Goal: Check status: Check status

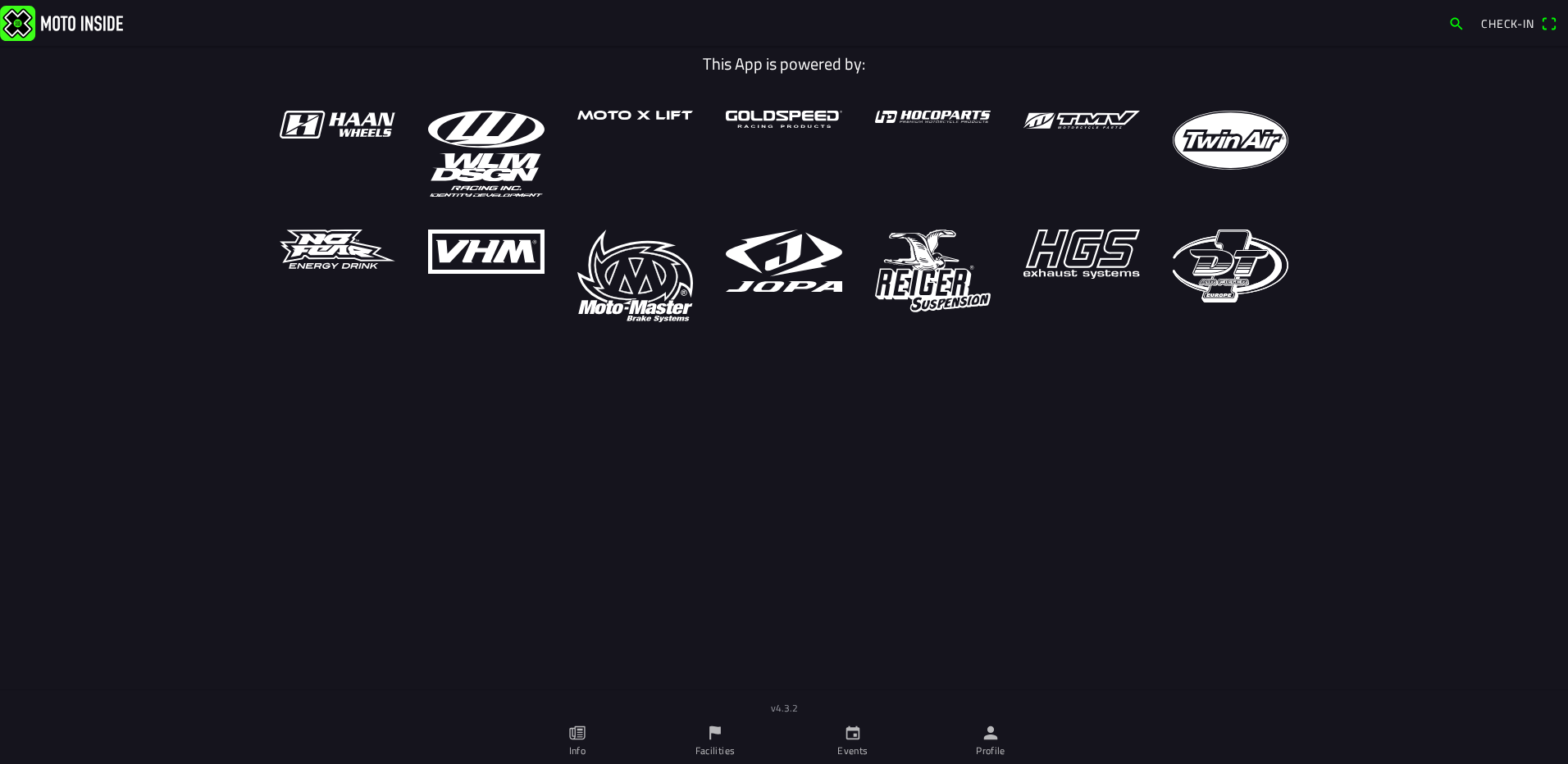
click at [1525, 24] on span "Check-in" at bounding box center [1507, 23] width 53 height 17
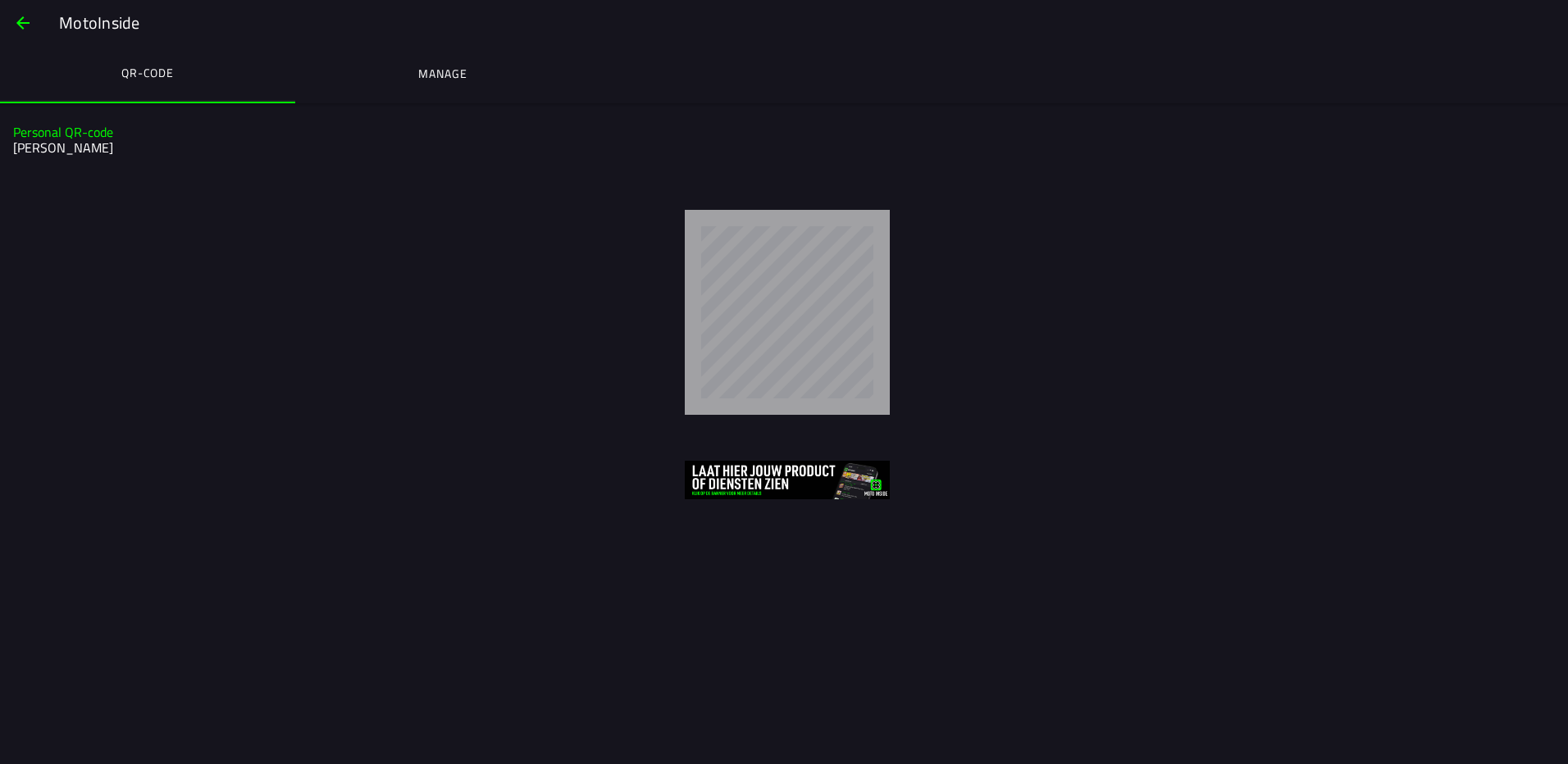
click at [19, 16] on span "button" at bounding box center [23, 22] width 20 height 39
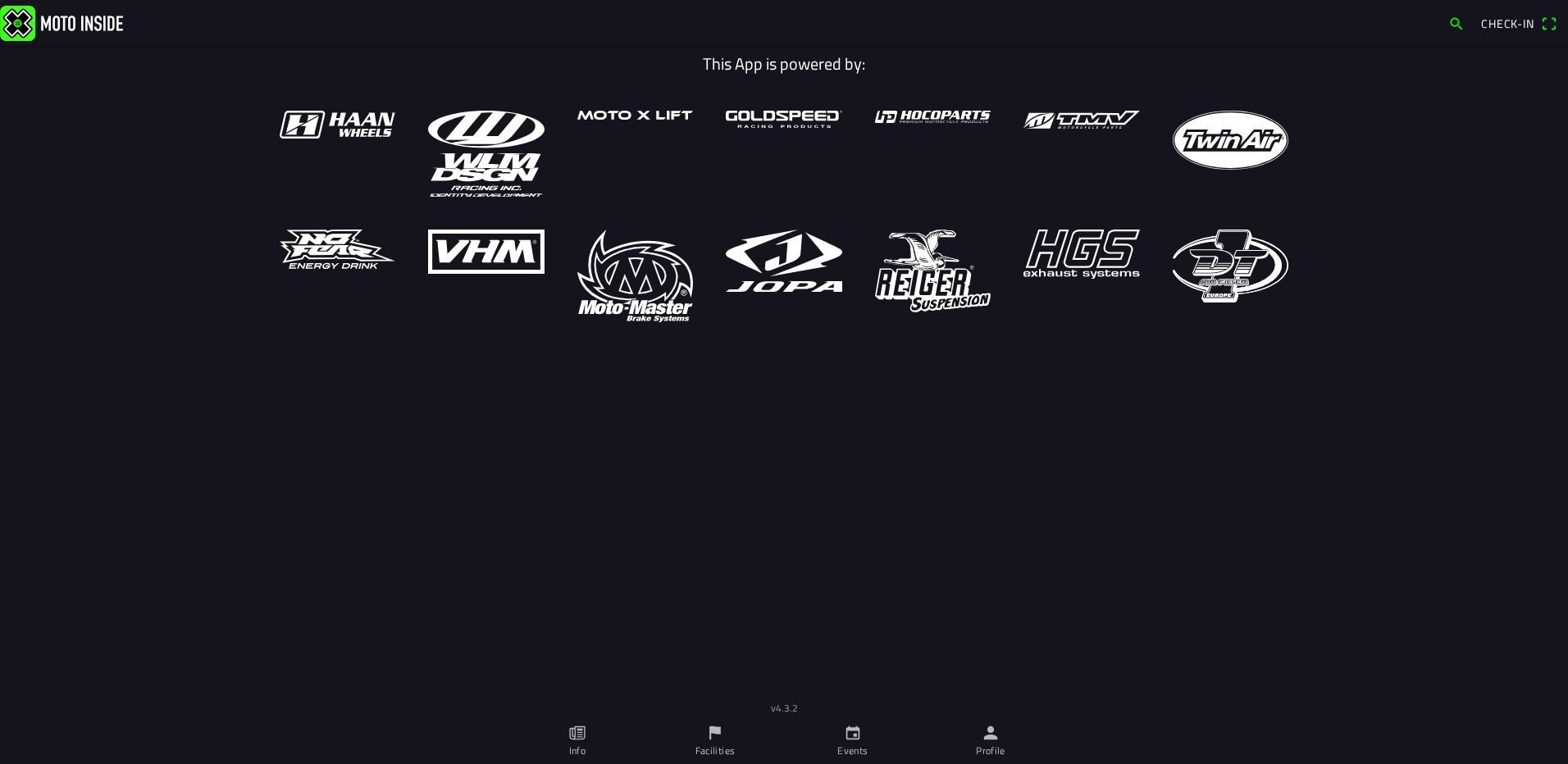
click at [580, 730] on icon "paper" at bounding box center [580, 733] width 6 height 9
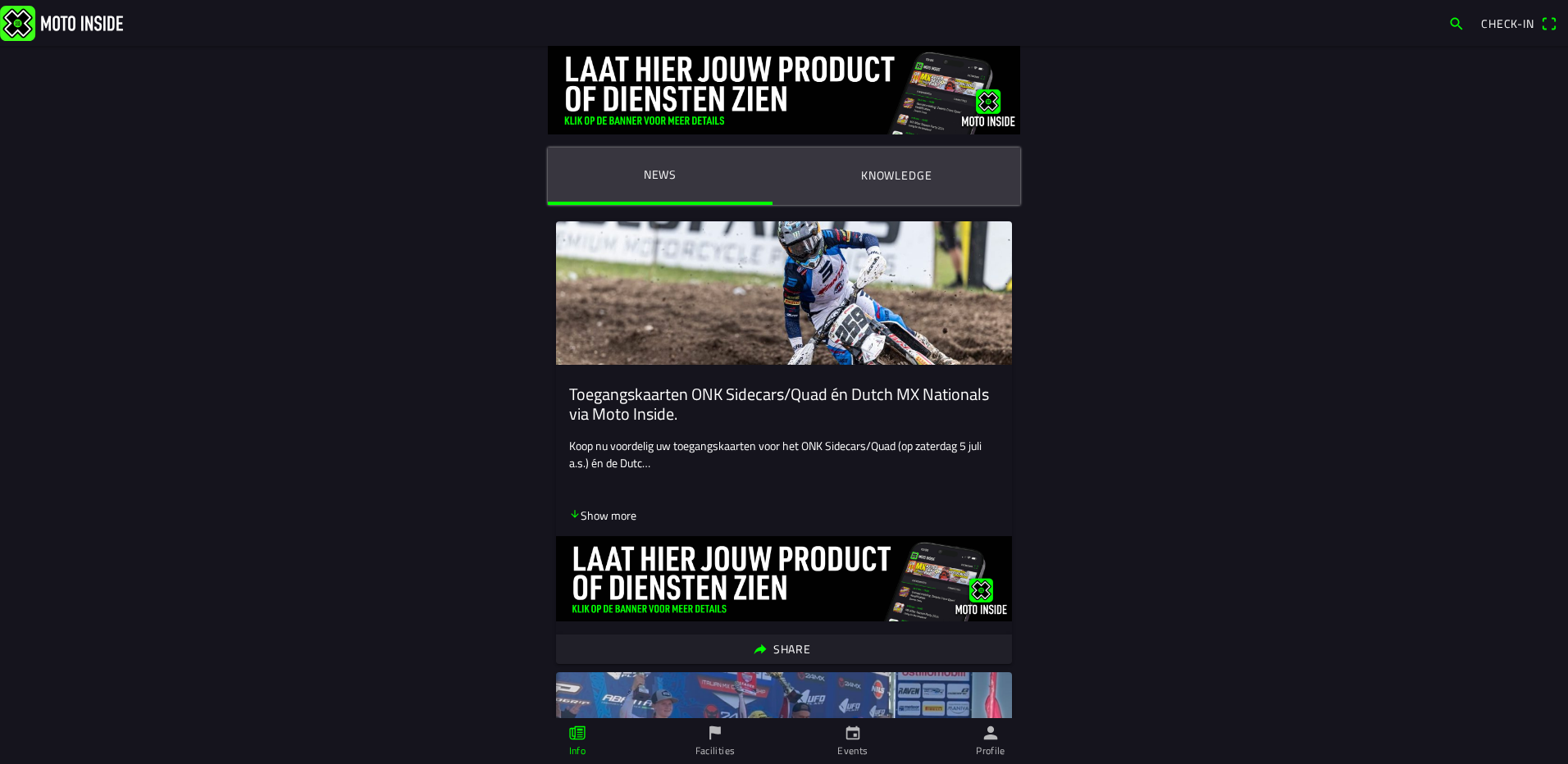
click at [821, 737] on link "Events" at bounding box center [853, 741] width 138 height 46
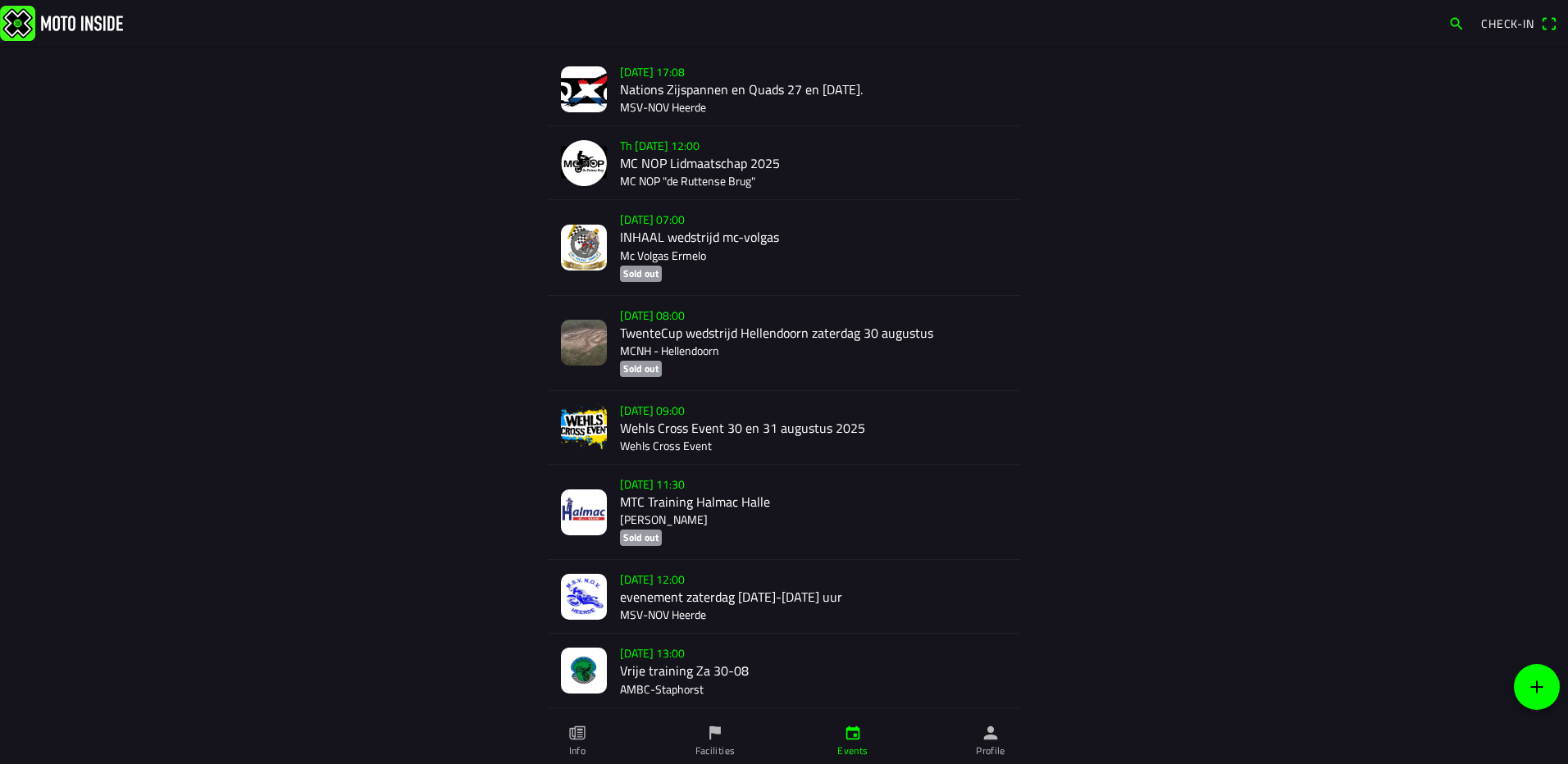
scroll to position [303, 0]
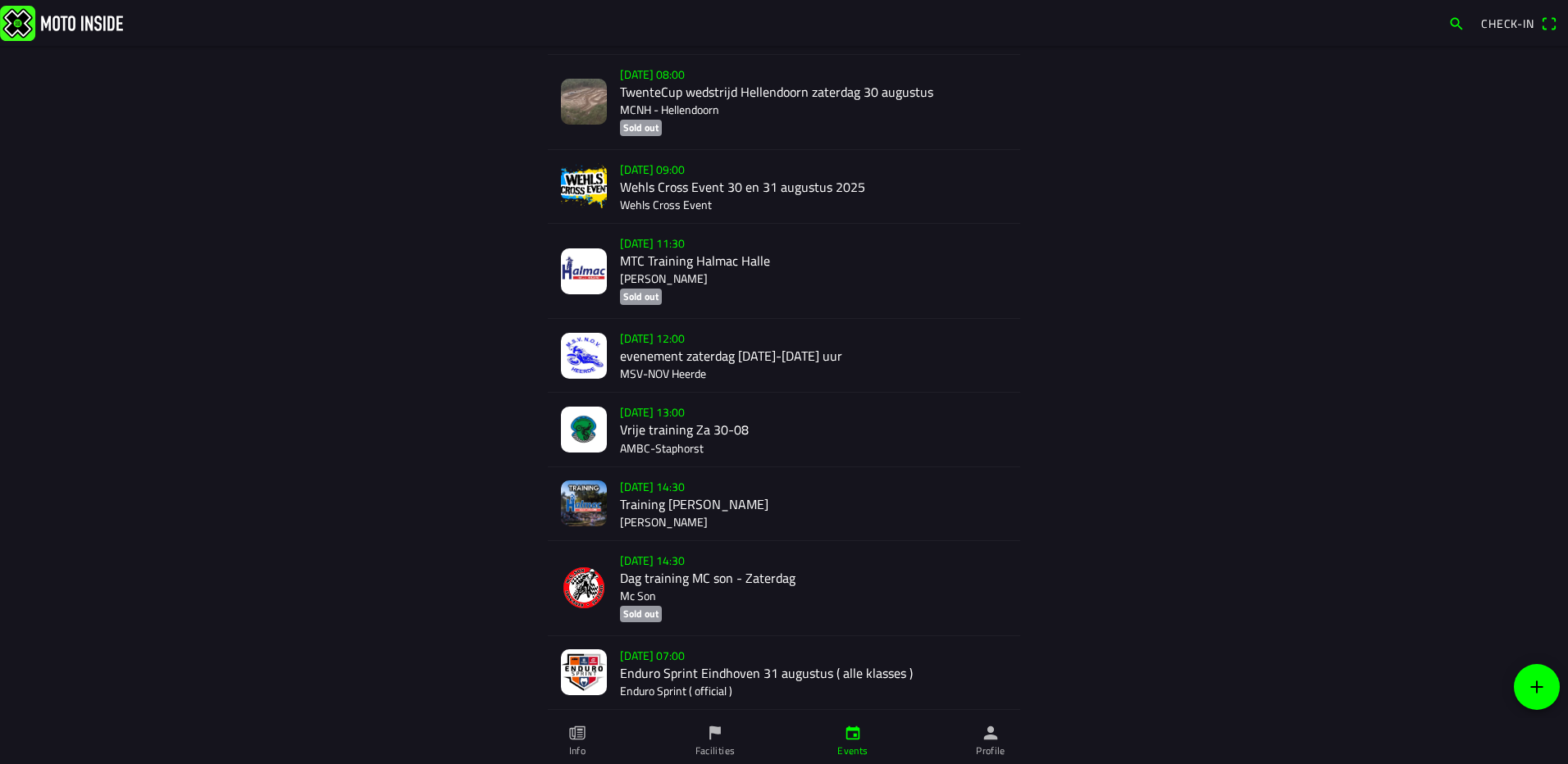
click at [644, 420] on div "Sa 30 Aug - 13:00 Vrije training Za 30-08 AMBC-Staphorst" at bounding box center [814, 429] width 387 height 73
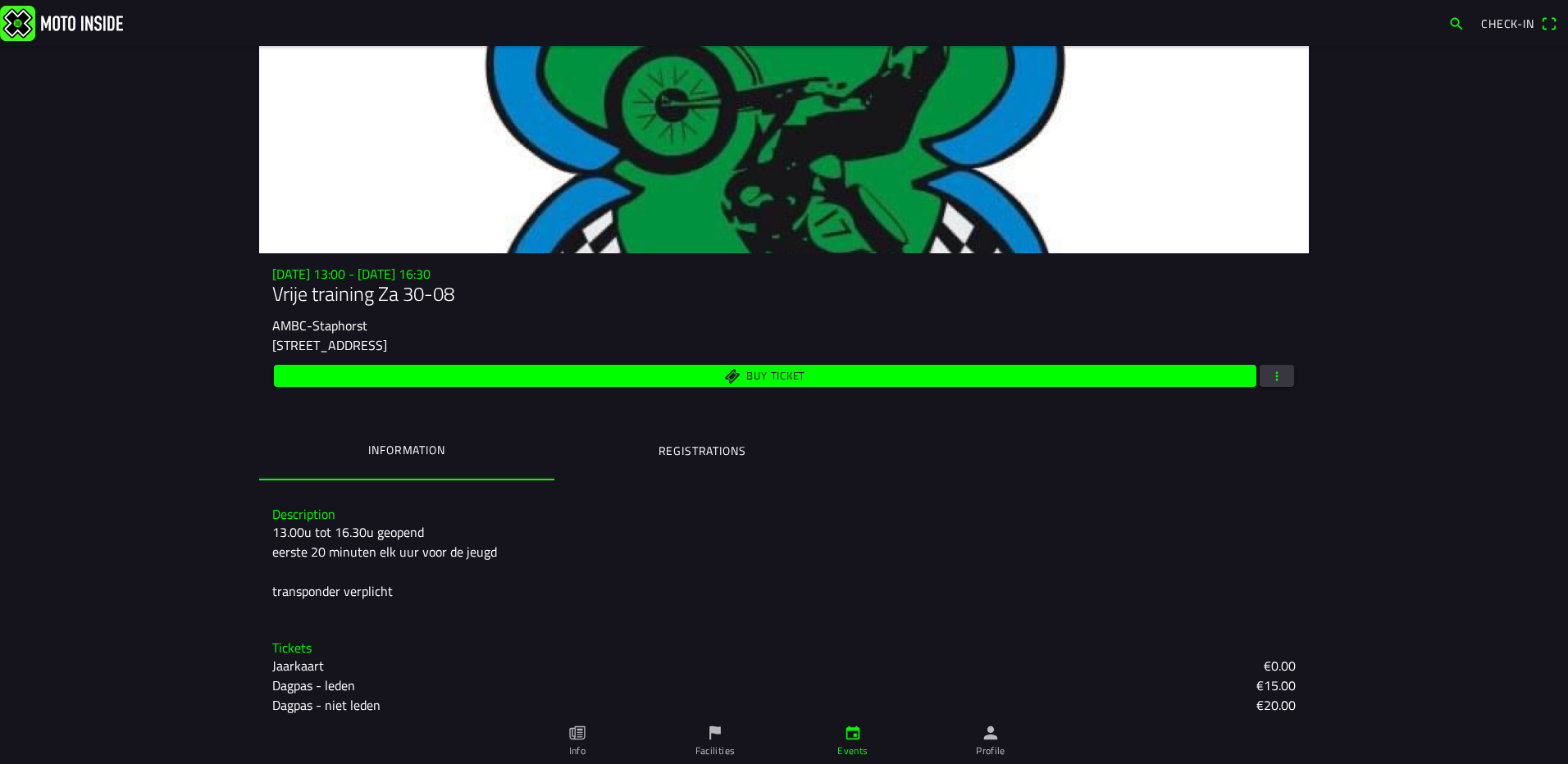
scroll to position [32, 0]
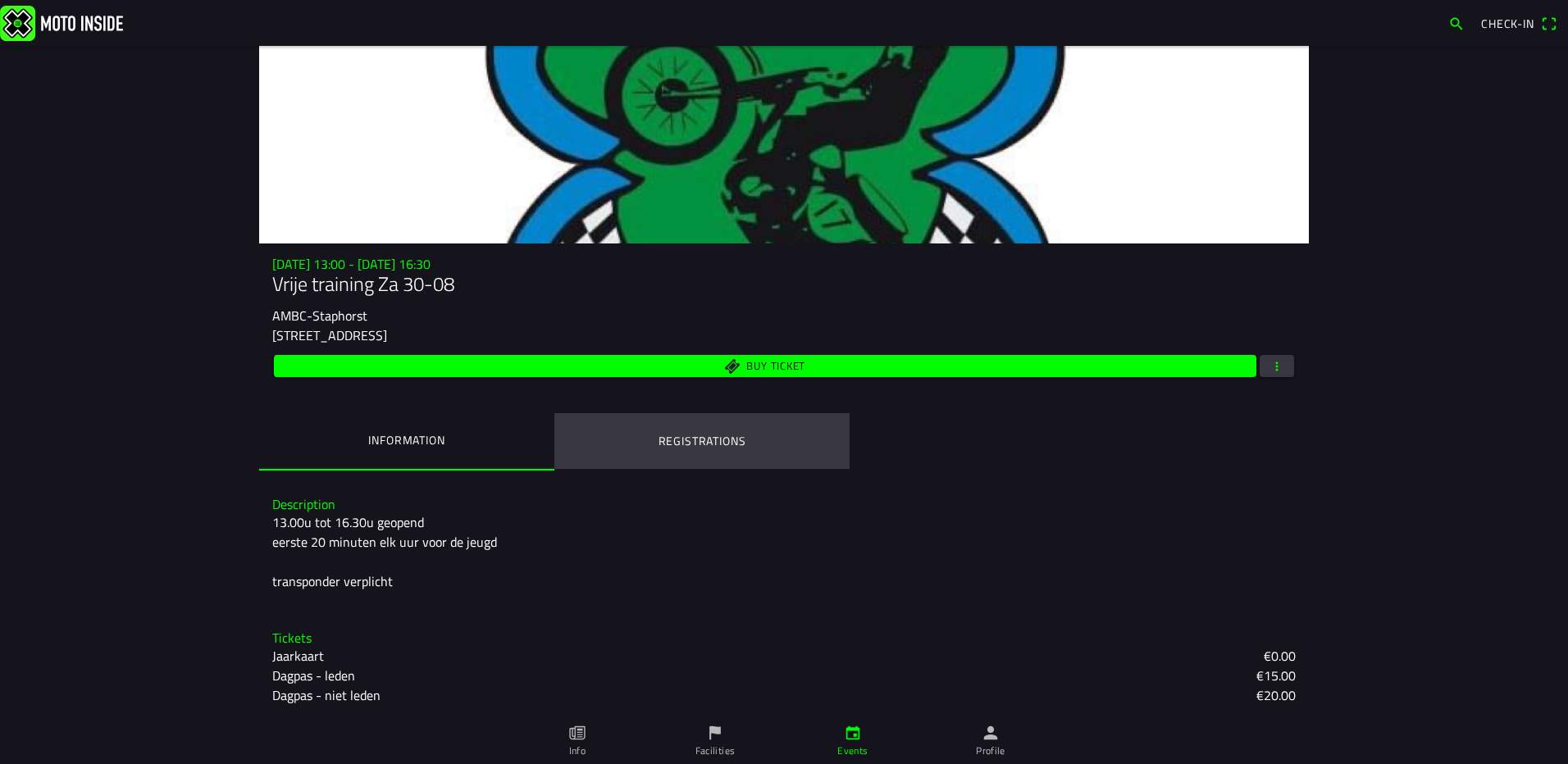
click at [722, 447] on ion-label "Registrations" at bounding box center [702, 441] width 88 height 18
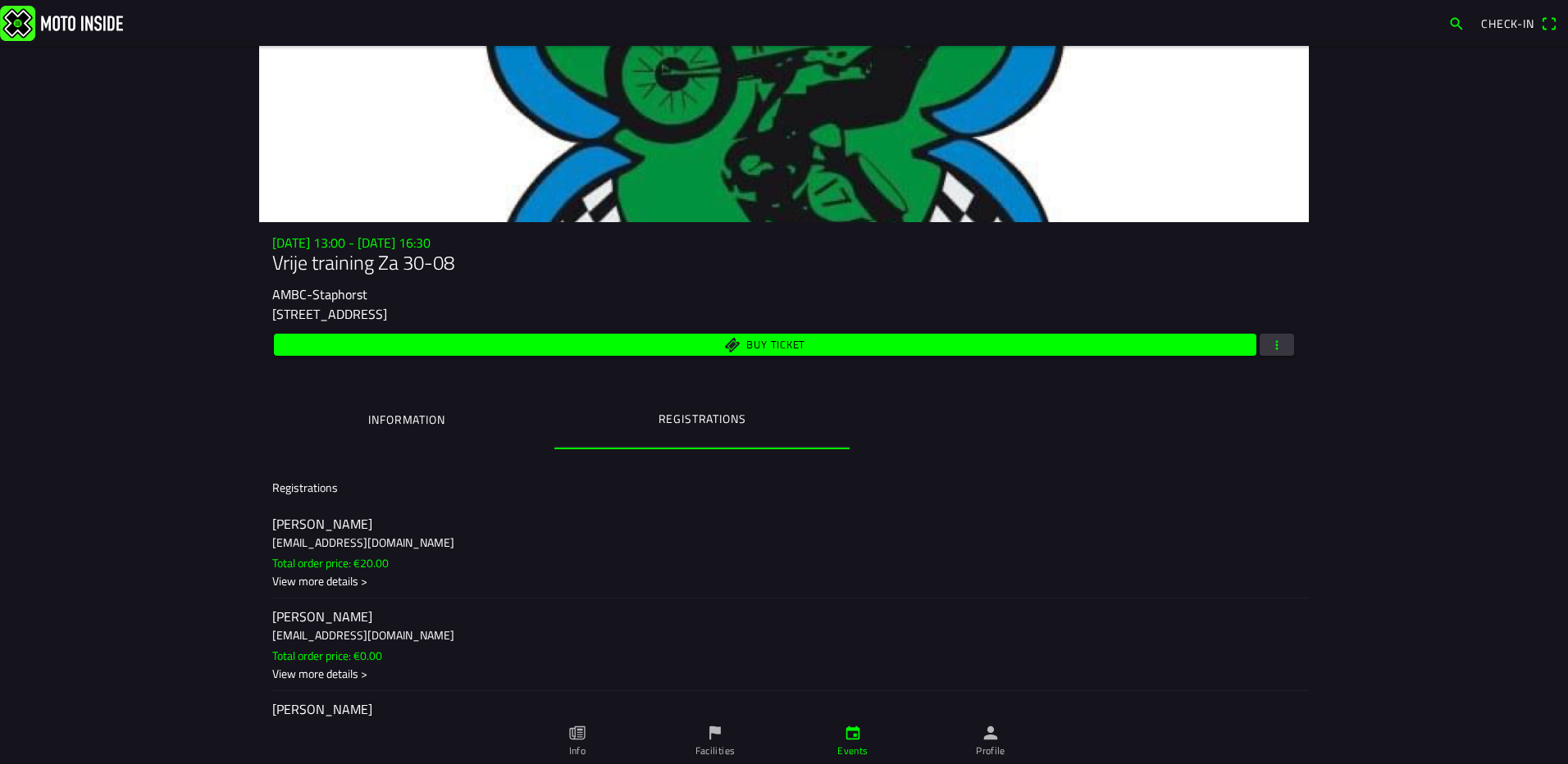
scroll to position [82, 0]
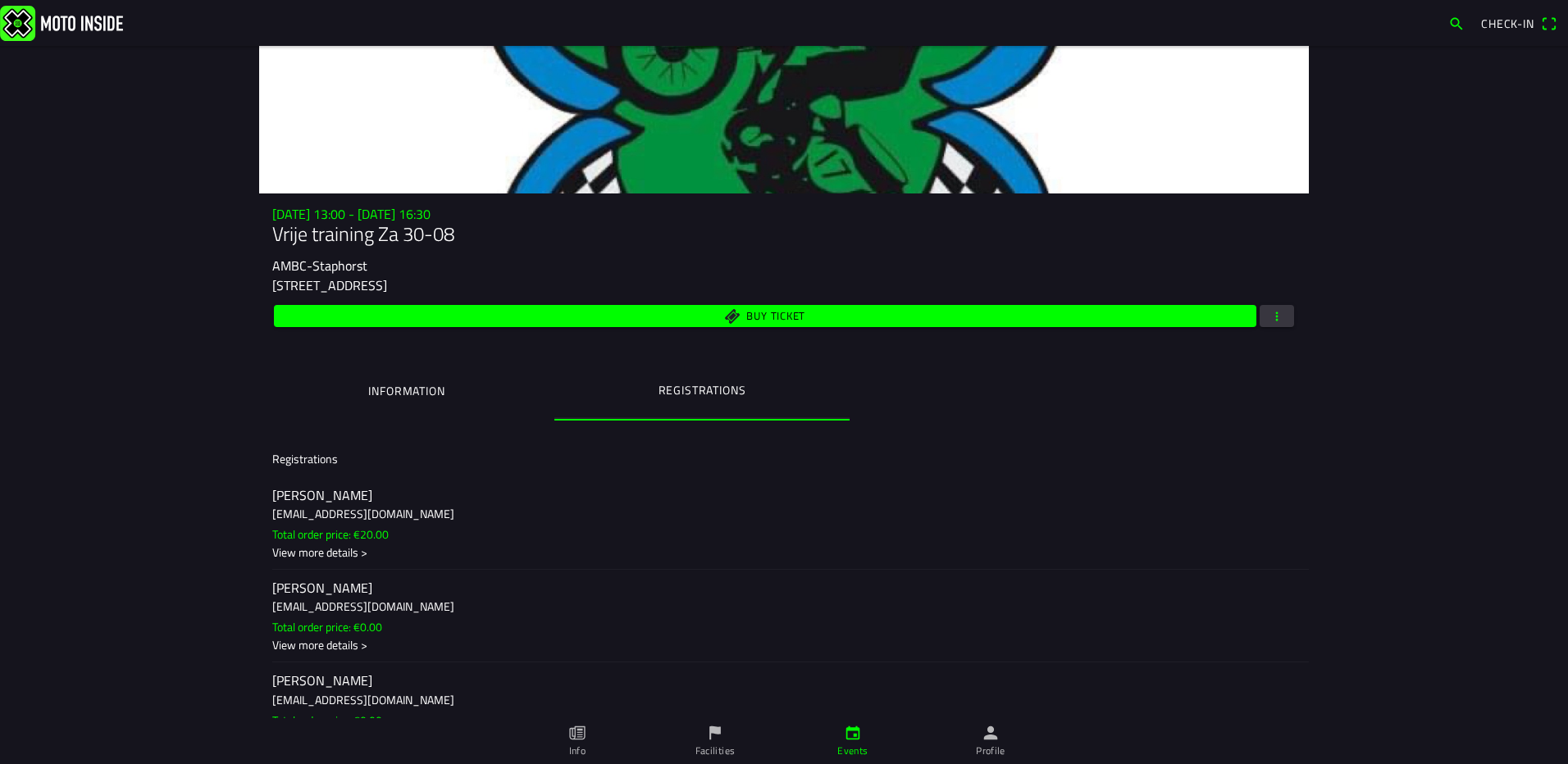
click at [345, 555] on div "View more details >" at bounding box center [784, 552] width 1023 height 17
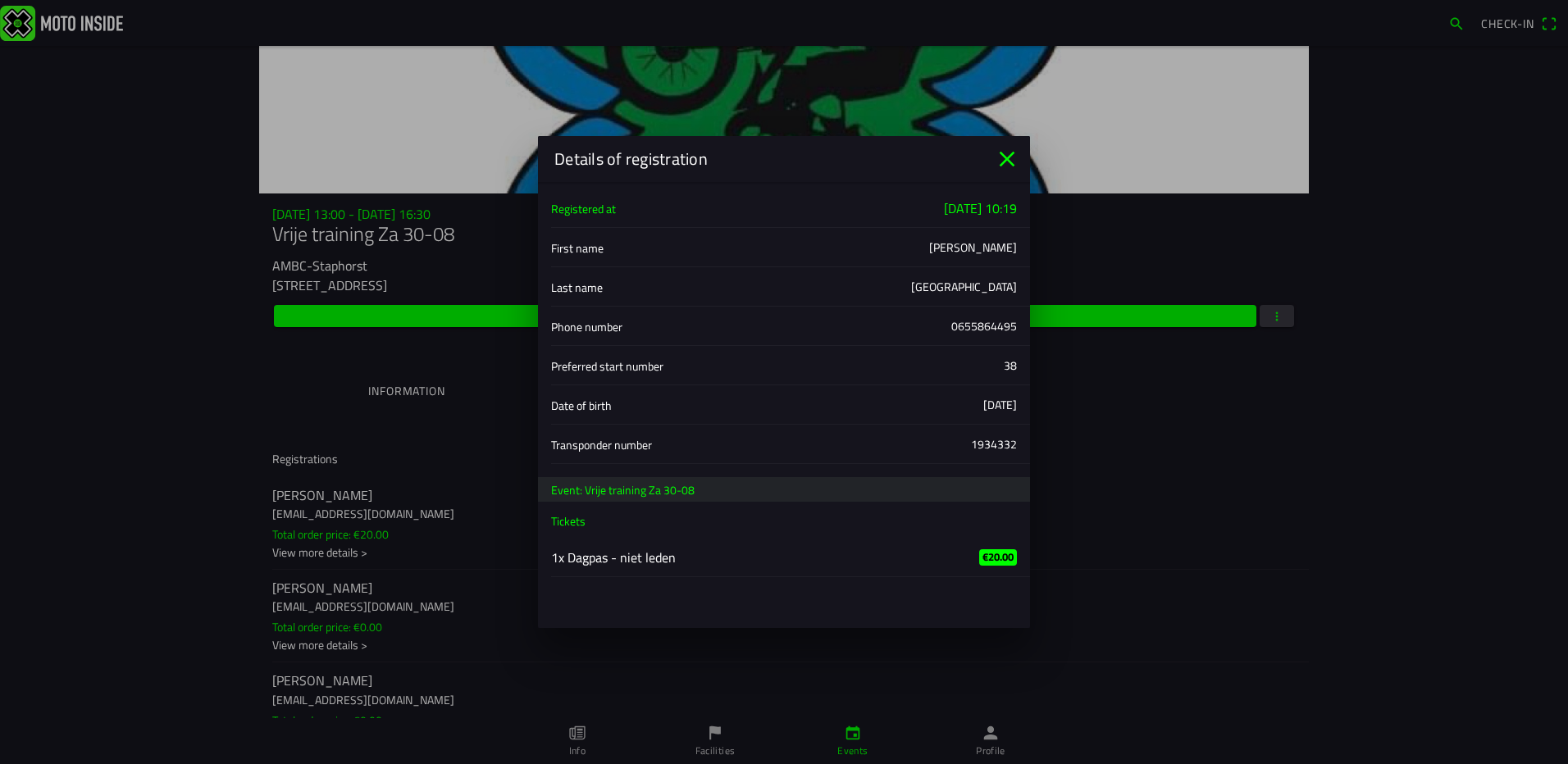
click at [1012, 150] on icon "close" at bounding box center [1007, 159] width 26 height 26
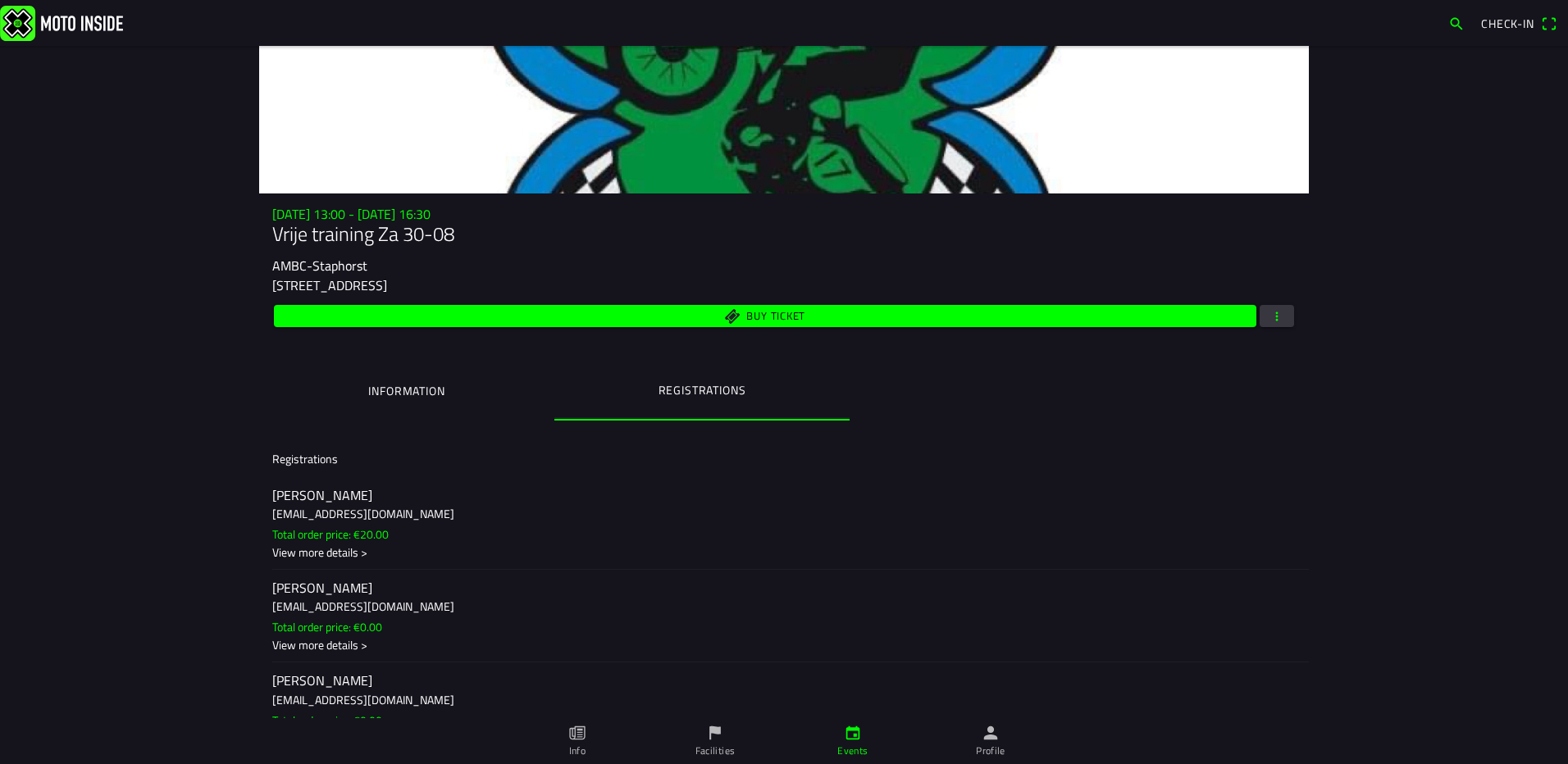
click at [327, 647] on div "View more details >" at bounding box center [784, 644] width 1023 height 17
click at [463, 372] on ion-backdrop at bounding box center [784, 382] width 1568 height 764
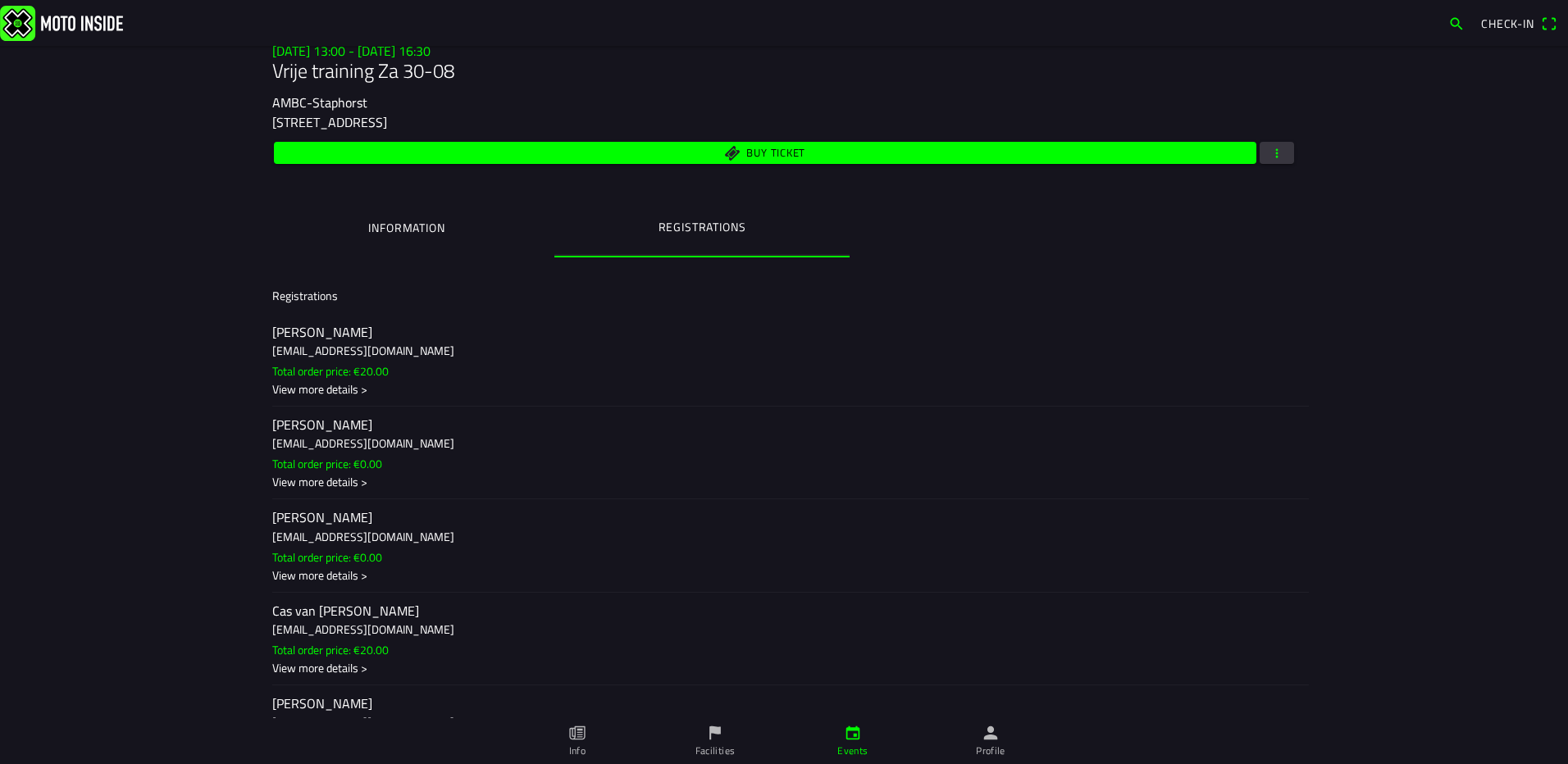
scroll to position [246, 0]
click at [0, 0] on slot "Total order price: €0.00" at bounding box center [0, 0] width 0 height 0
click at [1237, 390] on ion-backdrop at bounding box center [784, 382] width 1568 height 764
click at [0, 0] on slot "Total order price: €0.00" at bounding box center [0, 0] width 0 height 0
drag, startPoint x: 1451, startPoint y: 389, endPoint x: 1217, endPoint y: 384, distance: 234.1
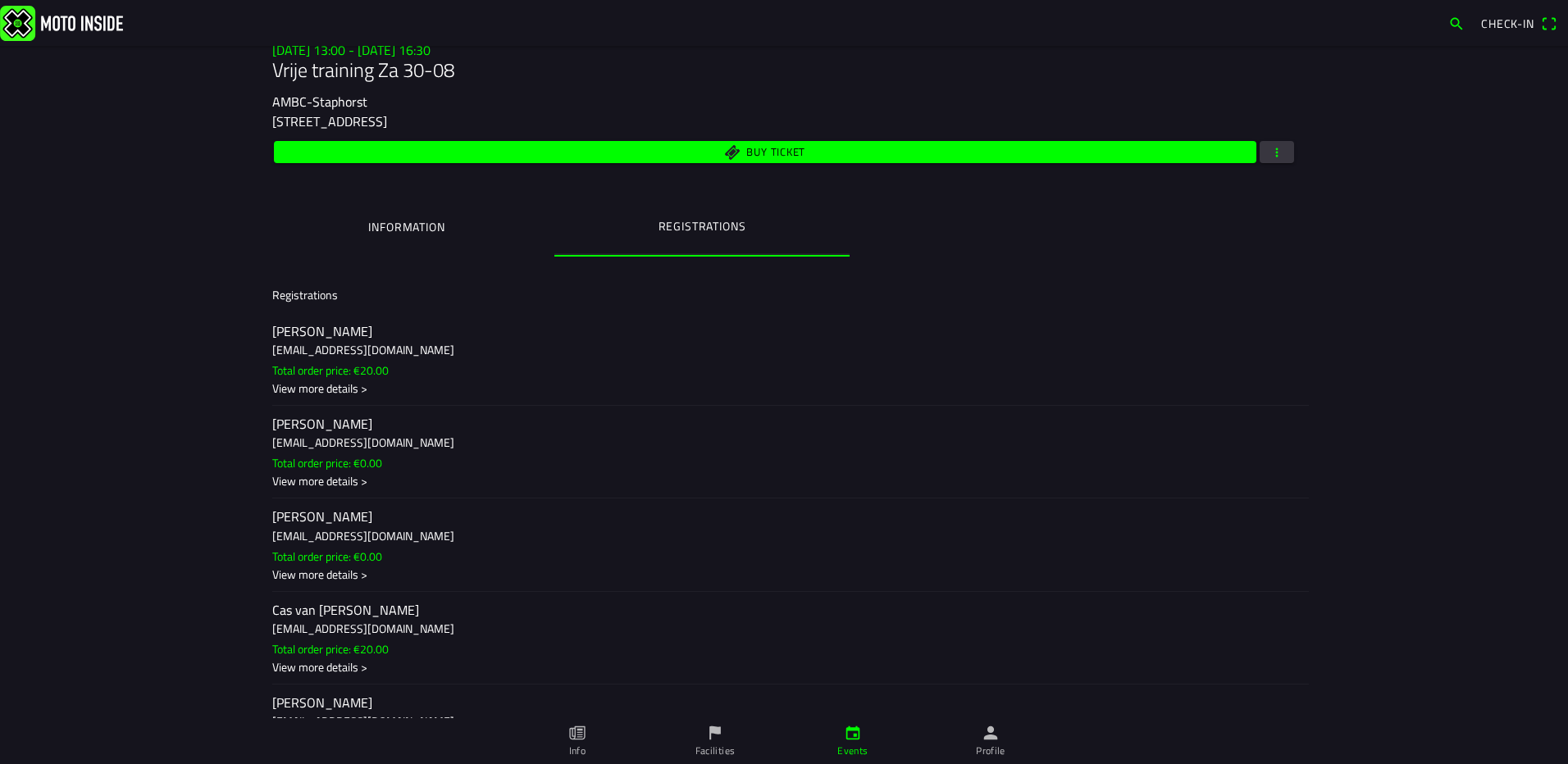
click at [1445, 393] on ion-backdrop at bounding box center [784, 382] width 1568 height 764
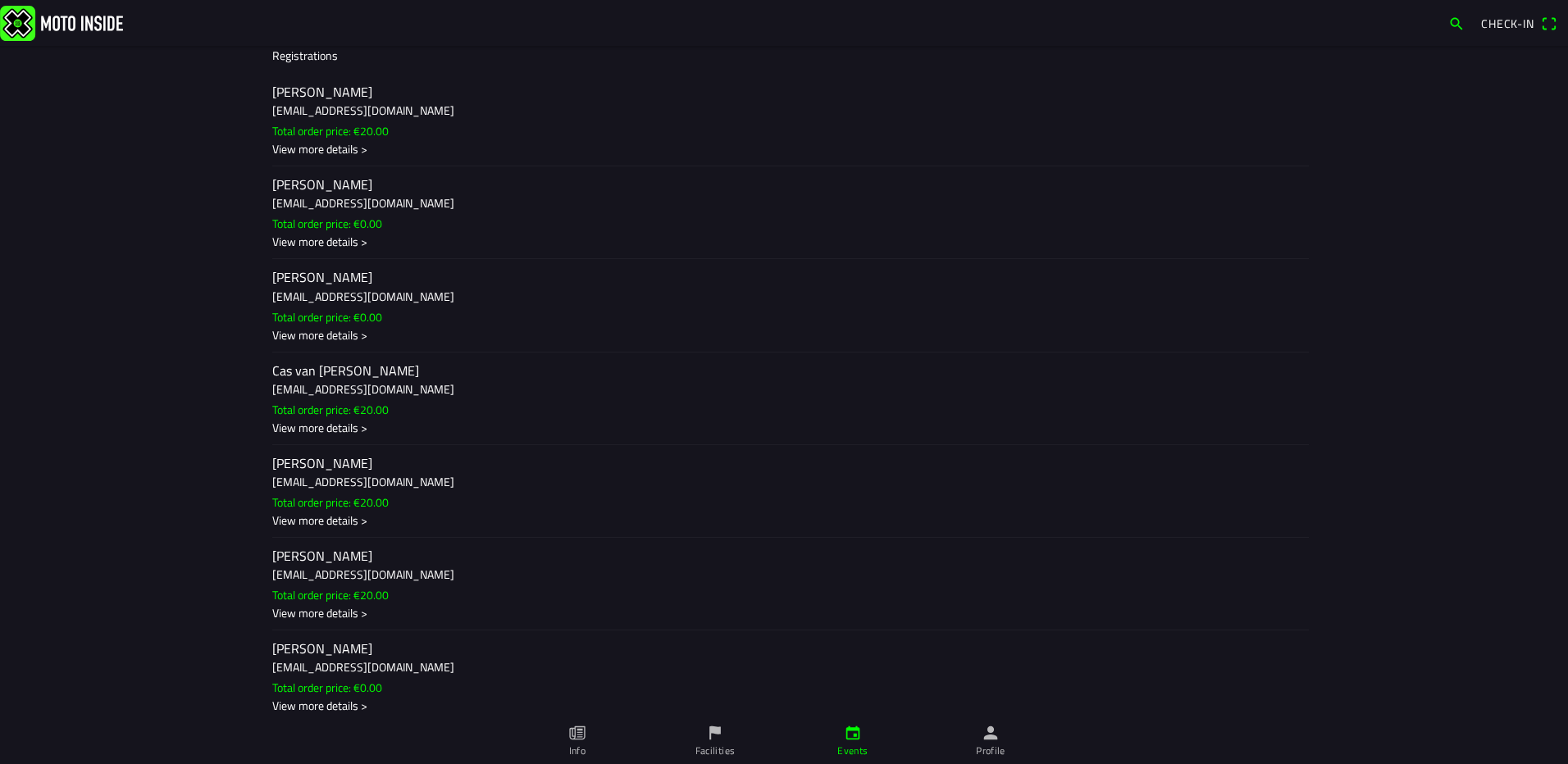
scroll to position [492, 0]
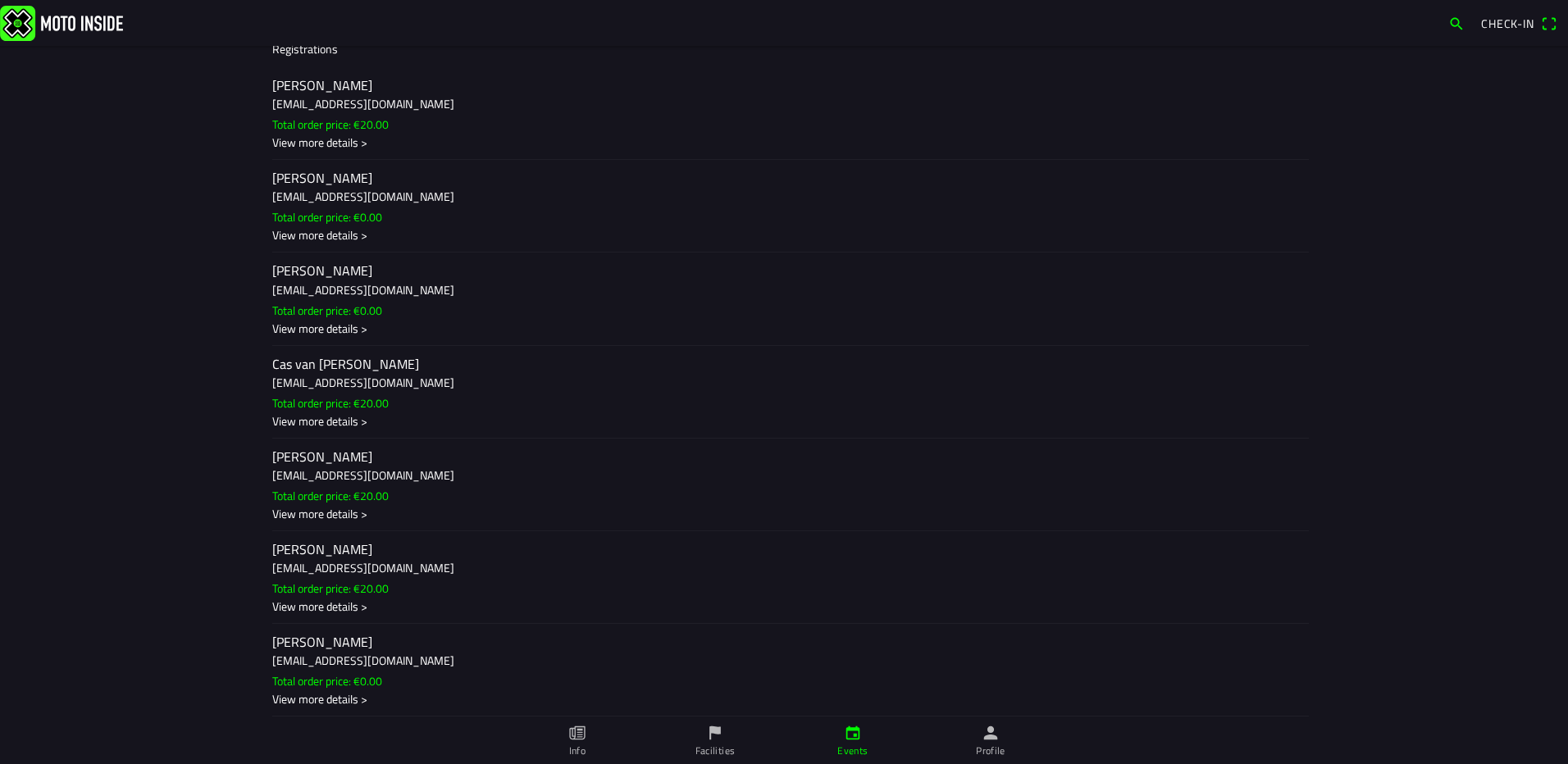
click at [339, 422] on div "View more details >" at bounding box center [784, 421] width 1023 height 17
drag, startPoint x: 1079, startPoint y: 284, endPoint x: 1091, endPoint y: 296, distance: 17.0
click at [1079, 284] on ion-backdrop at bounding box center [784, 382] width 1568 height 764
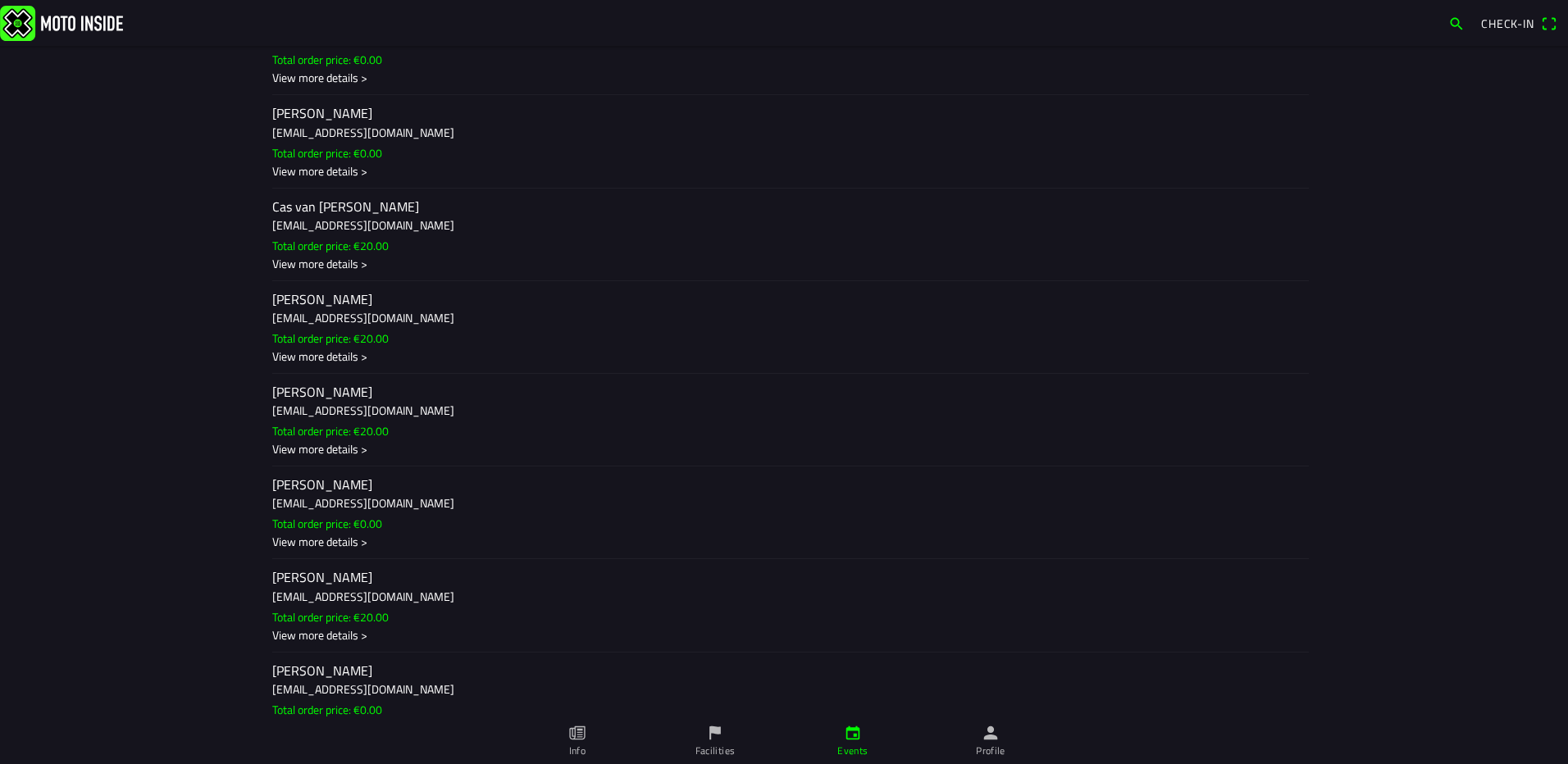
scroll to position [656, 0]
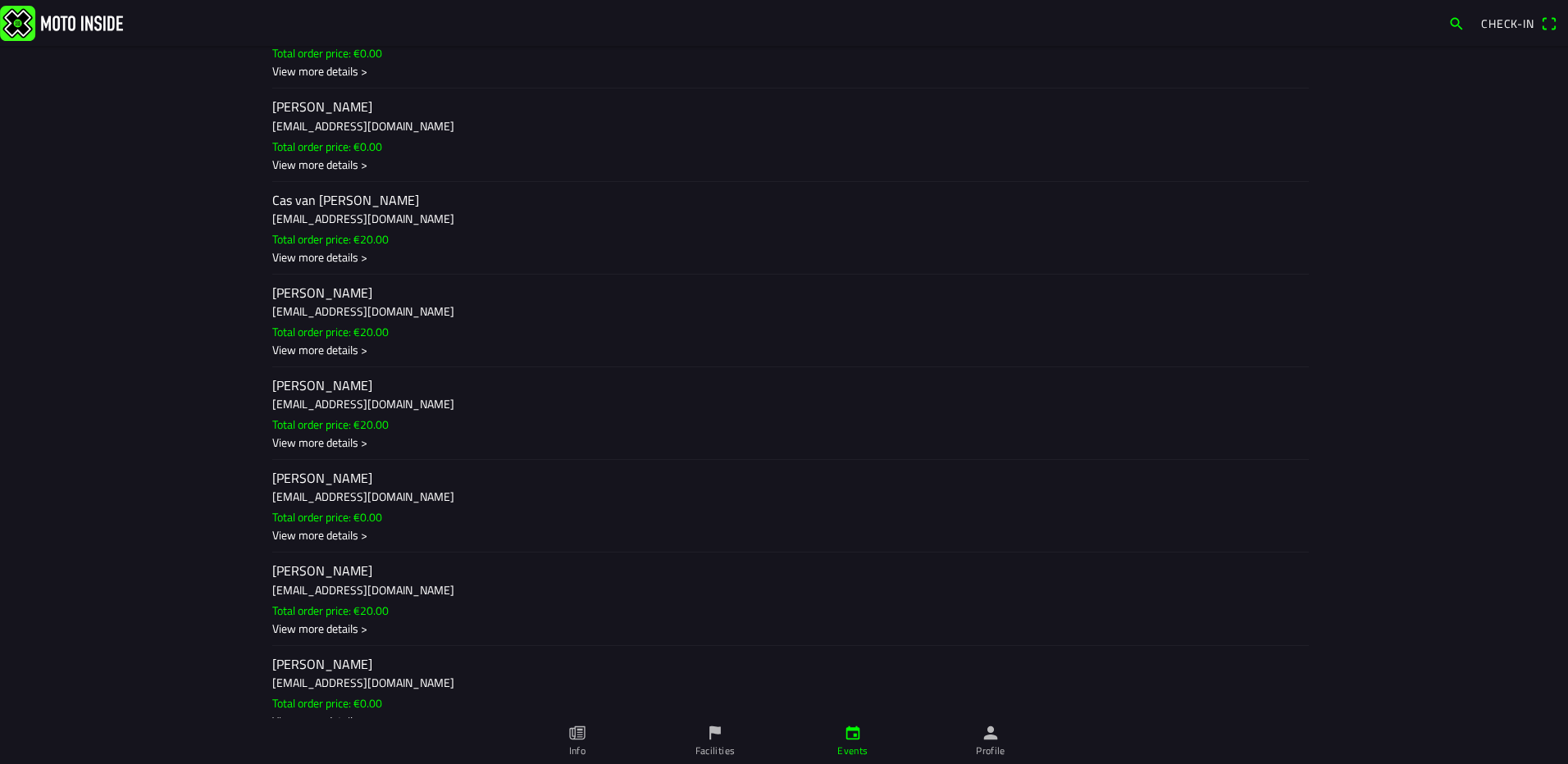
click at [0, 0] on slot "Total order price: €20.00" at bounding box center [0, 0] width 0 height 0
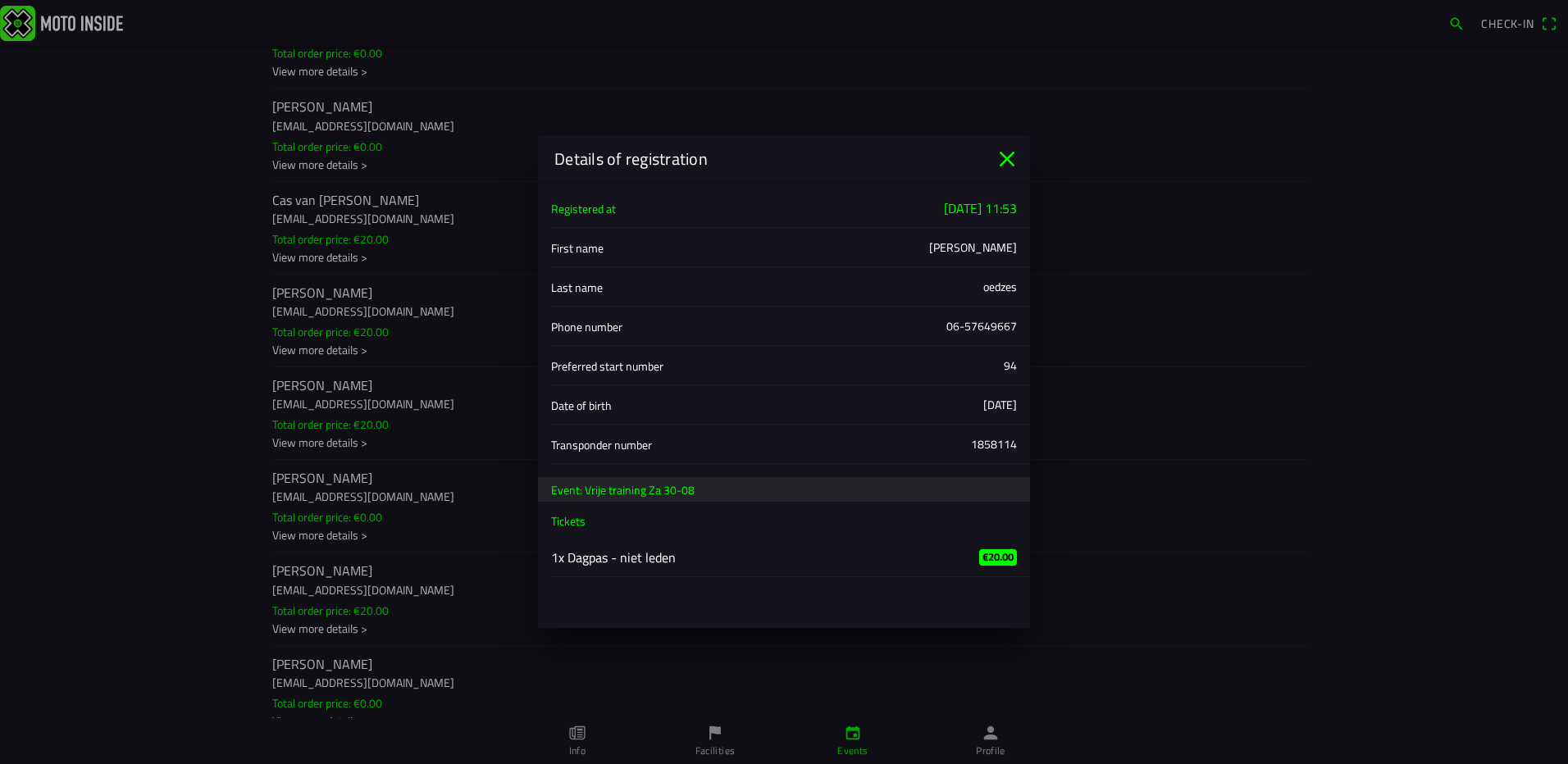
click at [1010, 163] on icon "close" at bounding box center [1007, 160] width 16 height 16
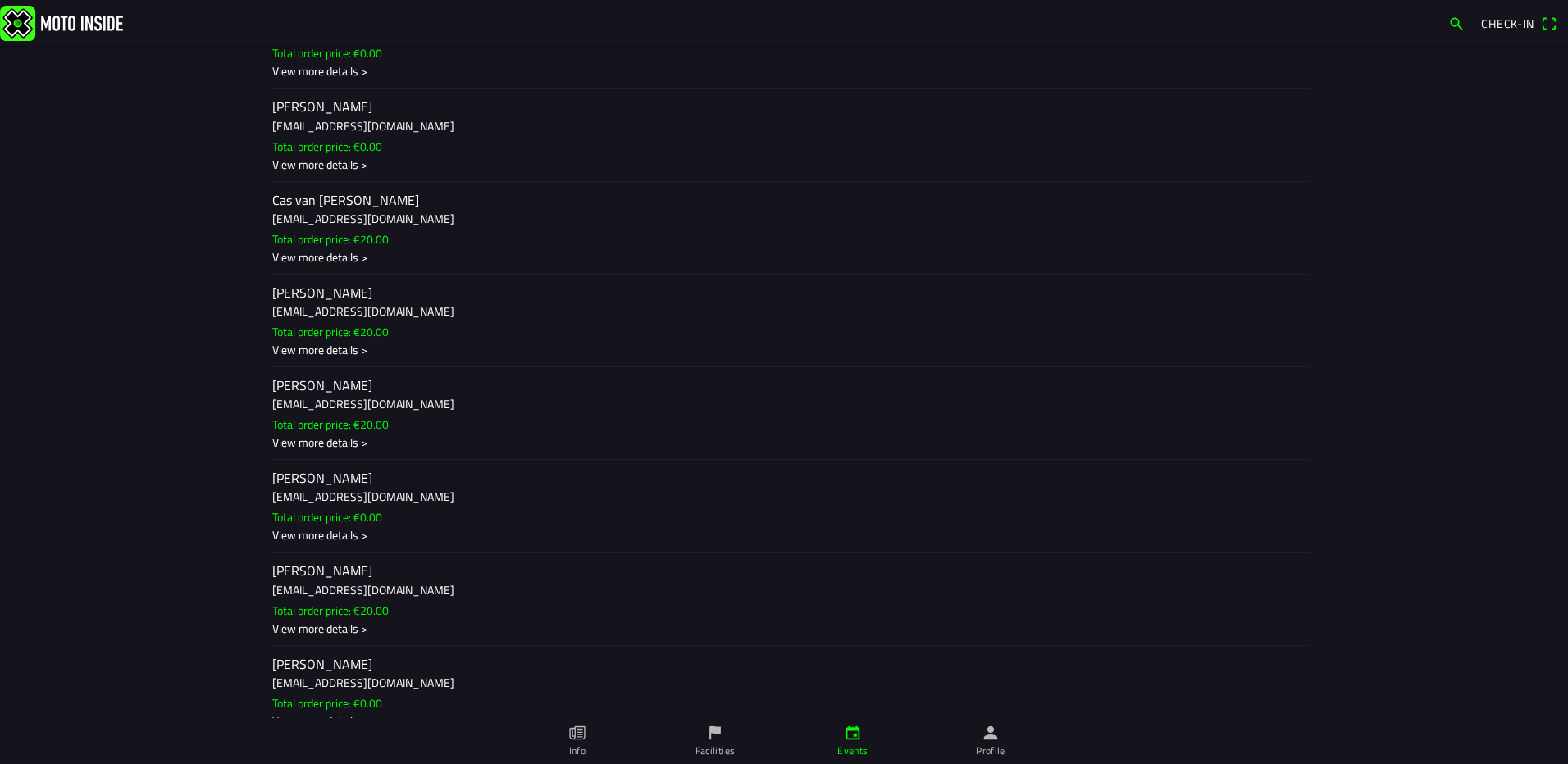
click at [0, 0] on slot "Total order price: €20.00" at bounding box center [0, 0] width 0 height 0
drag, startPoint x: 1201, startPoint y: 356, endPoint x: 1091, endPoint y: 378, distance: 112.2
click at [1173, 370] on ion-backdrop at bounding box center [784, 382] width 1568 height 764
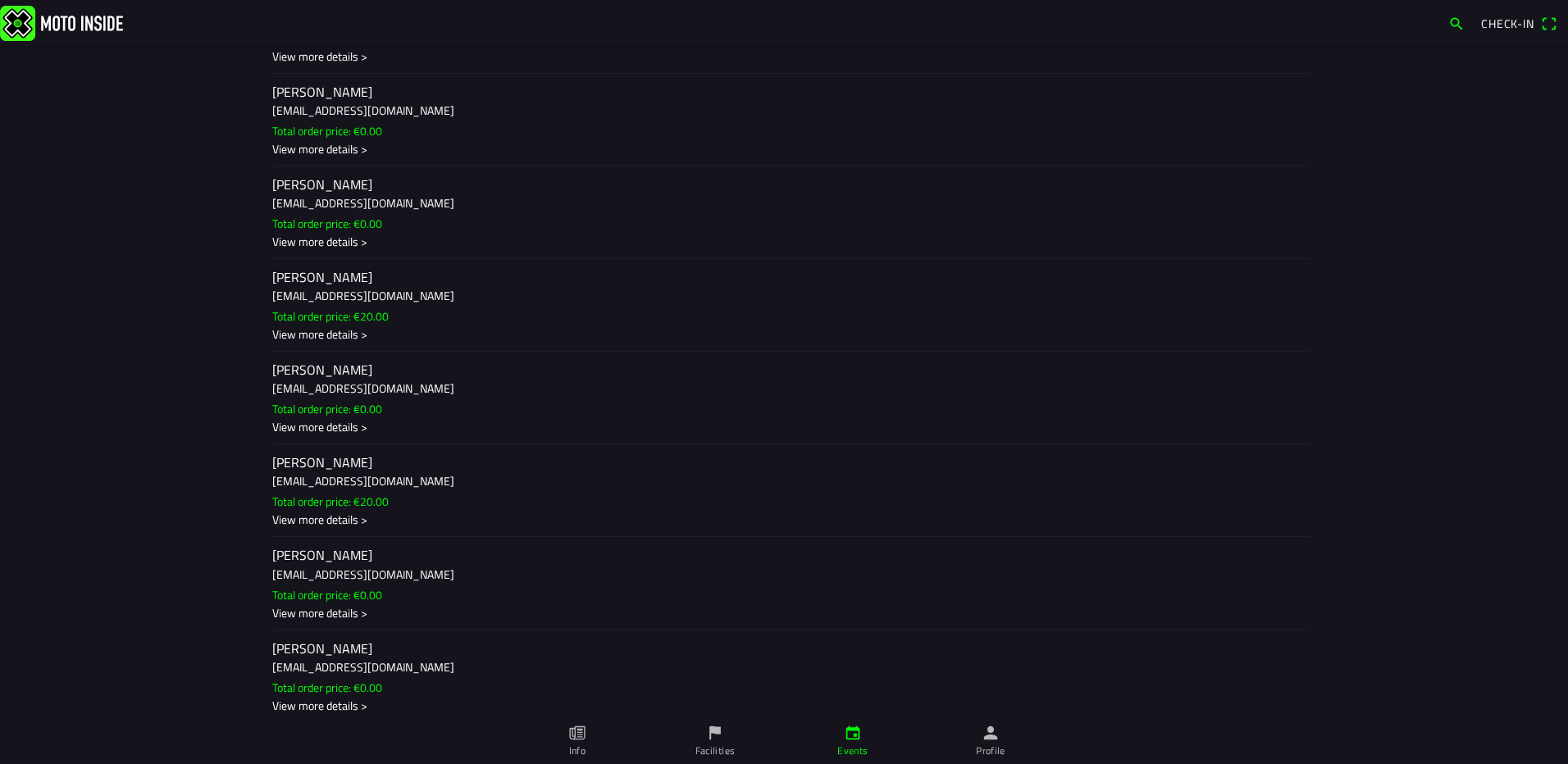
scroll to position [1231, 0]
click at [0, 0] on slot "Total order price: €0.00" at bounding box center [0, 0] width 0 height 0
click at [1199, 383] on ion-backdrop at bounding box center [784, 382] width 1568 height 764
click at [315, 335] on div "View more details >" at bounding box center [784, 332] width 1023 height 17
click at [1224, 228] on ion-backdrop at bounding box center [784, 382] width 1568 height 764
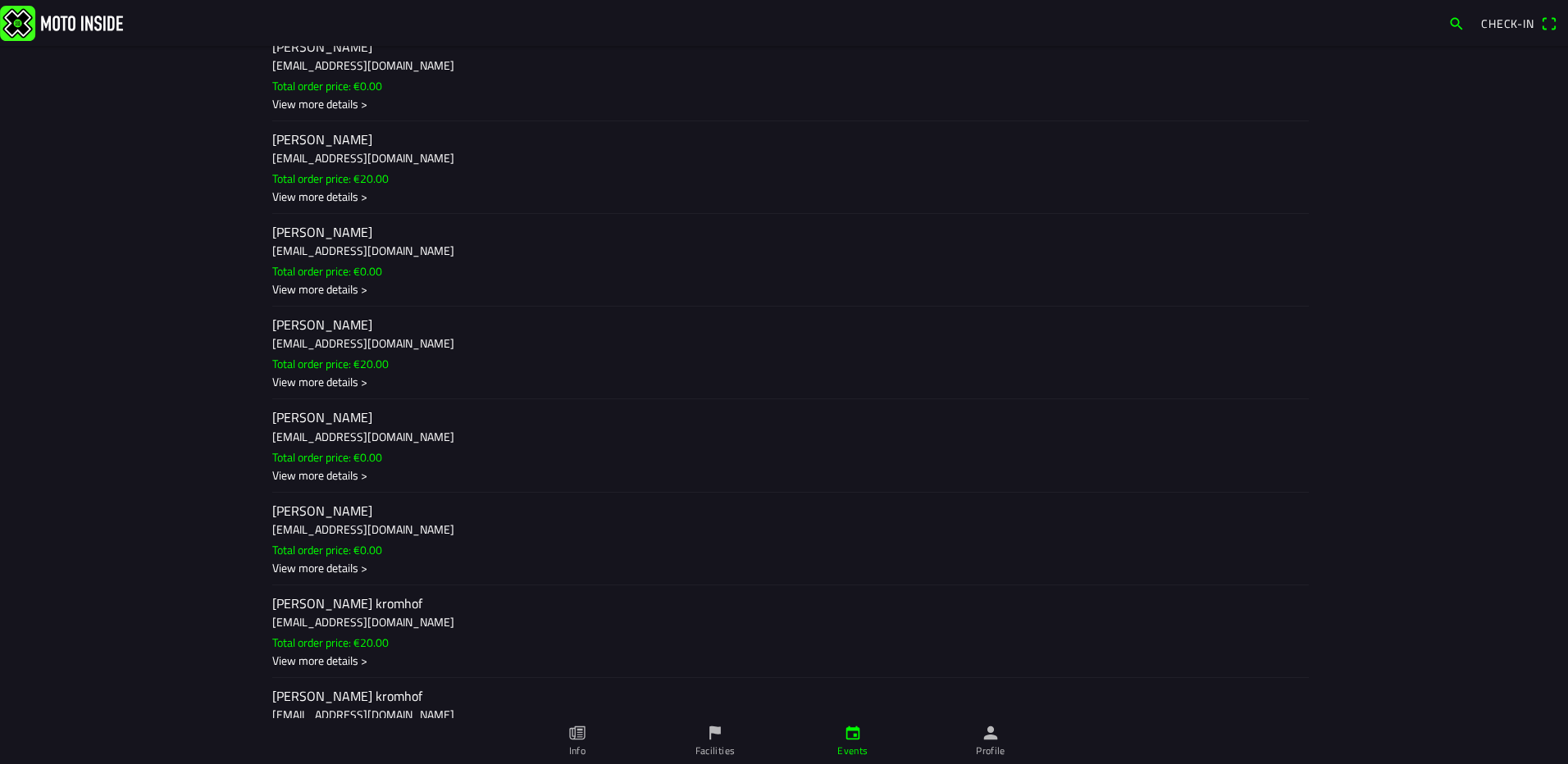
scroll to position [1394, 0]
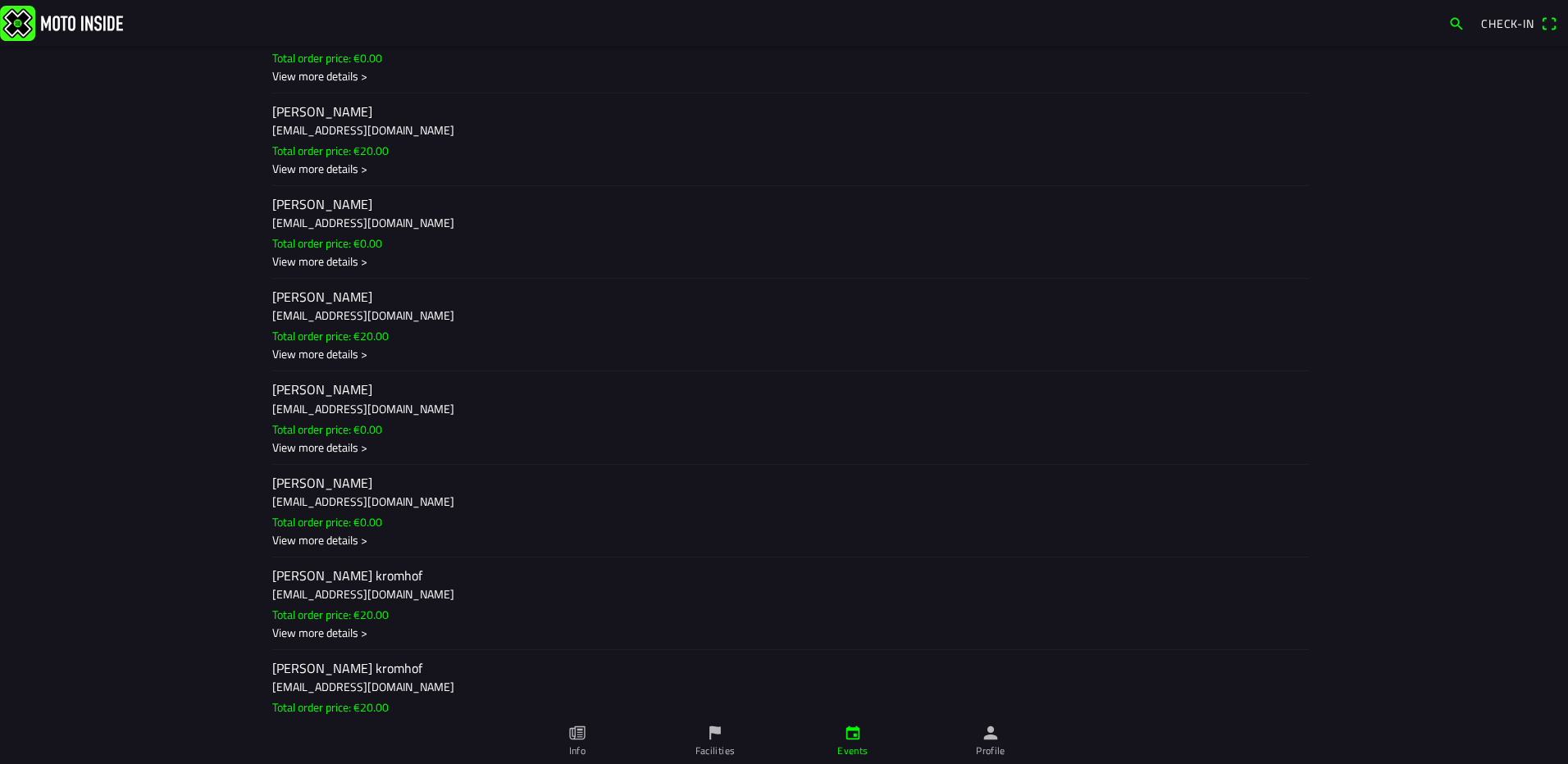
click at [659, 451] on div "View more details >" at bounding box center [784, 447] width 1023 height 17
click at [1151, 413] on ion-backdrop at bounding box center [784, 382] width 1568 height 764
click at [337, 355] on div "View more details >" at bounding box center [784, 353] width 1023 height 17
click at [1461, 432] on ion-backdrop at bounding box center [784, 382] width 1568 height 764
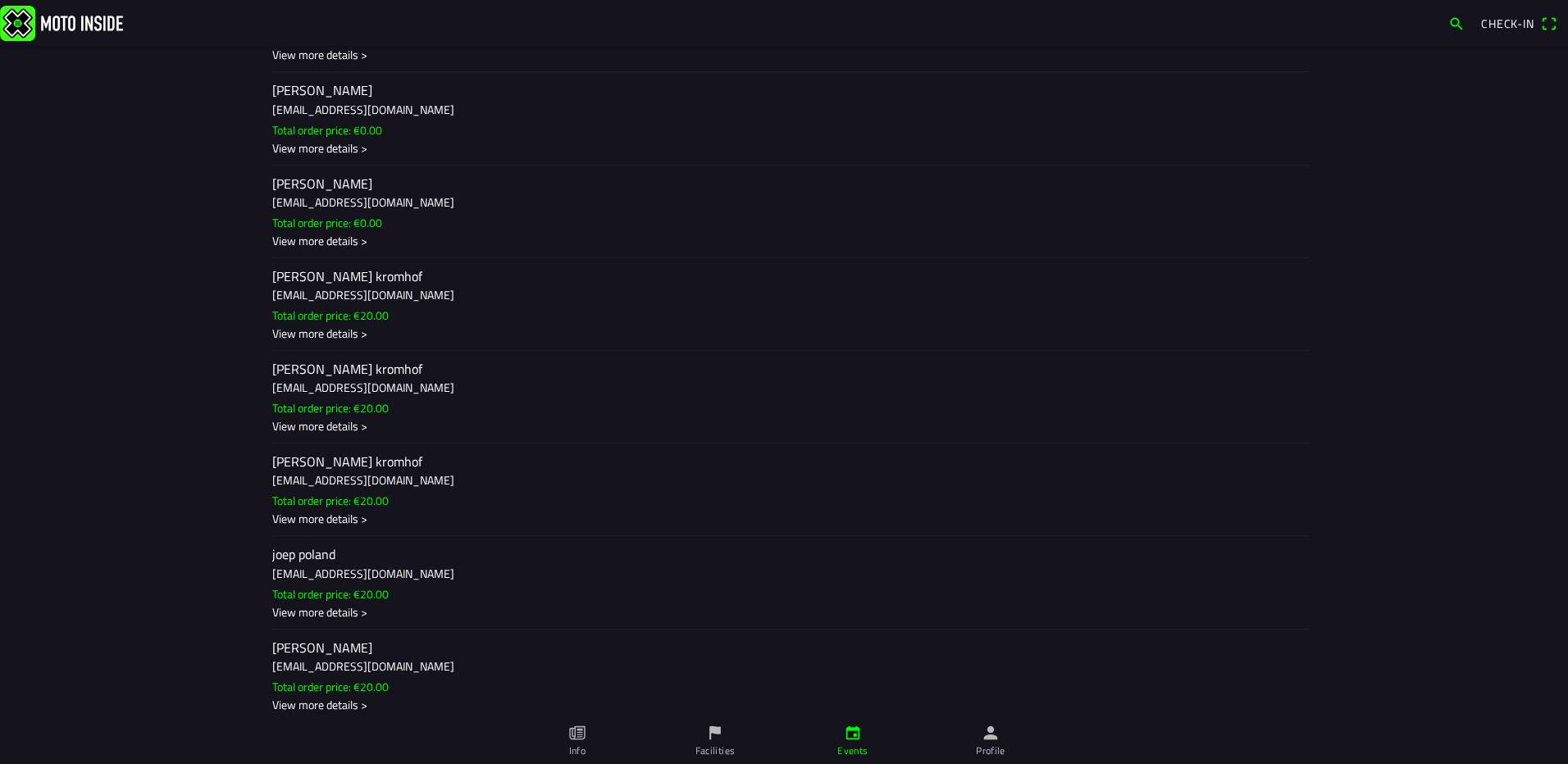
scroll to position [1722, 0]
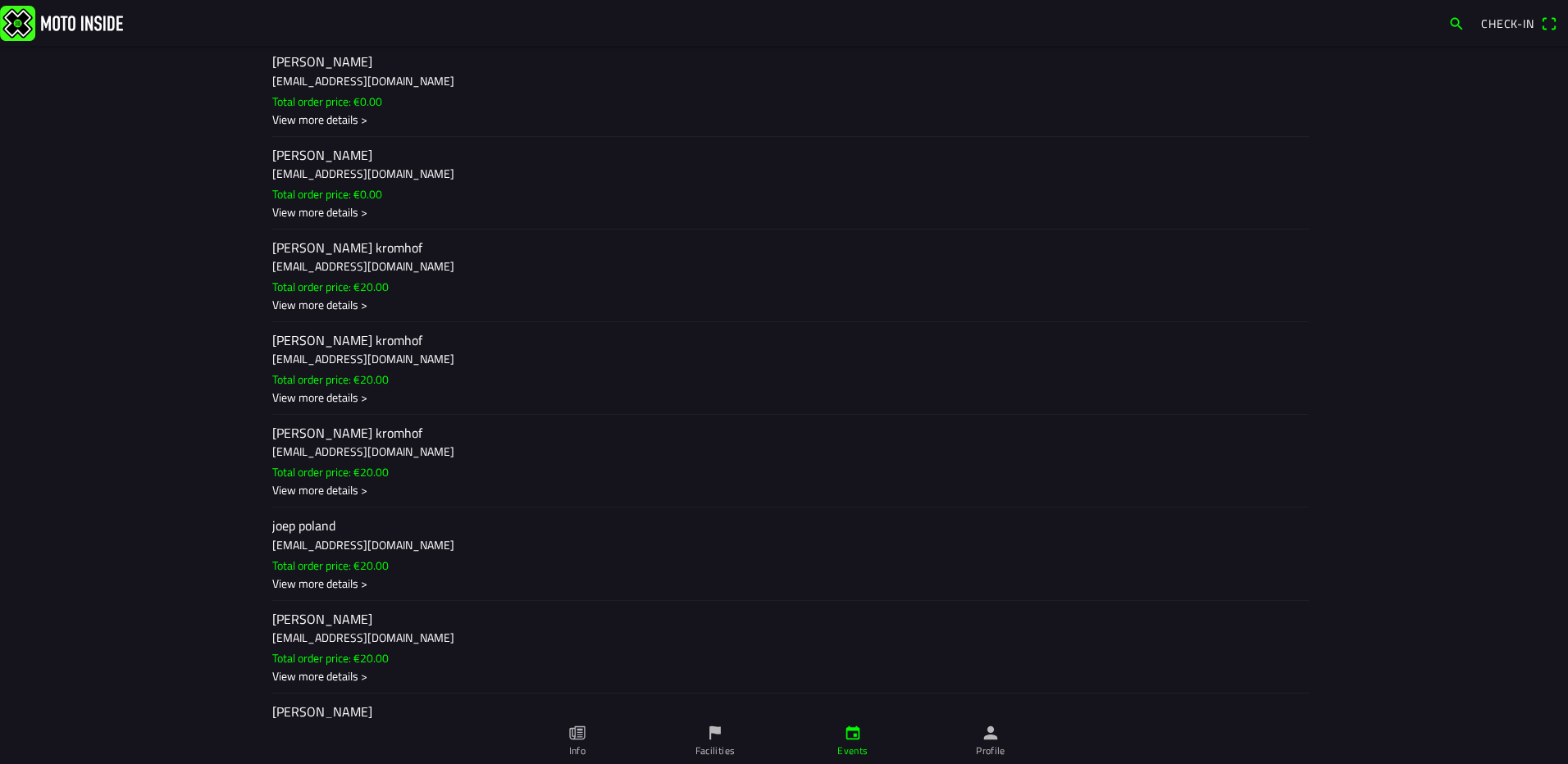
click at [0, 0] on slot "Total order price: €20.00" at bounding box center [0, 0] width 0 height 0
click at [1207, 460] on ion-backdrop at bounding box center [784, 382] width 1568 height 764
click at [0, 0] on slot "Total order price: €20.00" at bounding box center [0, 0] width 0 height 0
click at [345, 467] on ion-backdrop at bounding box center [784, 382] width 1568 height 764
click at [0, 0] on slot "Total order price: €20.00" at bounding box center [0, 0] width 0 height 0
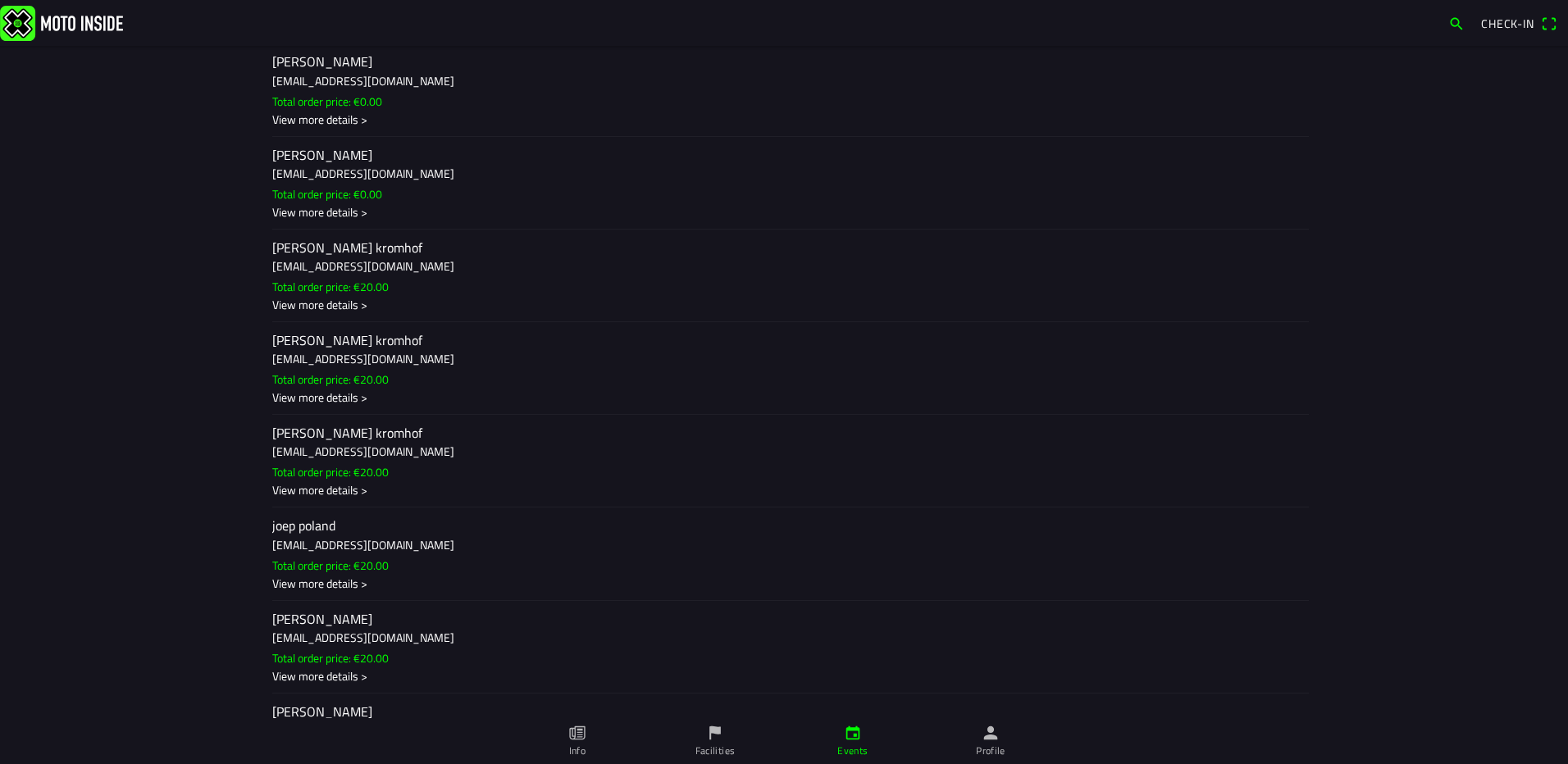
click at [344, 380] on ion-backdrop at bounding box center [784, 382] width 1568 height 764
click at [341, 450] on h3 "[EMAIL_ADDRESS][DOMAIN_NAME]" at bounding box center [784, 451] width 1023 height 17
click at [341, 450] on ion-backdrop at bounding box center [784, 382] width 1568 height 764
click at [349, 447] on h3 "[EMAIL_ADDRESS][DOMAIN_NAME]" at bounding box center [784, 451] width 1023 height 17
click at [1171, 347] on ion-backdrop at bounding box center [784, 382] width 1568 height 764
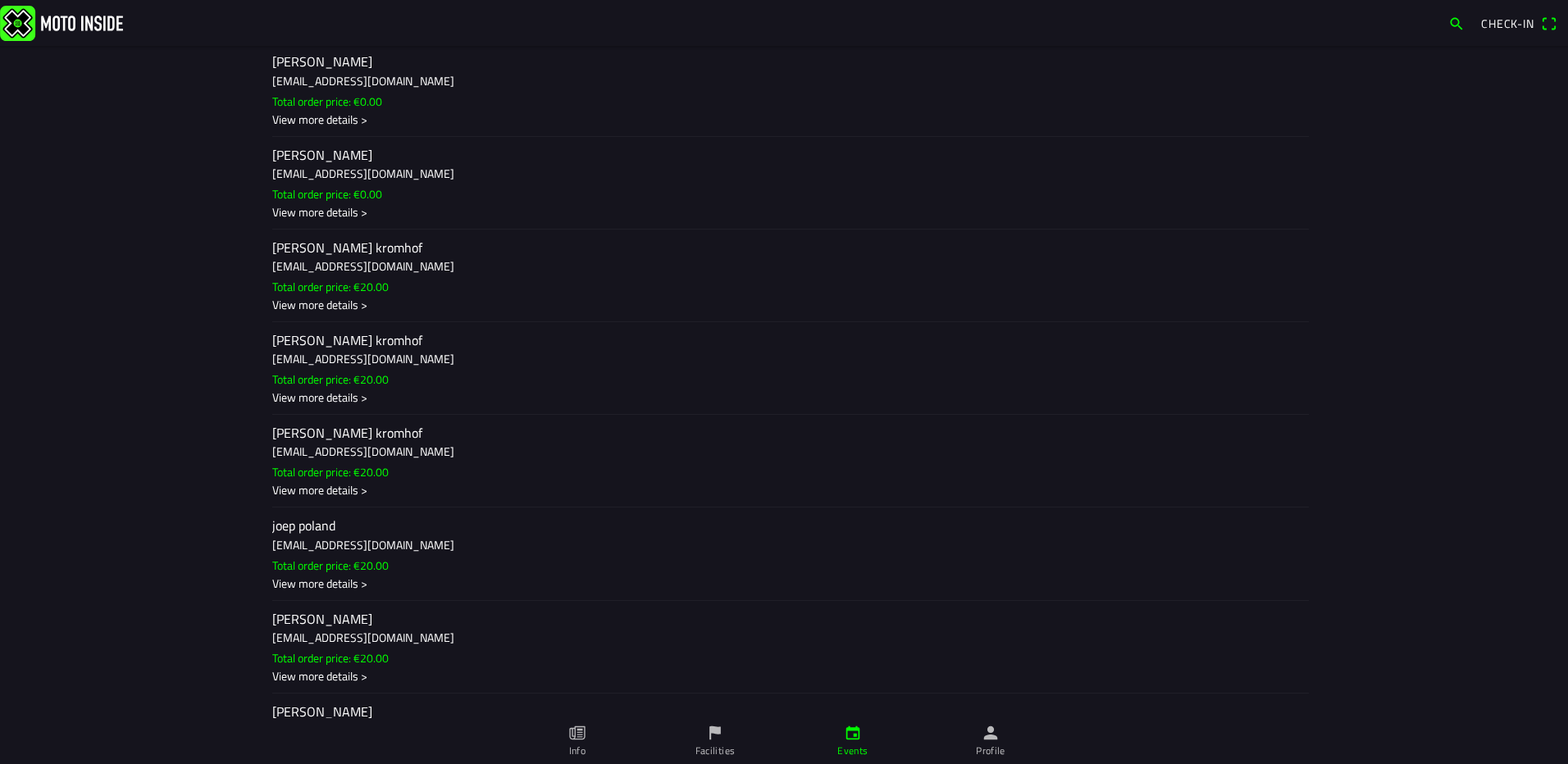
click at [378, 367] on h3 "[EMAIL_ADDRESS][DOMAIN_NAME]" at bounding box center [784, 358] width 1023 height 17
click at [1207, 372] on ion-backdrop at bounding box center [784, 382] width 1568 height 764
click at [0, 0] on slot "Total order price: €20.00" at bounding box center [0, 0] width 0 height 0
drag, startPoint x: 1282, startPoint y: 396, endPoint x: 1227, endPoint y: 396, distance: 55.0
click at [1275, 397] on ion-backdrop at bounding box center [784, 382] width 1568 height 764
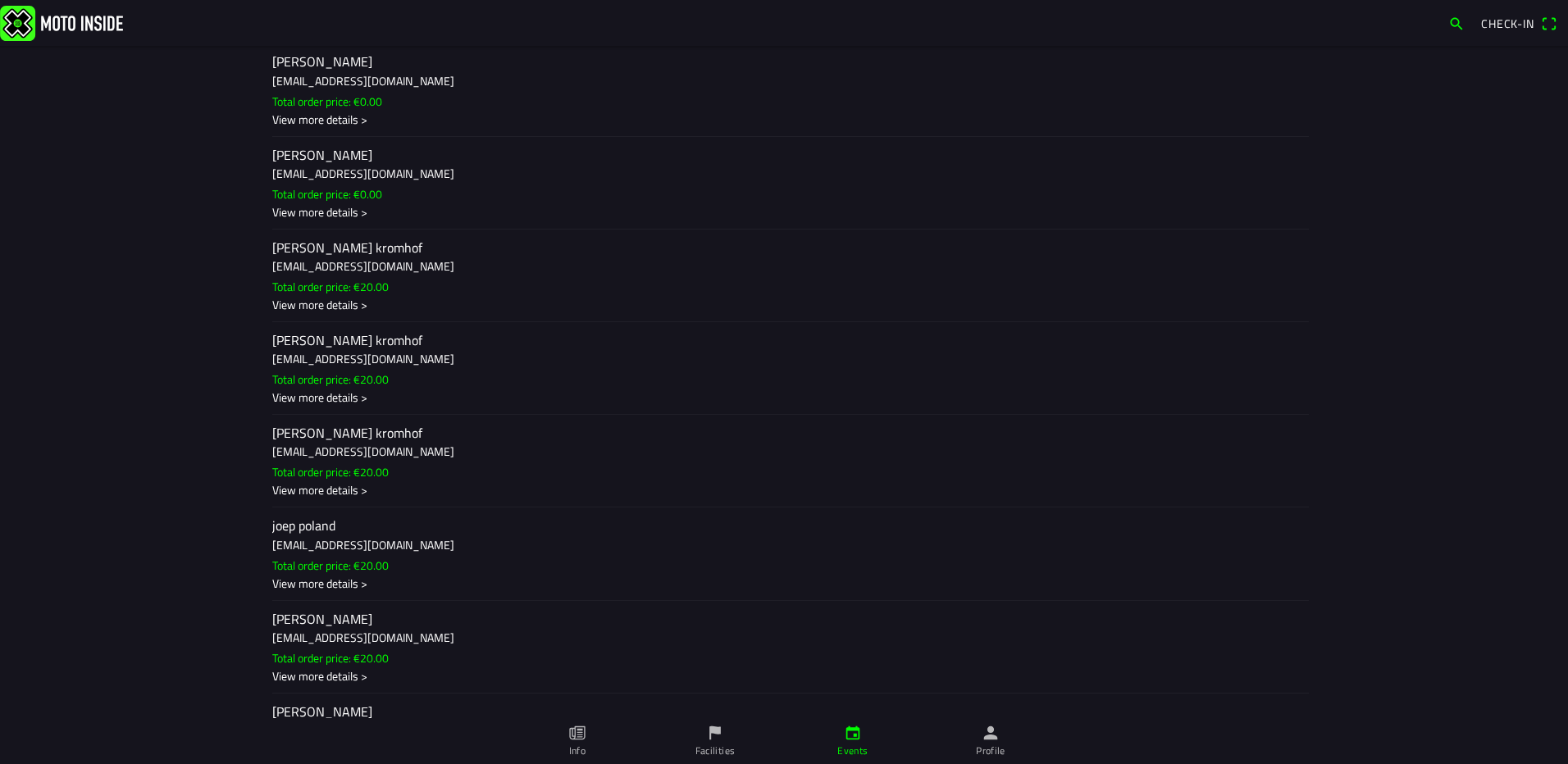
click at [363, 271] on h3 "[EMAIL_ADDRESS][DOMAIN_NAME]" at bounding box center [784, 265] width 1023 height 17
drag, startPoint x: 1142, startPoint y: 311, endPoint x: 1127, endPoint y: 311, distance: 15.0
click at [1142, 311] on ion-backdrop at bounding box center [784, 382] width 1568 height 764
click at [320, 266] on h3 "[EMAIL_ADDRESS][DOMAIN_NAME]" at bounding box center [784, 265] width 1023 height 17
drag, startPoint x: 1186, startPoint y: 434, endPoint x: 1060, endPoint y: 409, distance: 128.5
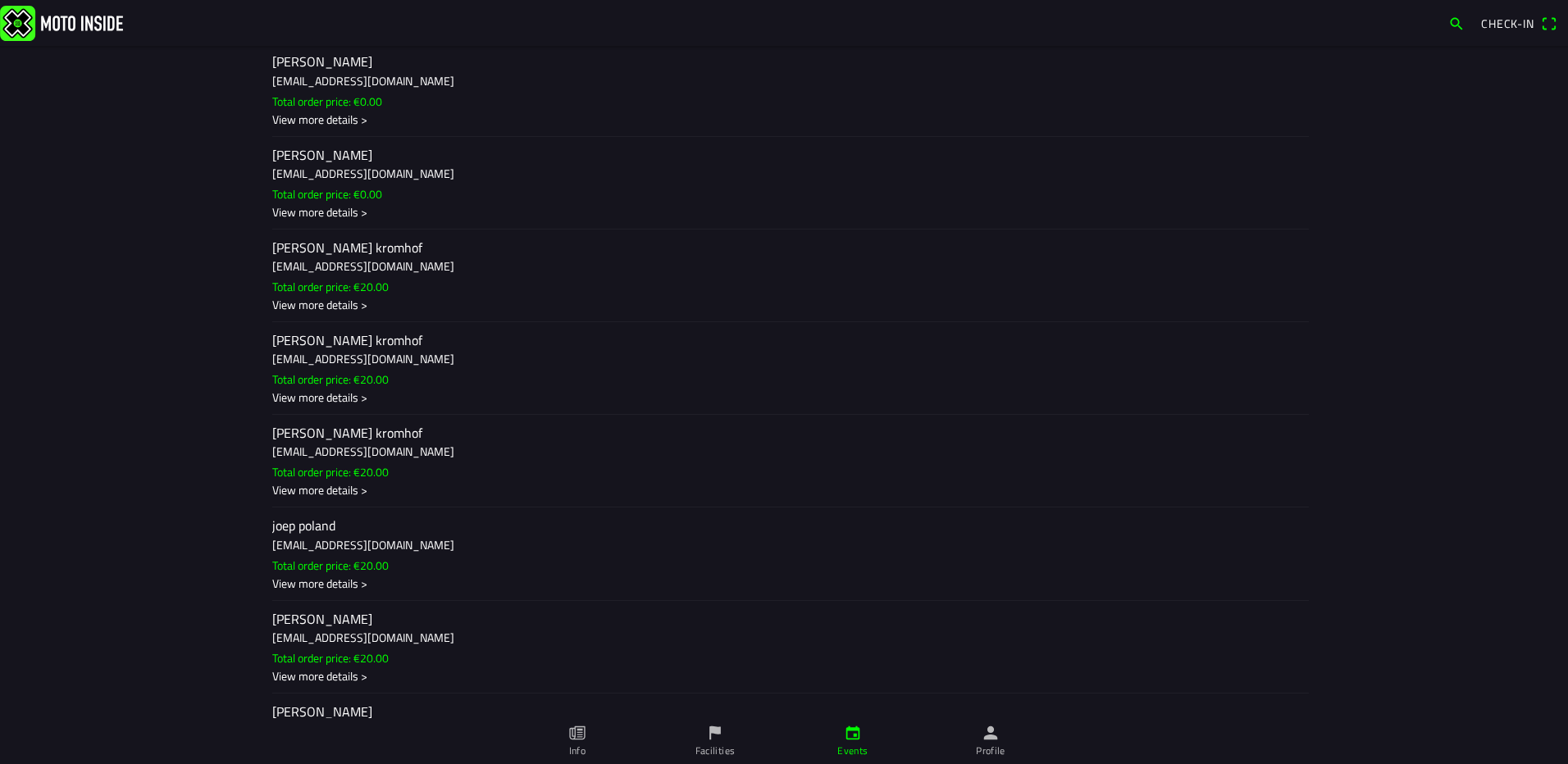
click at [1186, 434] on ion-backdrop at bounding box center [784, 382] width 1568 height 764
click at [297, 354] on h3 "[EMAIL_ADDRESS][DOMAIN_NAME]" at bounding box center [784, 358] width 1023 height 17
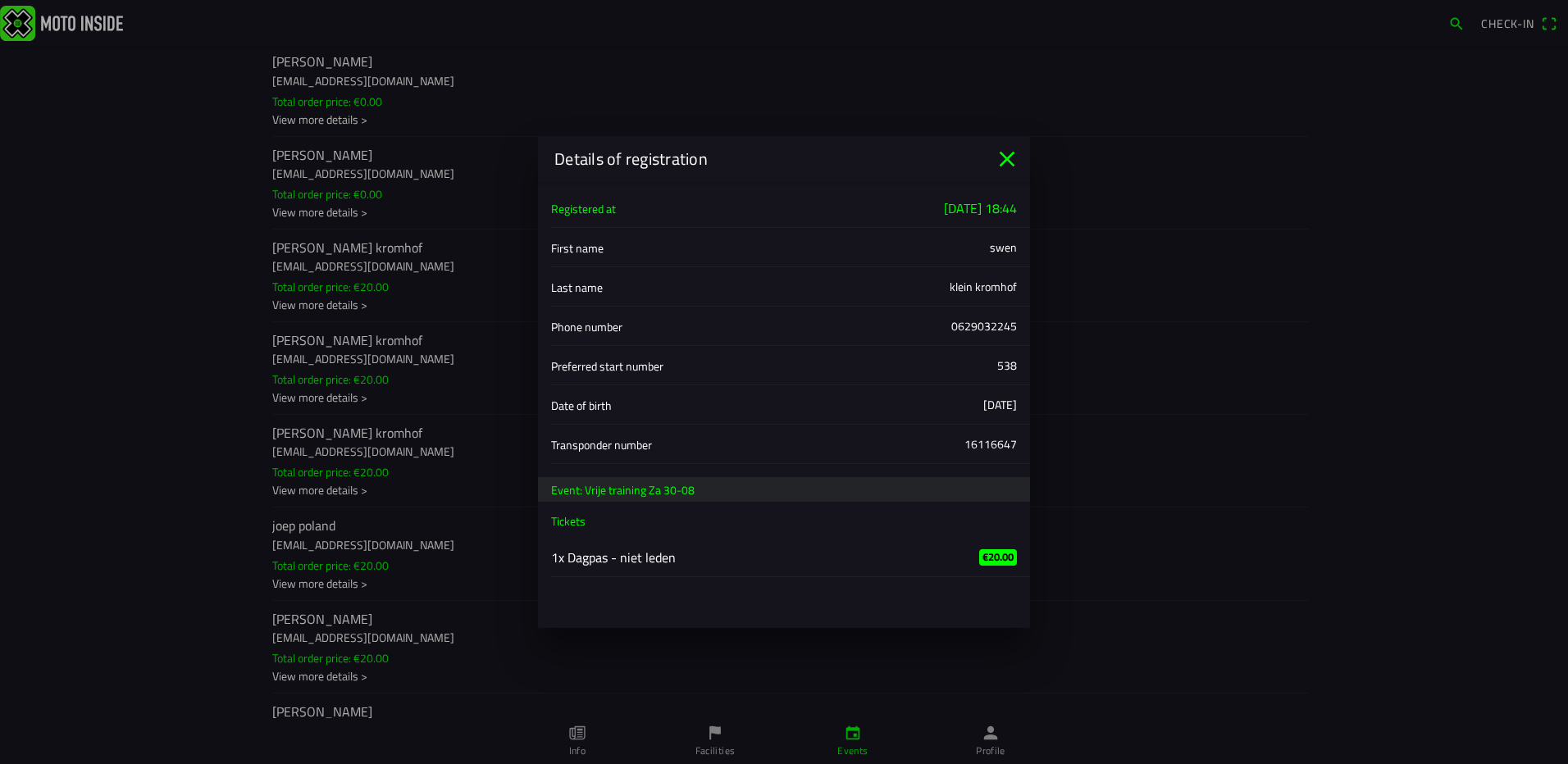
click at [1012, 160] on icon "close" at bounding box center [1007, 159] width 26 height 26
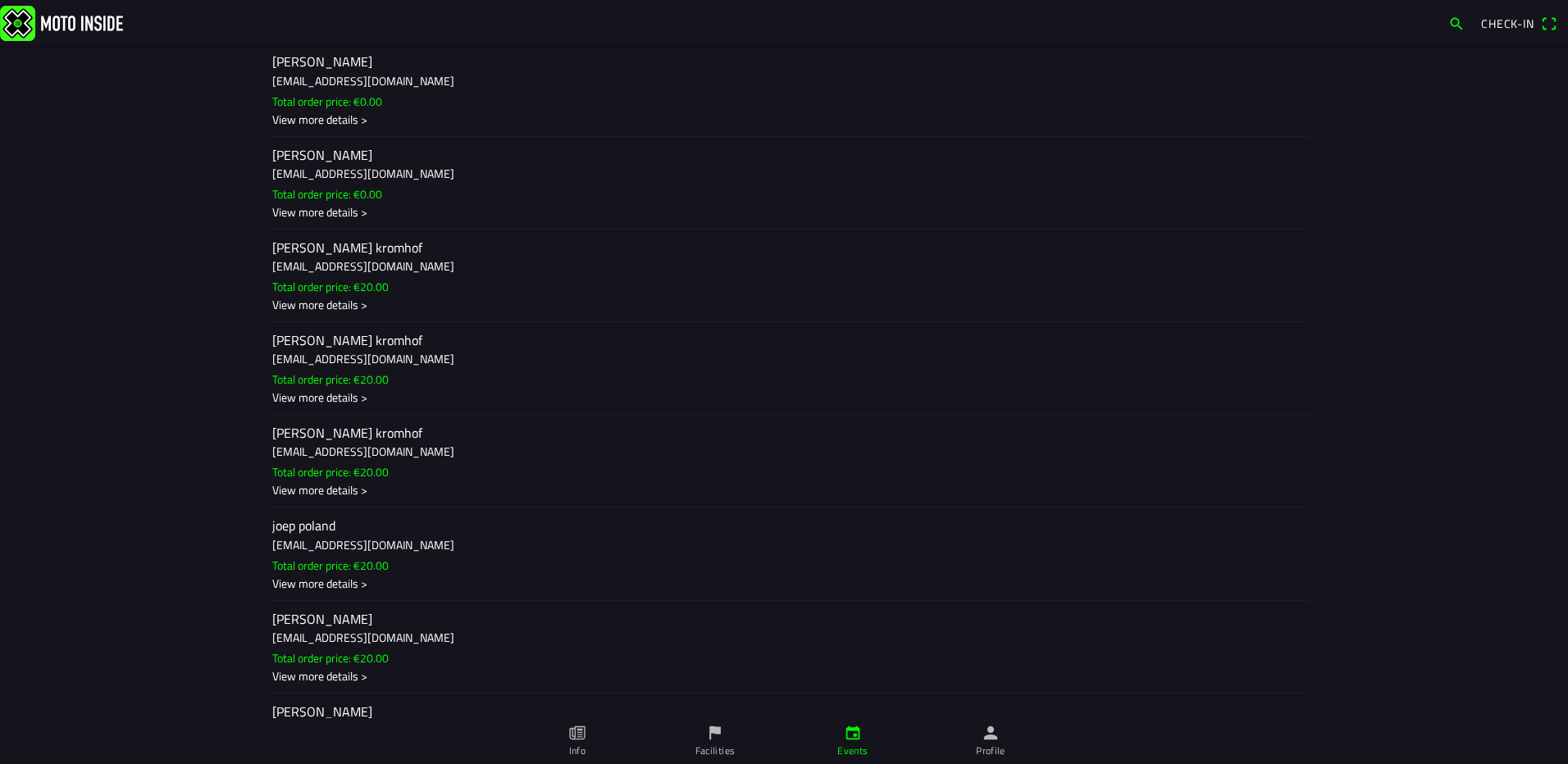
click at [311, 461] on ion-label "jeroen klein kromhof kleinkromhofswen@gmail.com Total order price: €20.00 View …" at bounding box center [784, 461] width 1023 height 75
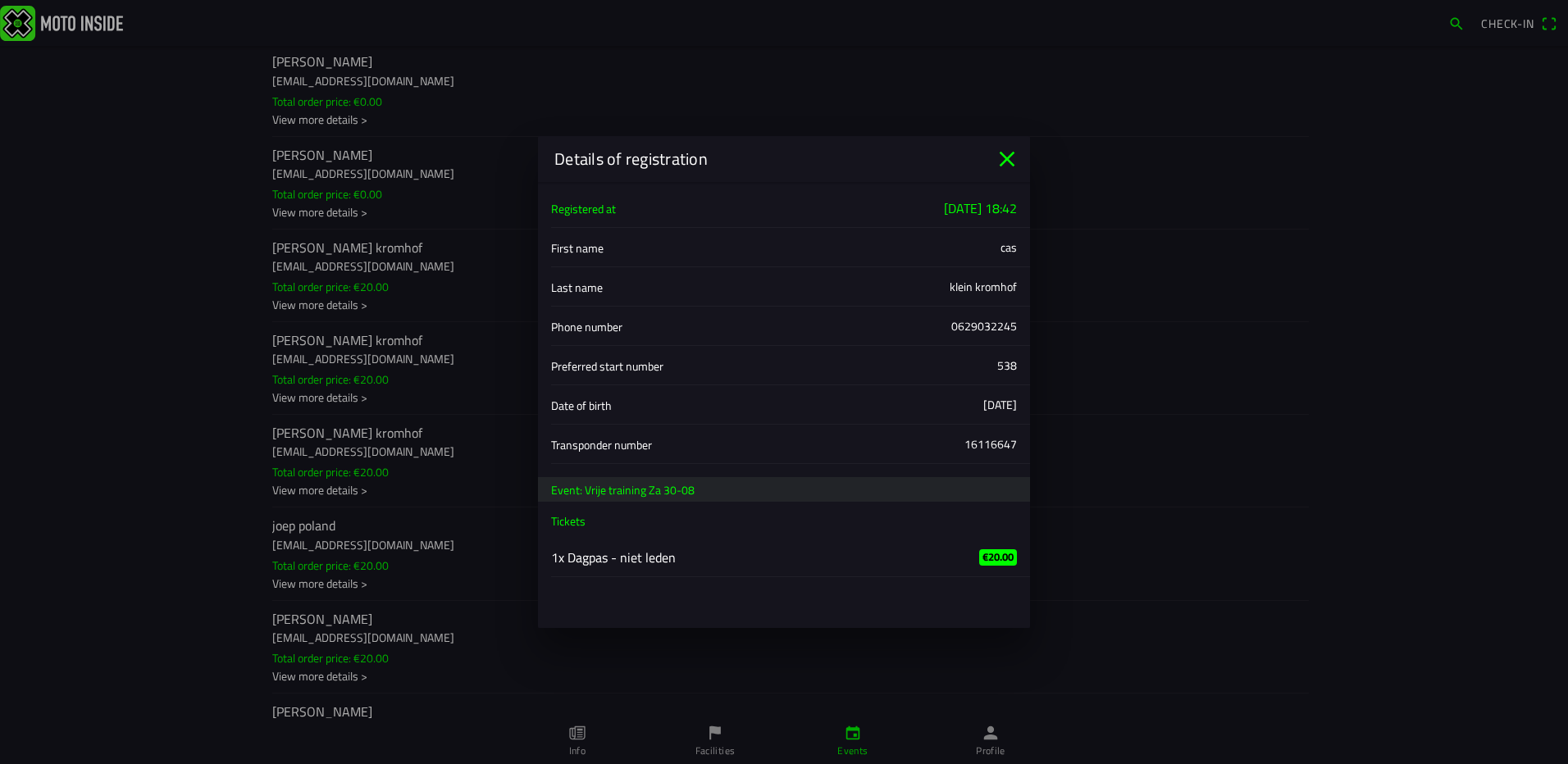
click at [996, 157] on icon "close" at bounding box center [1007, 159] width 26 height 26
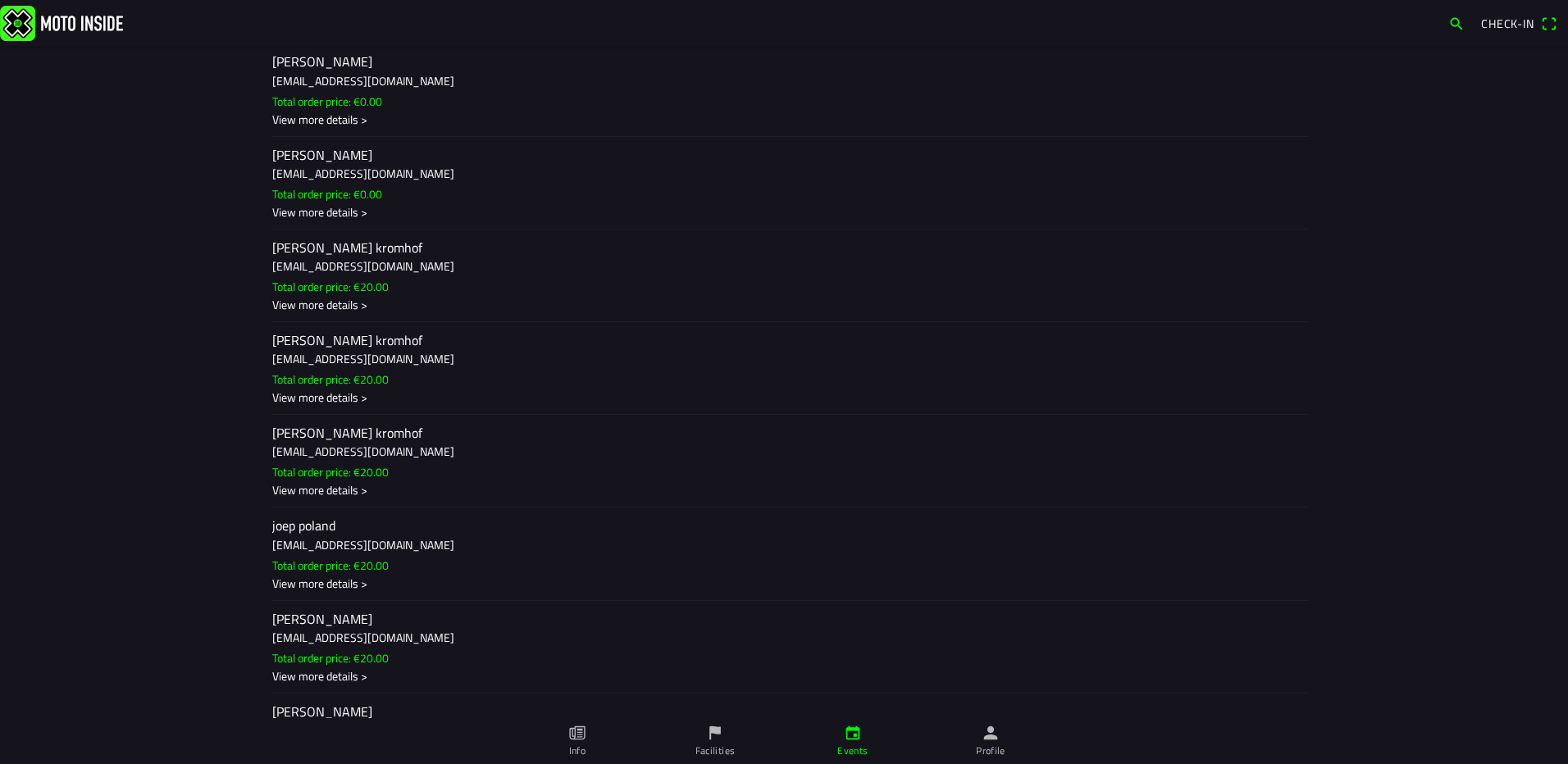
click at [307, 536] on h3 "[EMAIL_ADDRESS][DOMAIN_NAME]" at bounding box center [784, 544] width 1023 height 17
click at [1128, 365] on ion-backdrop at bounding box center [784, 382] width 1568 height 764
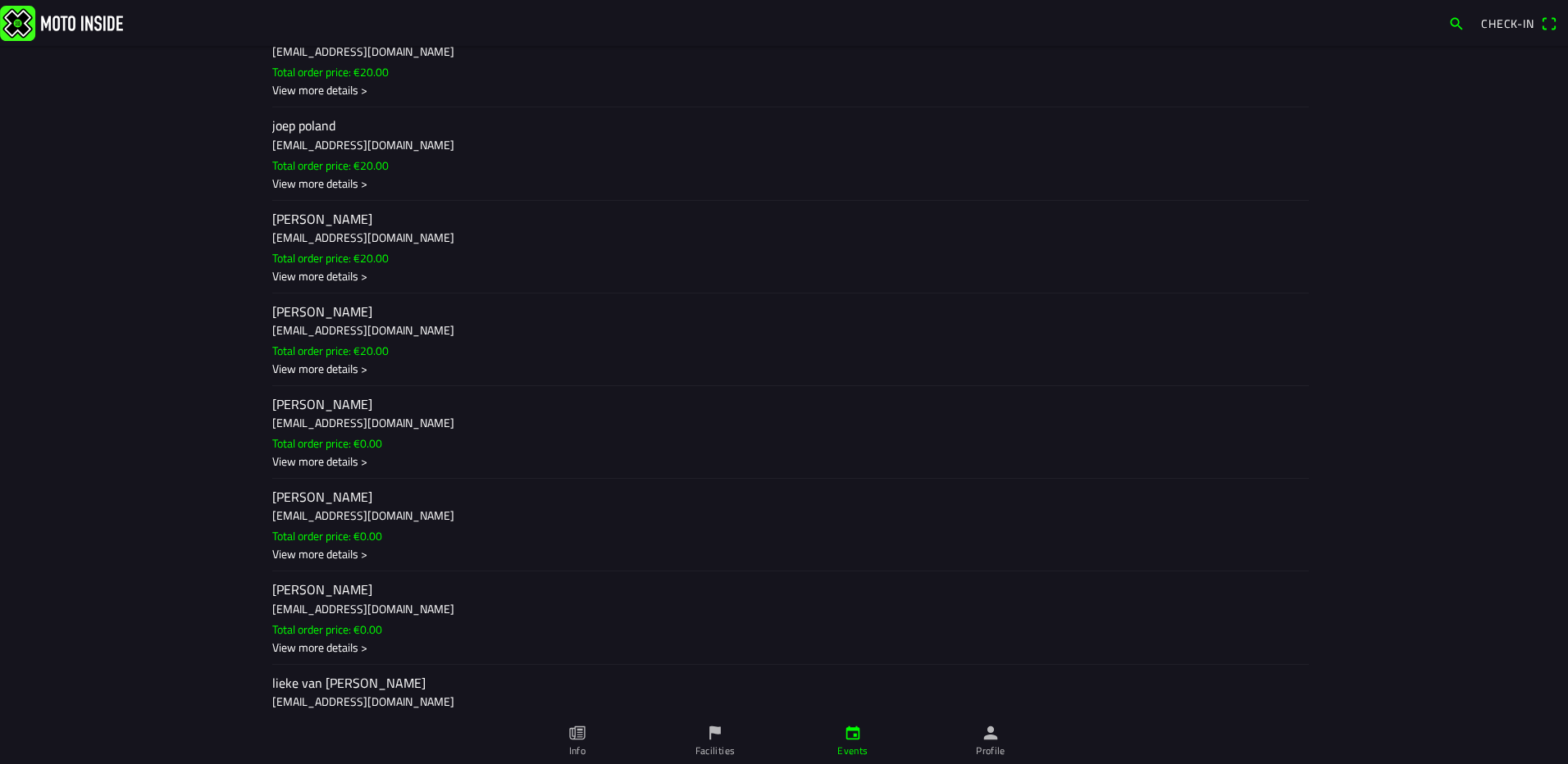
scroll to position [2132, 0]
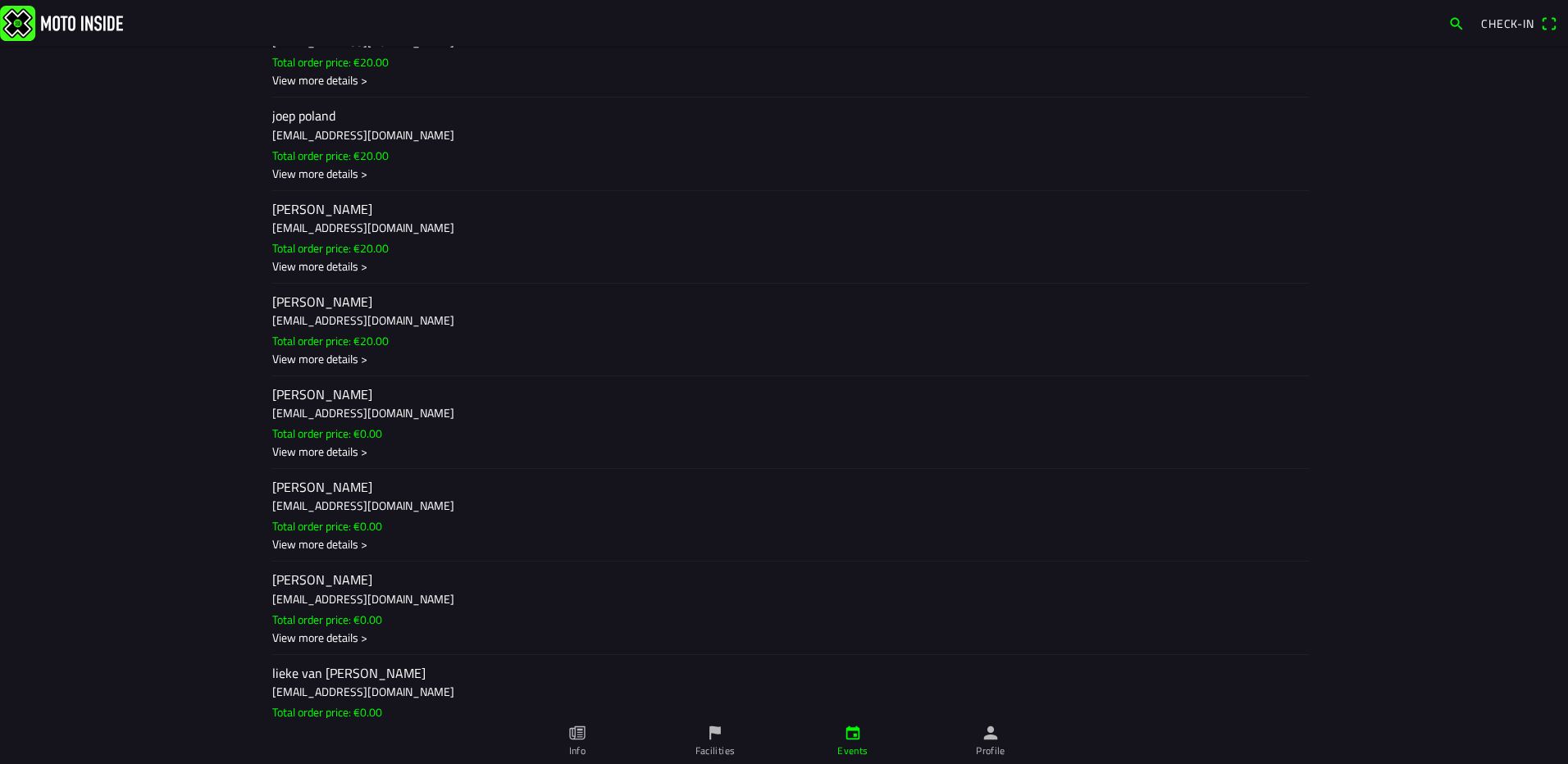
click at [539, 459] on div "View more details >" at bounding box center [784, 451] width 1023 height 17
click at [1252, 330] on ion-backdrop at bounding box center [784, 382] width 1568 height 764
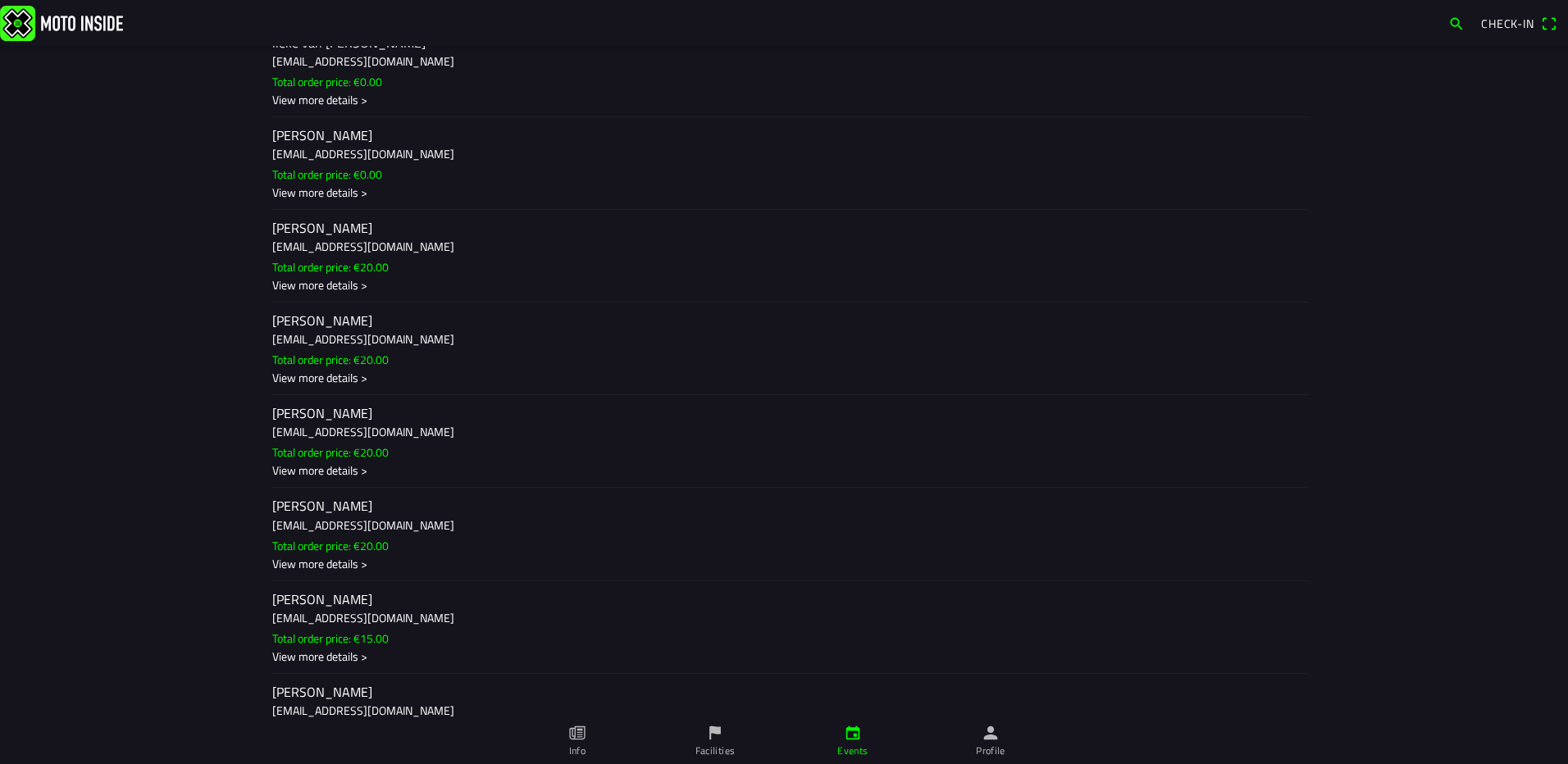
scroll to position [2789, 0]
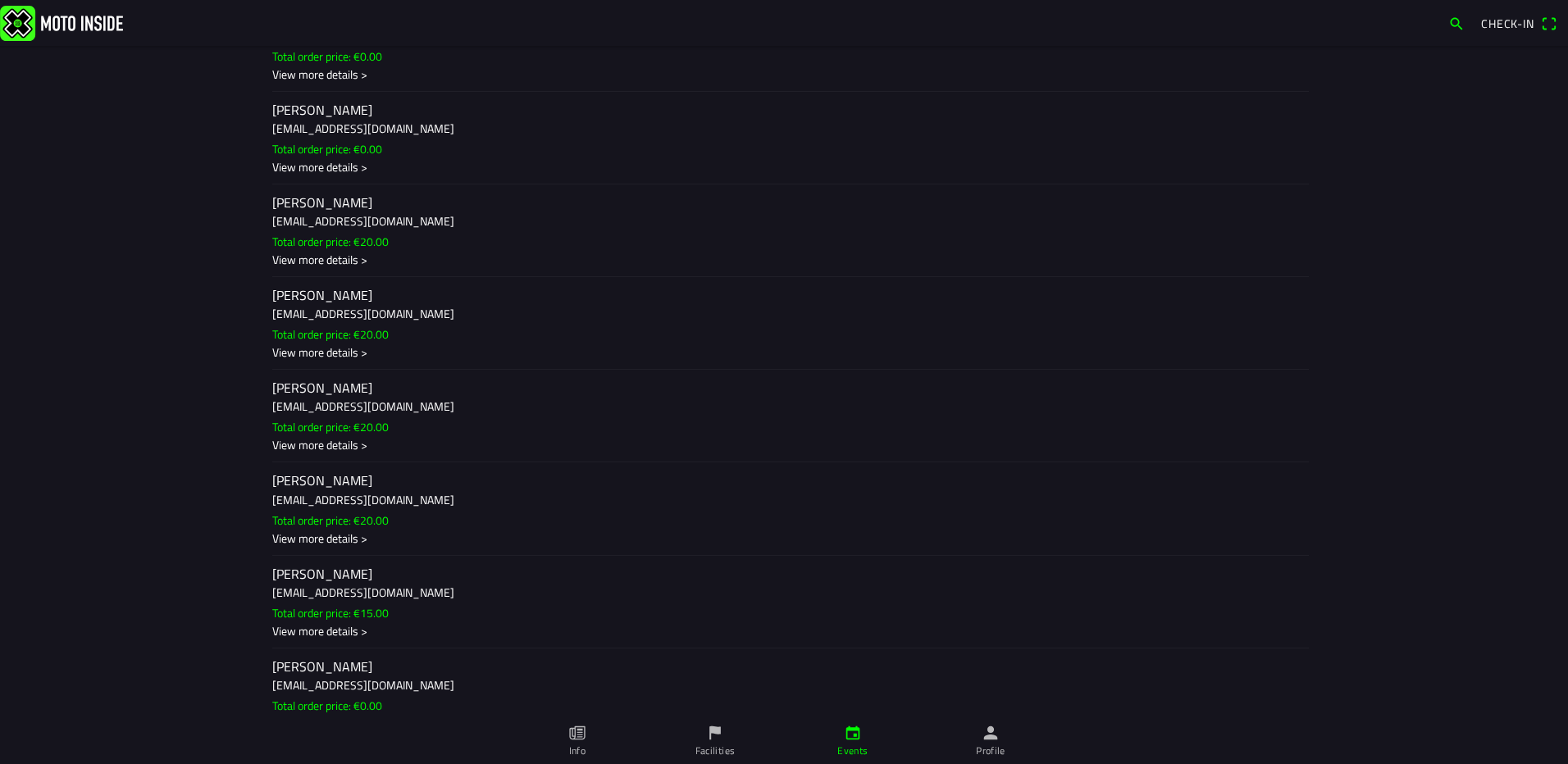
click at [292, 347] on div "View more details >" at bounding box center [784, 352] width 1023 height 17
click at [1188, 473] on ion-backdrop at bounding box center [784, 382] width 1568 height 764
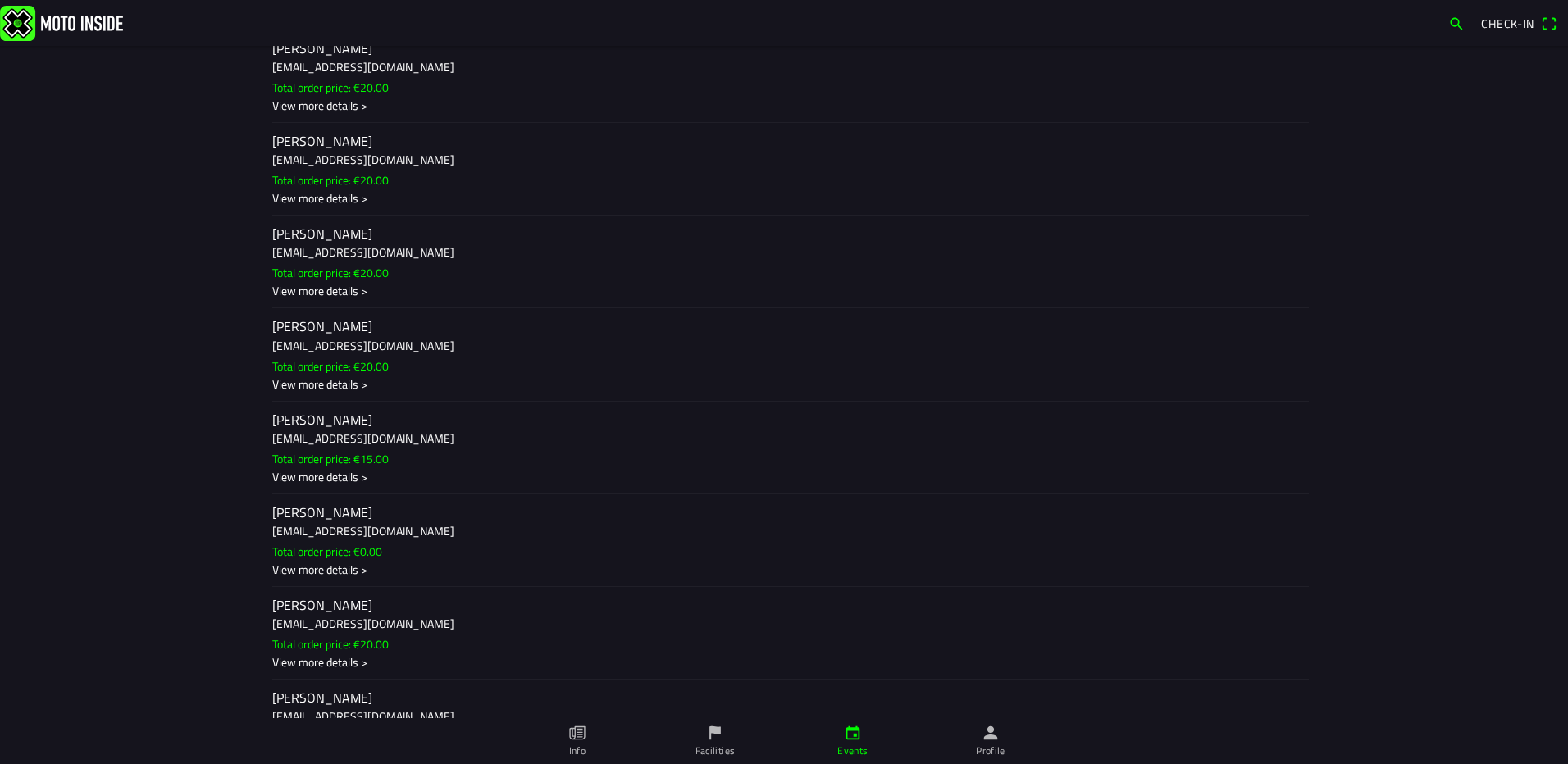
scroll to position [3035, 0]
click at [0, 0] on slot "Total order price: €20.00" at bounding box center [0, 0] width 0 height 0
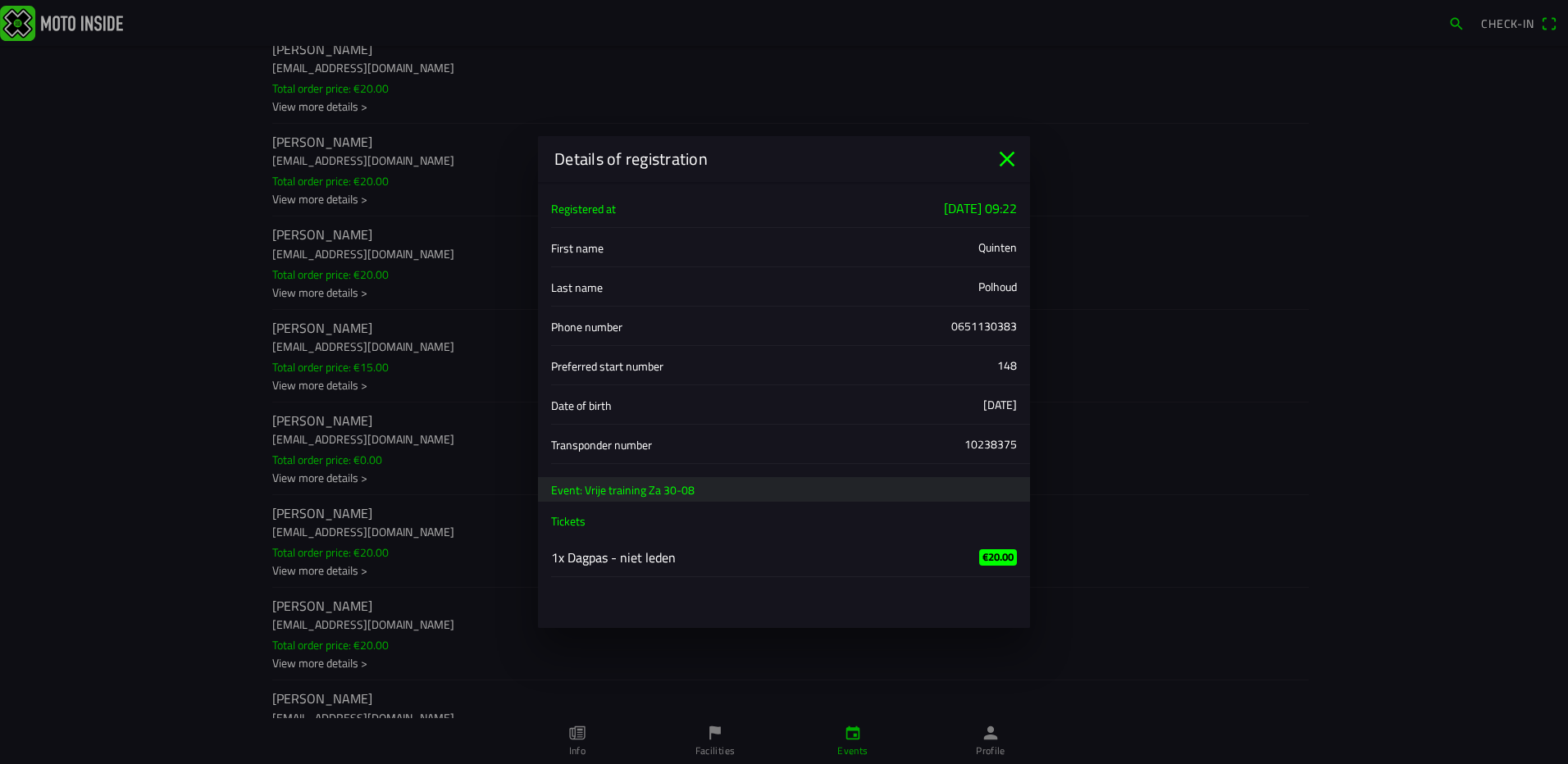
click at [1004, 160] on icon "close" at bounding box center [1007, 159] width 26 height 26
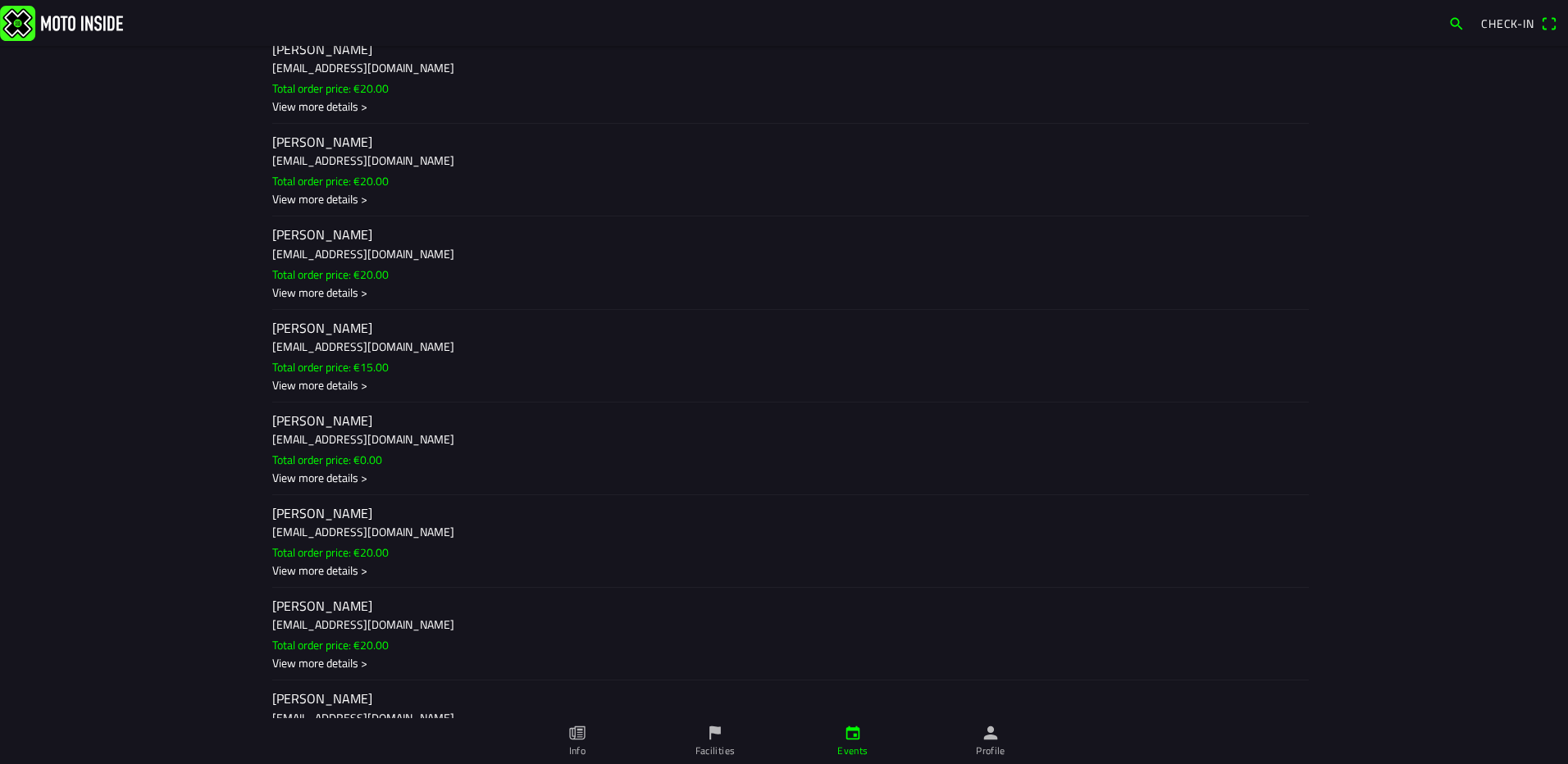
click at [927, 367] on ion-label "[PERSON_NAME] [PERSON_NAME][EMAIL_ADDRESS][DOMAIN_NAME] Total order price: €15.…" at bounding box center [784, 356] width 1023 height 75
click at [1240, 176] on ion-backdrop at bounding box center [784, 382] width 1568 height 764
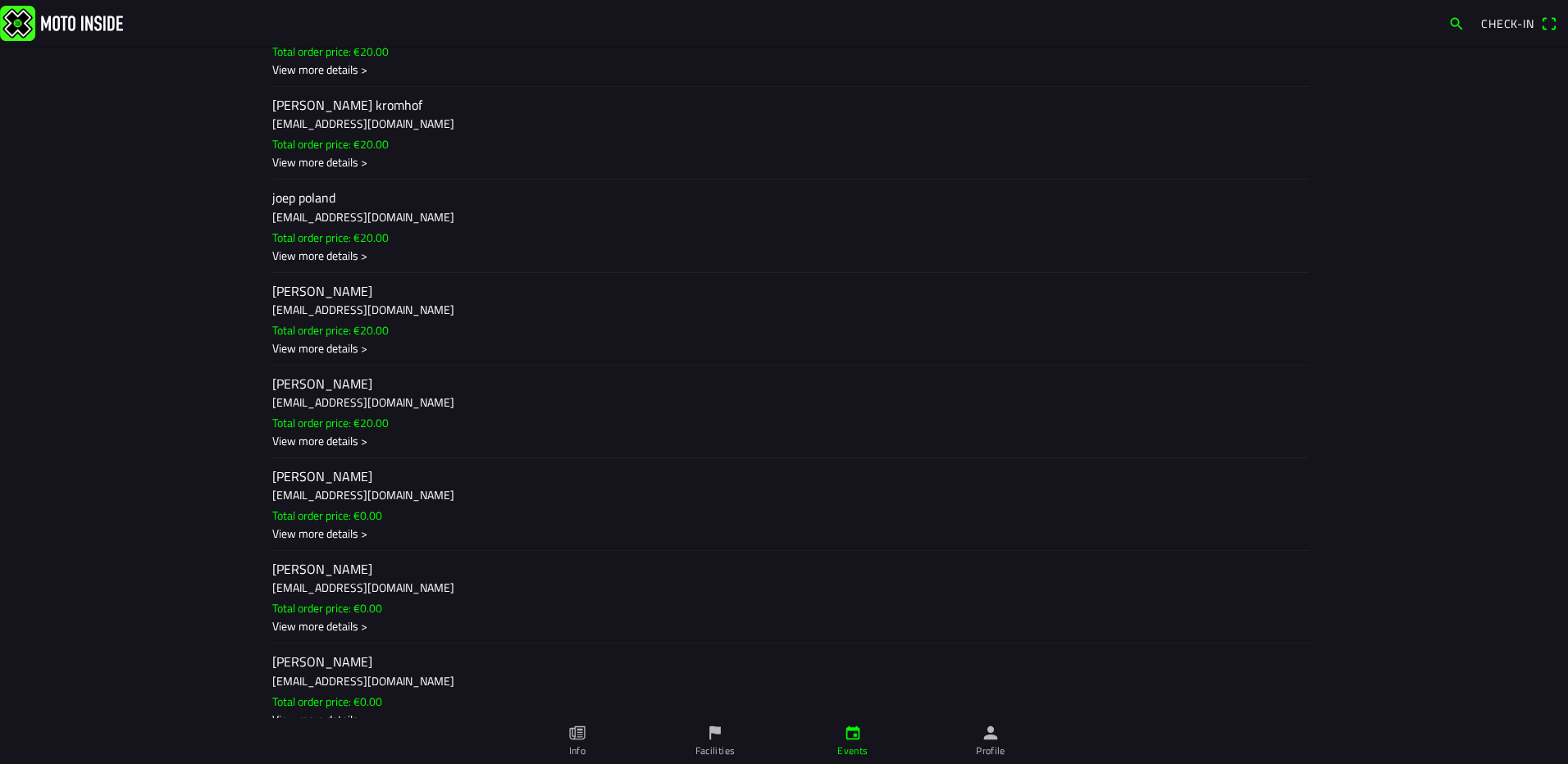
scroll to position [2132, 0]
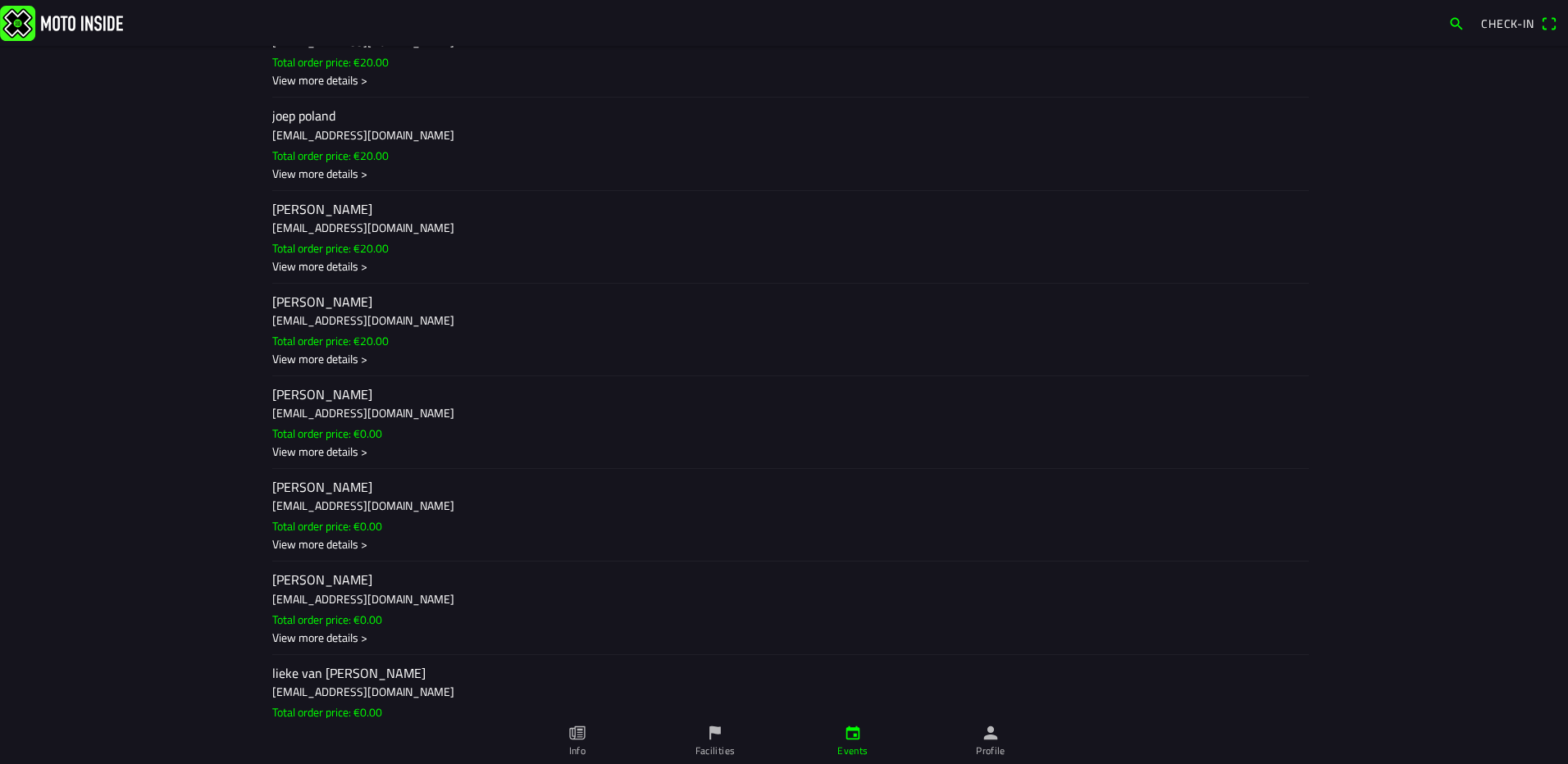
click at [366, 330] on ion-label "joey dijkslag ddijkslag85@hotmail.com Total order price: €20.00 View more detai…" at bounding box center [784, 330] width 1023 height 75
click at [1168, 358] on ion-backdrop at bounding box center [784, 382] width 1568 height 764
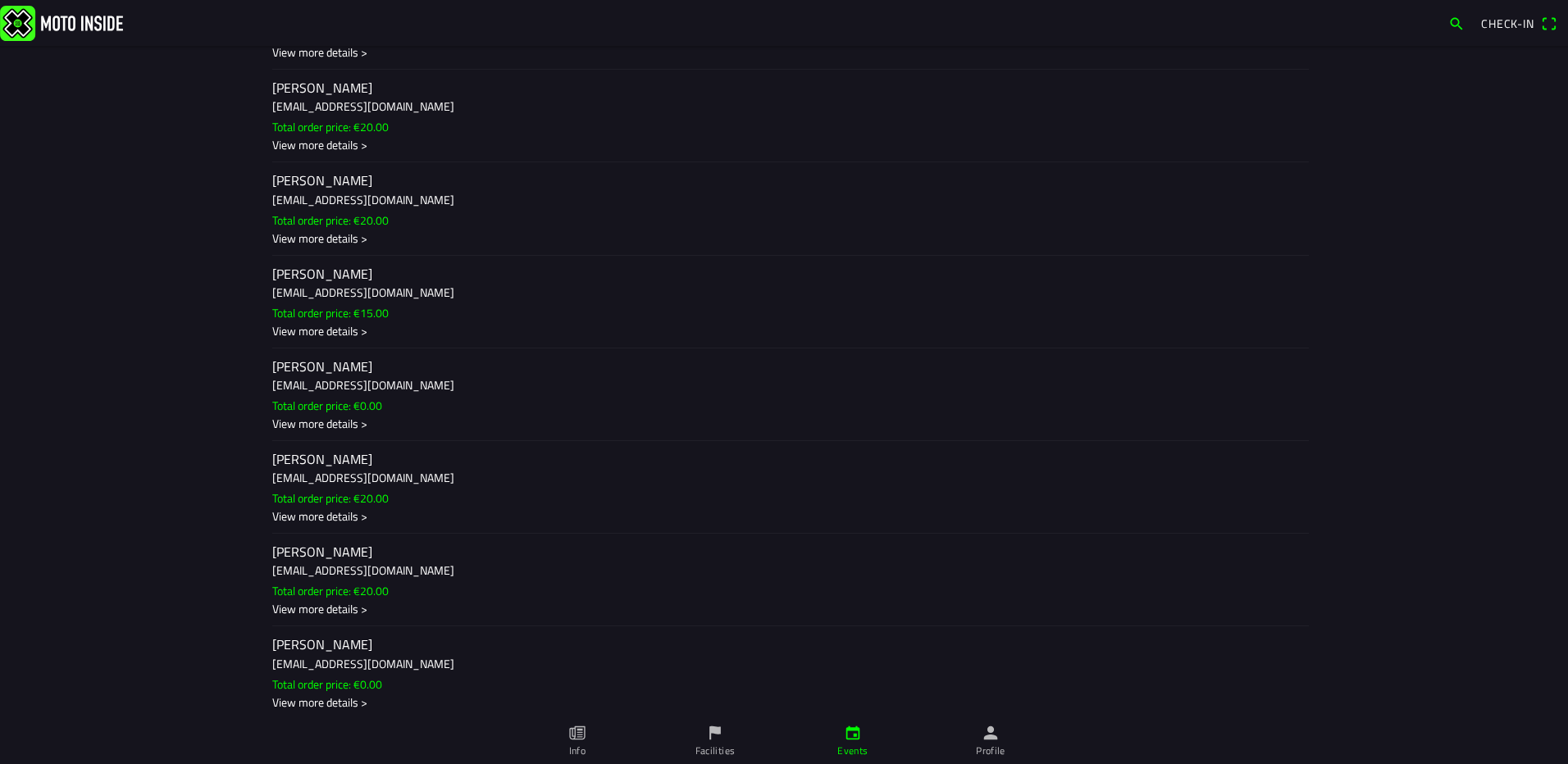
scroll to position [3096, 0]
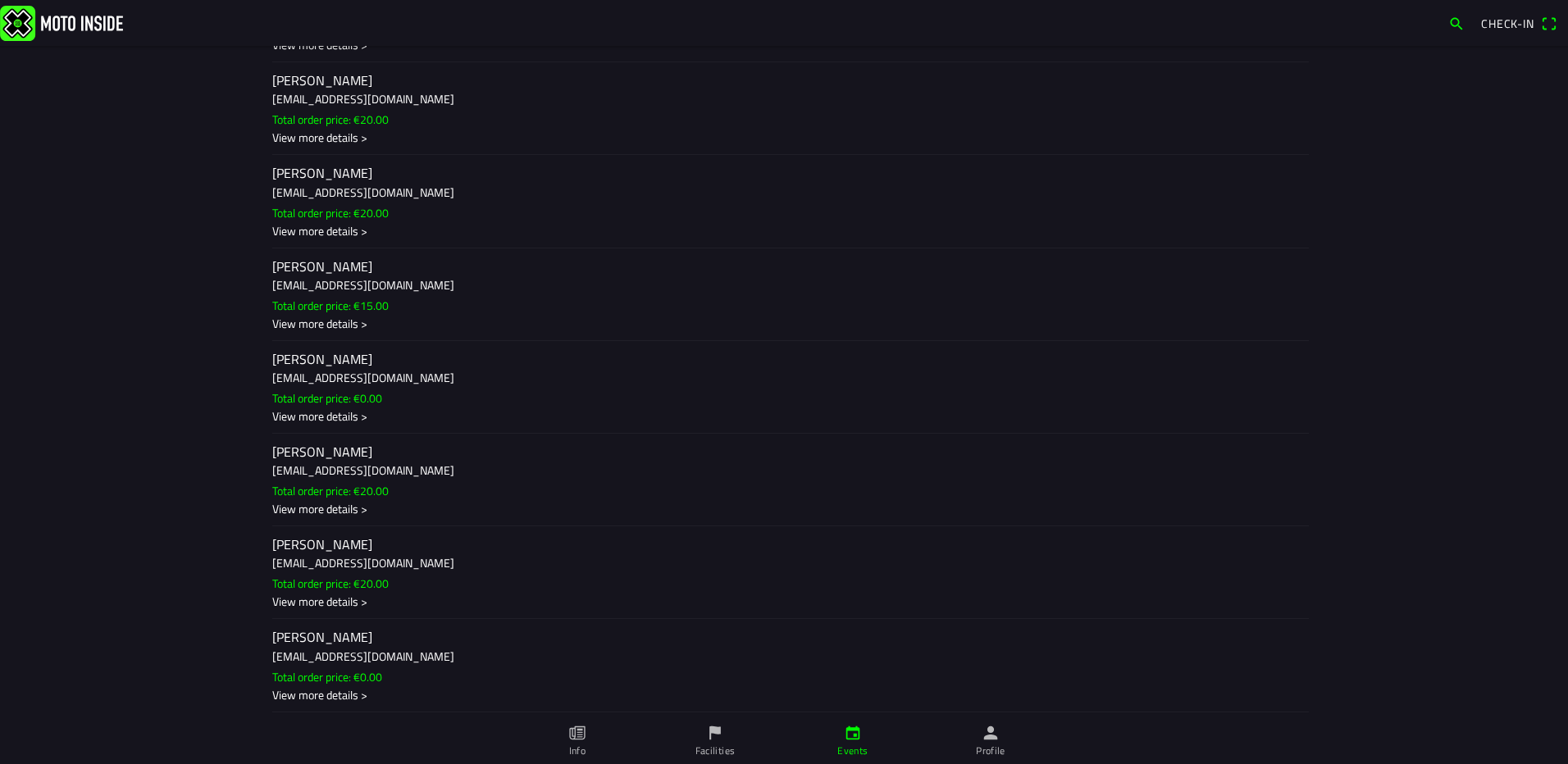
click at [321, 561] on h3 "[PERSON_NAME][EMAIL_ADDRESS][PERSON_NAME][DOMAIN_NAME]" at bounding box center [784, 563] width 1023 height 17
click at [1288, 476] on ion-backdrop at bounding box center [784, 382] width 1568 height 764
click at [0, 0] on slot "Total order price: €15.00" at bounding box center [0, 0] width 0 height 0
drag, startPoint x: 1505, startPoint y: 357, endPoint x: 1388, endPoint y: 367, distance: 117.4
click at [1491, 367] on ion-backdrop at bounding box center [784, 382] width 1568 height 764
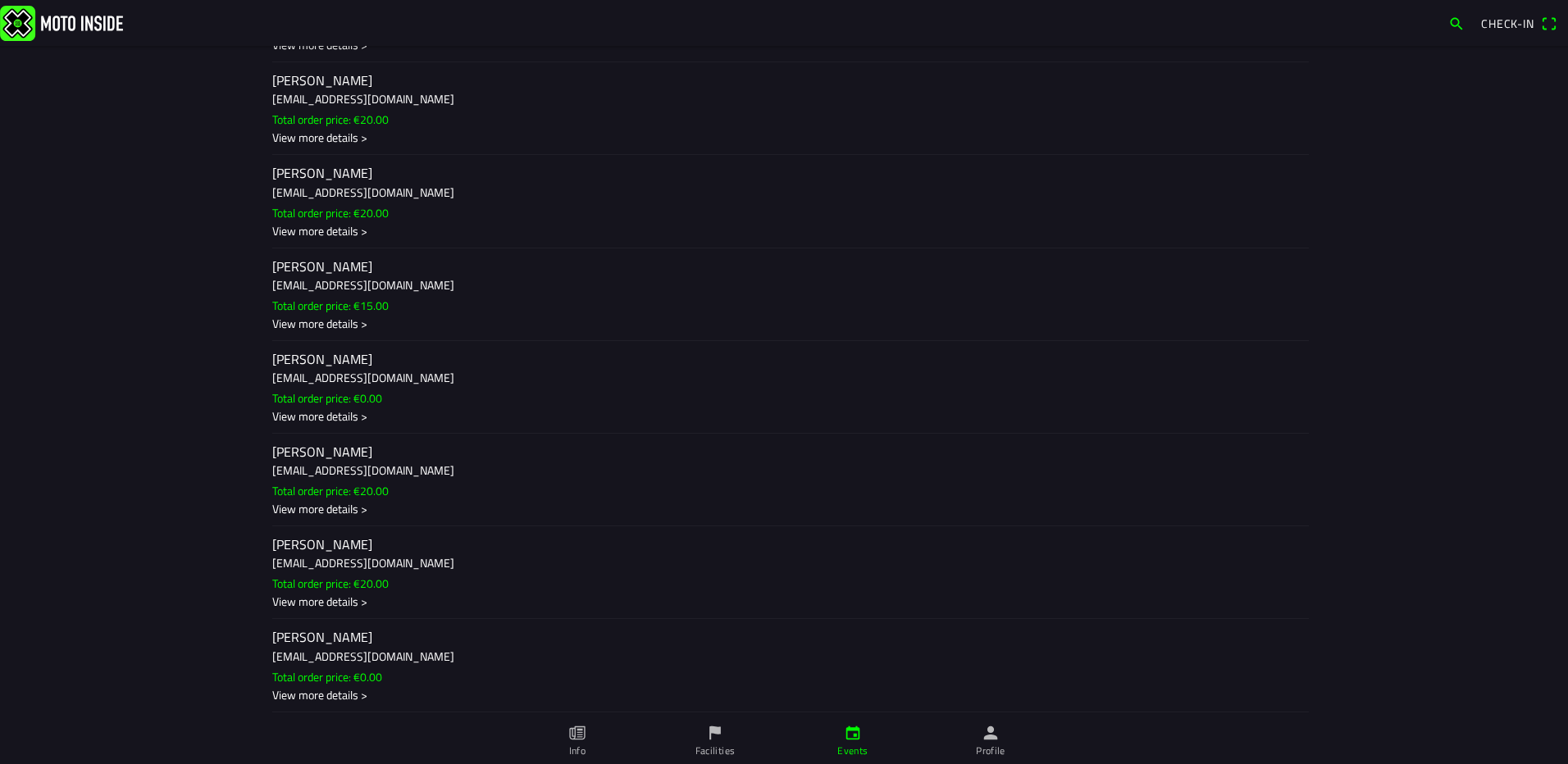
click at [1344, 370] on main "Sa 30 Aug - 13:00 - Sa 30 Aug - 16:30 Vrije training Za 30-08 AMBC-Staphorst 2,…" at bounding box center [784, 405] width 1568 height 718
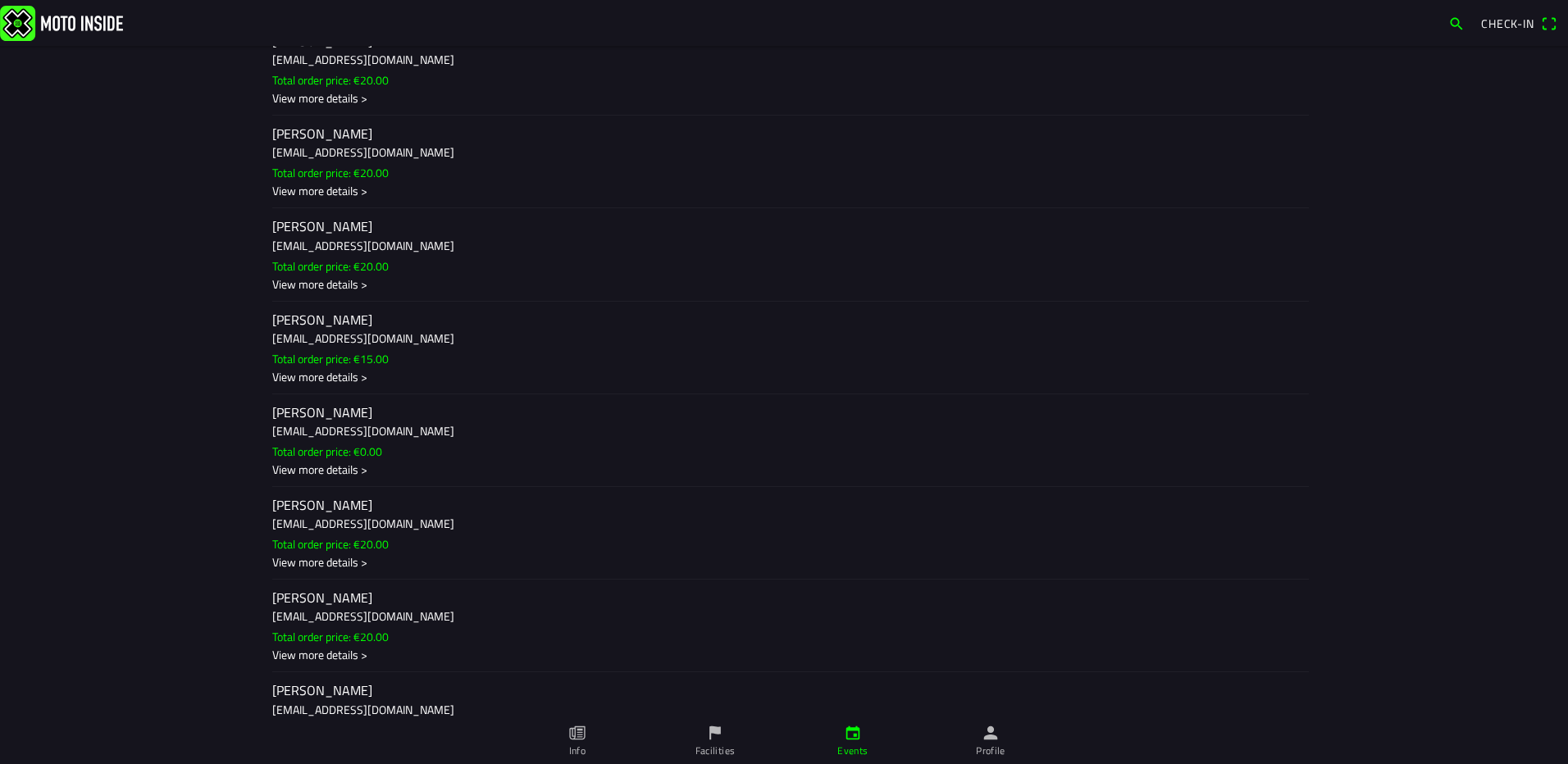
scroll to position [3014, 0]
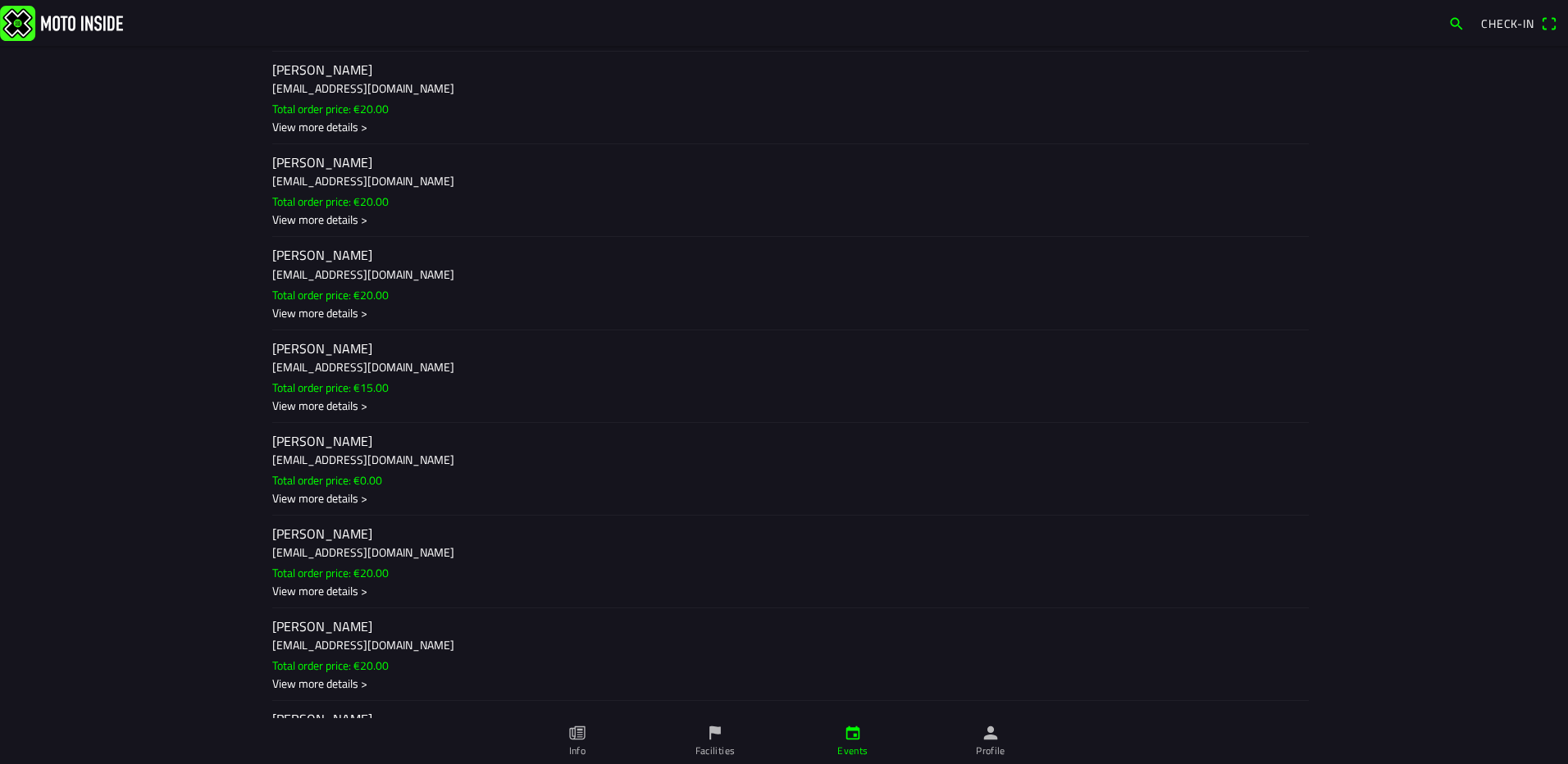
click at [607, 422] on div "[PERSON_NAME] [PERSON_NAME][EMAIL_ADDRESS][DOMAIN_NAME] Total order price: €15.…" at bounding box center [784, 376] width 1023 height 92
click at [815, 393] on ion-label "[PERSON_NAME] [PERSON_NAME][EMAIL_ADDRESS][DOMAIN_NAME] Total order price: €15.…" at bounding box center [784, 376] width 1023 height 75
click at [1171, 332] on ion-backdrop at bounding box center [784, 382] width 1568 height 764
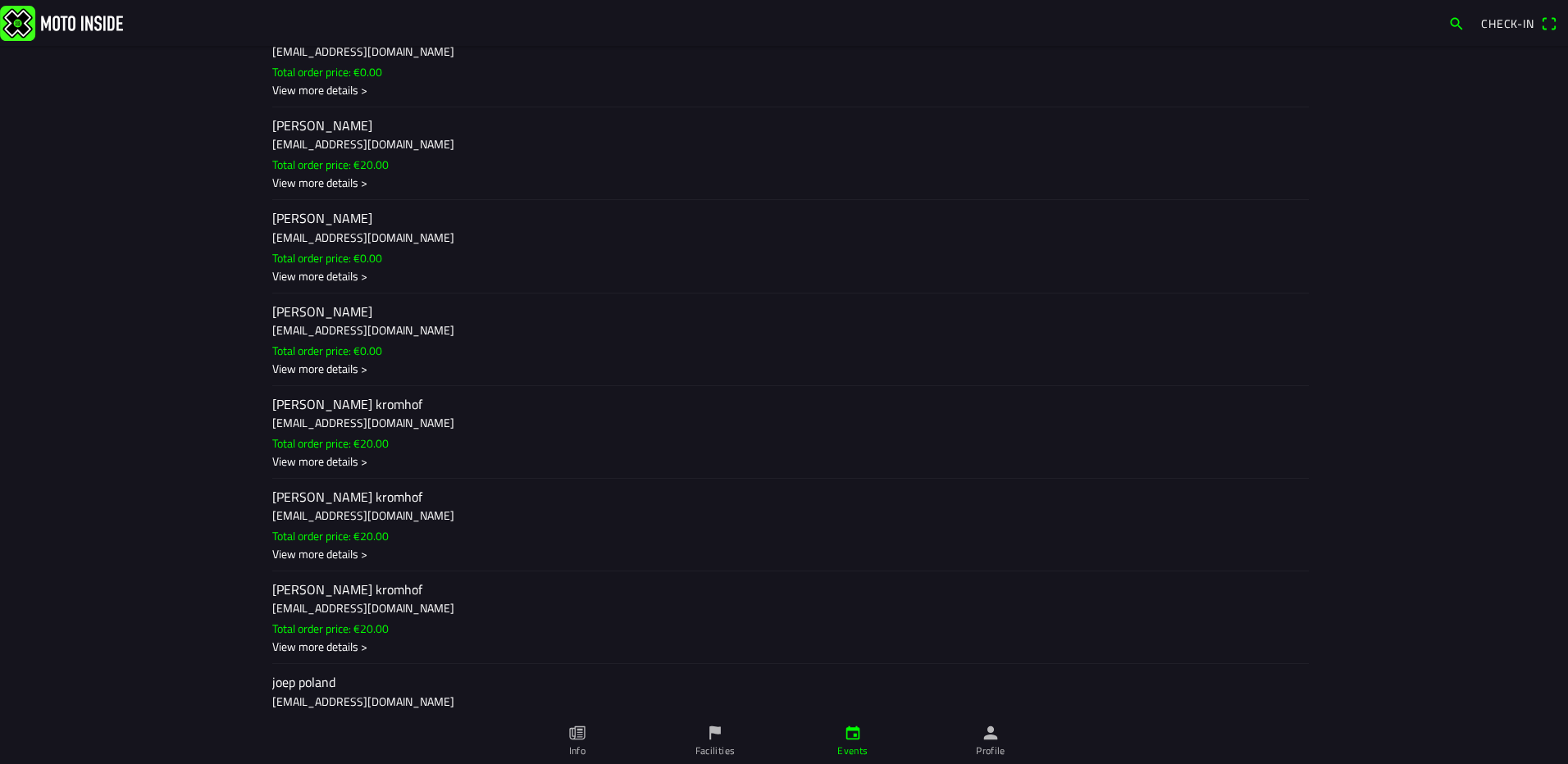
scroll to position [1641, 0]
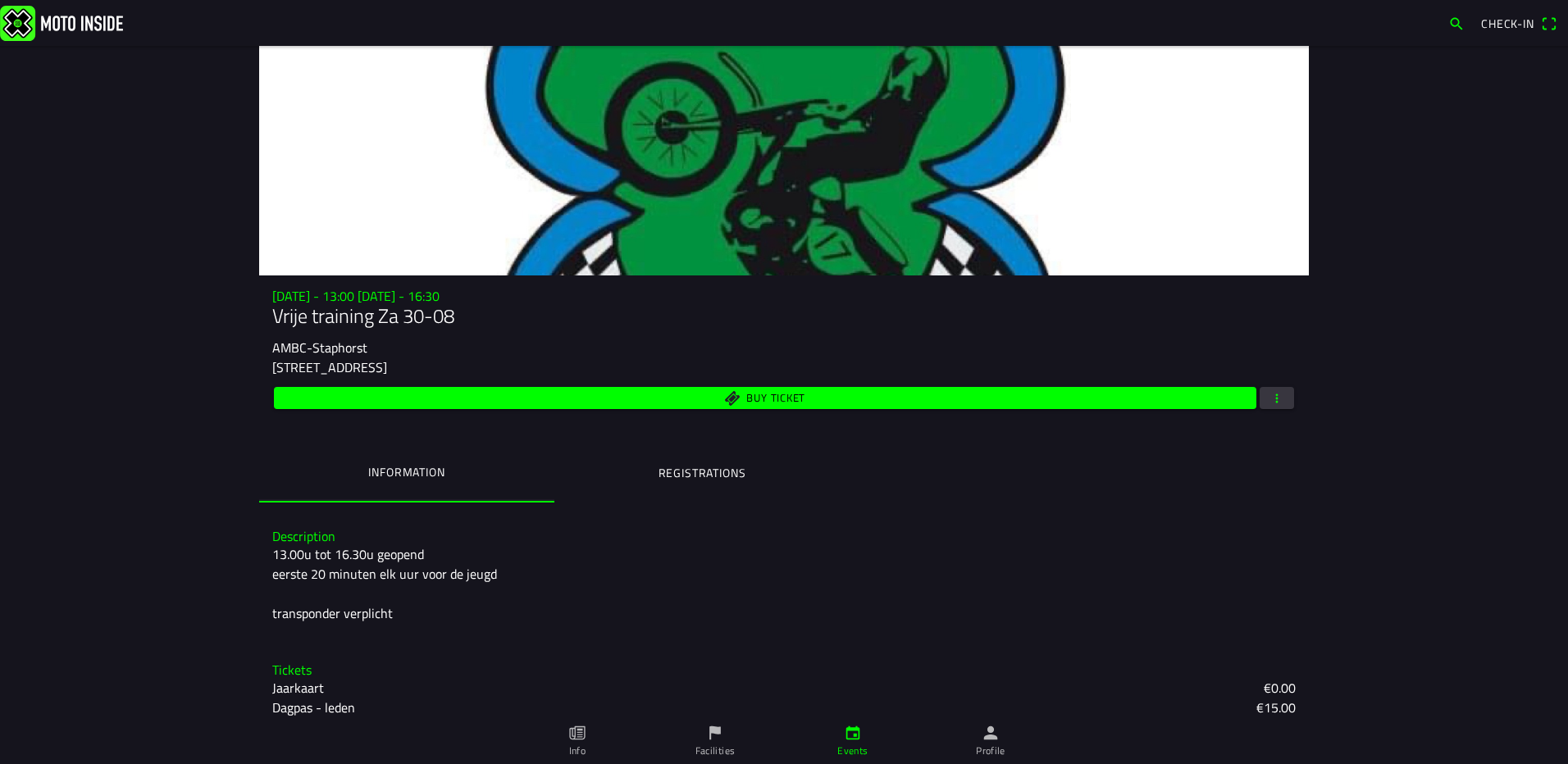
click at [730, 473] on ion-label "Registrations" at bounding box center [702, 473] width 88 height 18
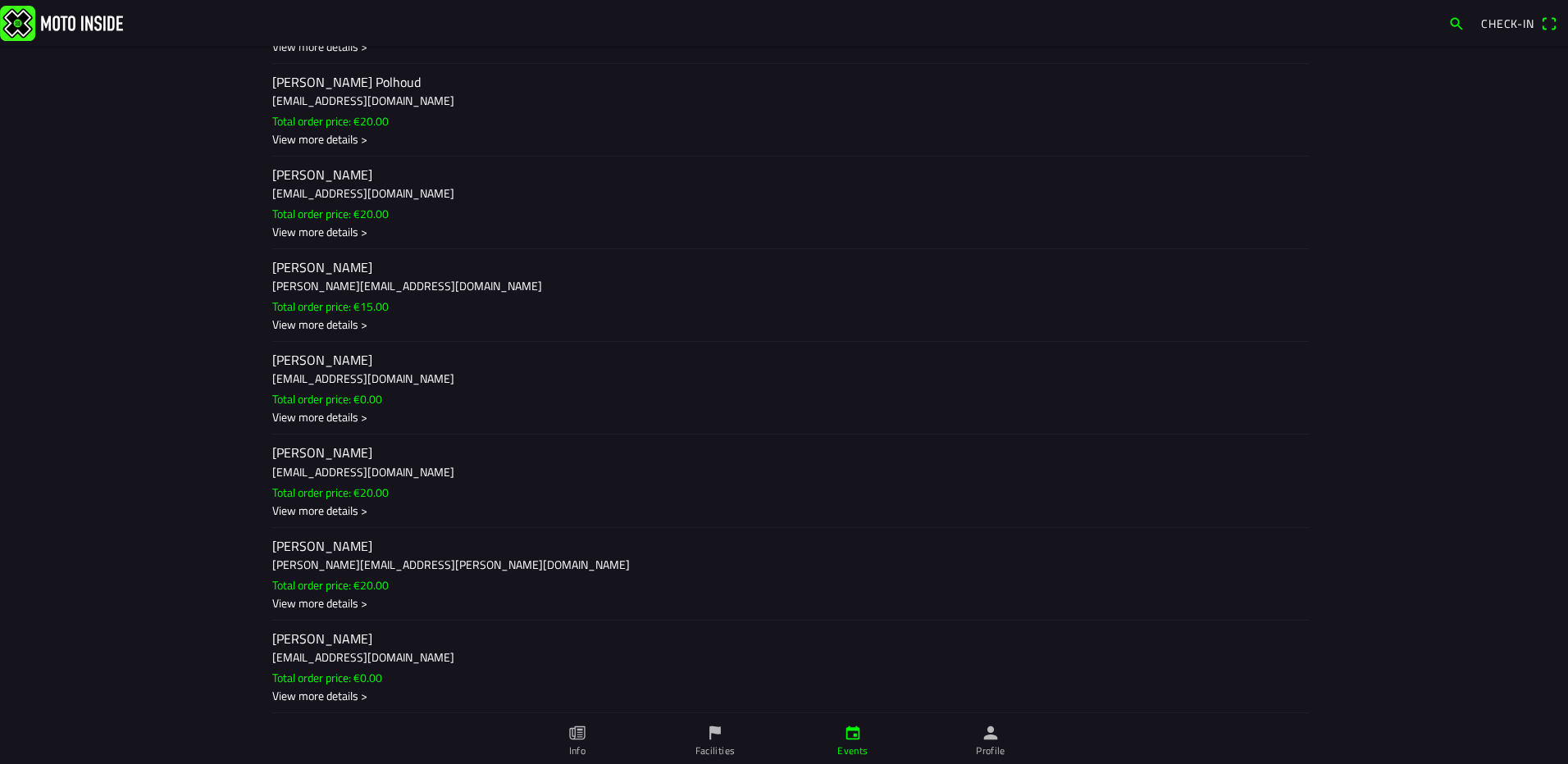
scroll to position [3282, 0]
click at [324, 472] on h3 "[EMAIL_ADDRESS][DOMAIN_NAME]" at bounding box center [784, 469] width 1023 height 17
click at [1208, 209] on ion-backdrop at bounding box center [784, 382] width 1568 height 764
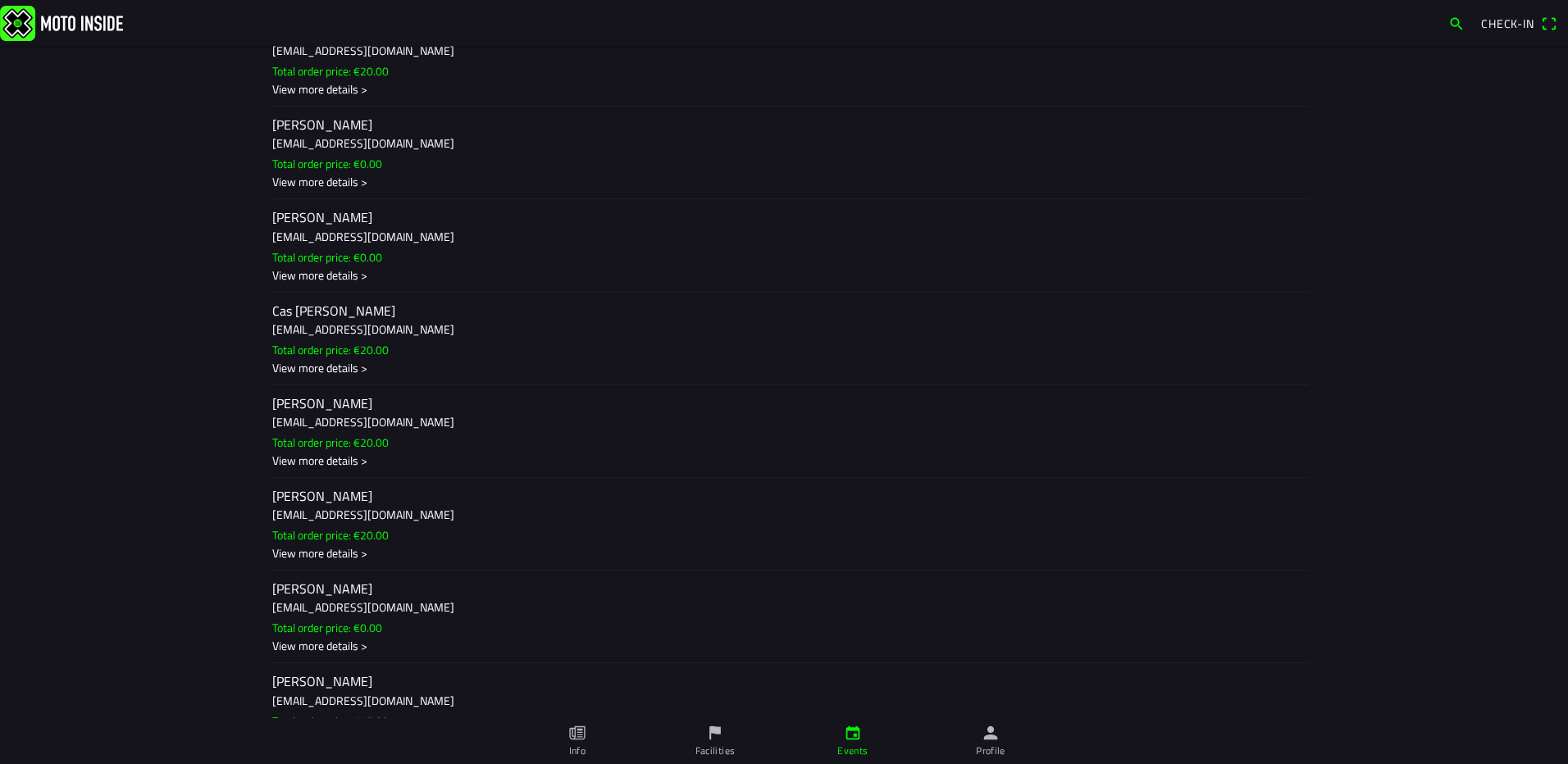
scroll to position [574, 0]
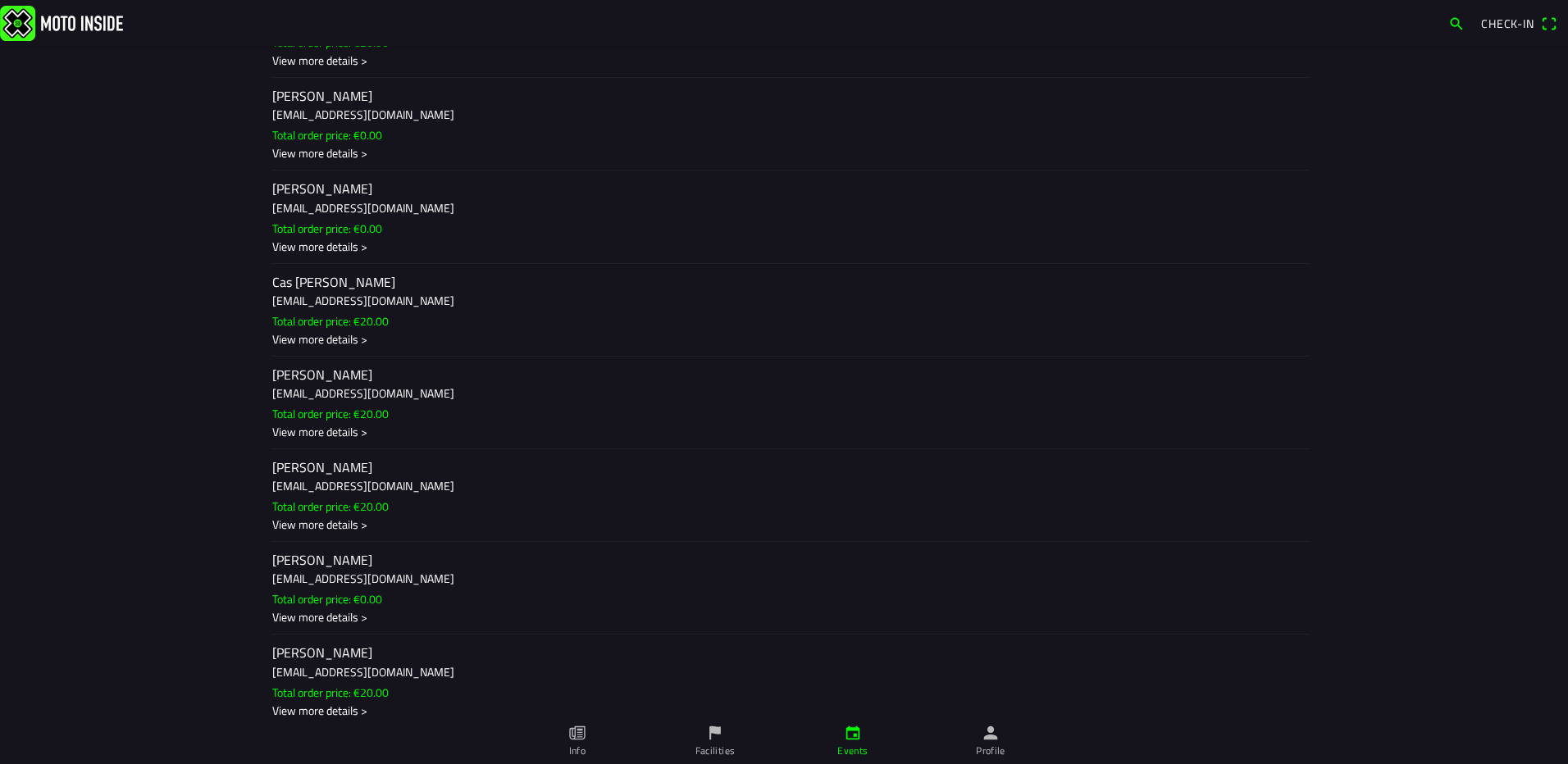
click at [483, 399] on h3 "[EMAIL_ADDRESS][DOMAIN_NAME]" at bounding box center [784, 393] width 1023 height 17
click at [1220, 318] on ion-backdrop at bounding box center [784, 382] width 1568 height 764
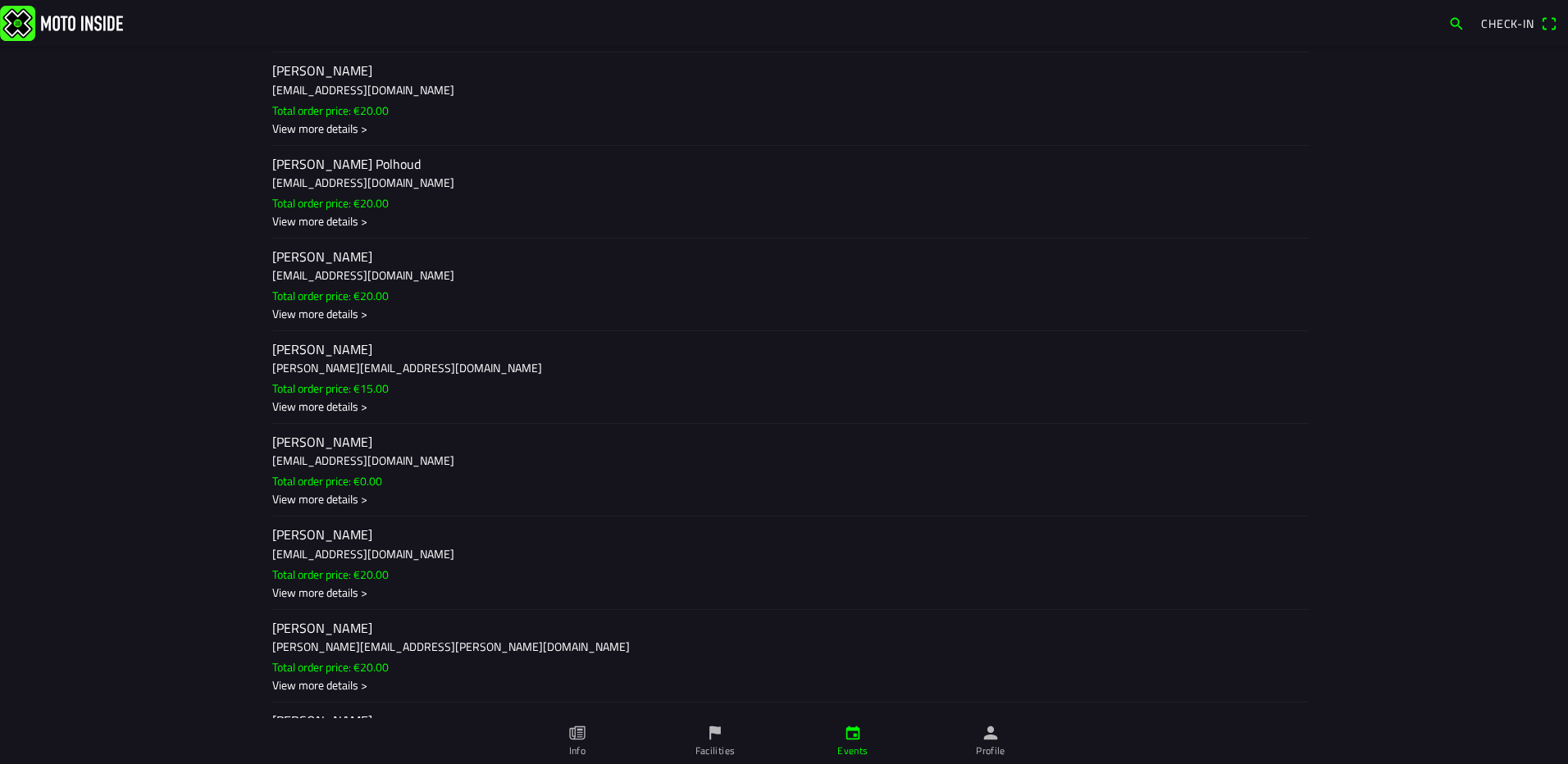
scroll to position [3282, 0]
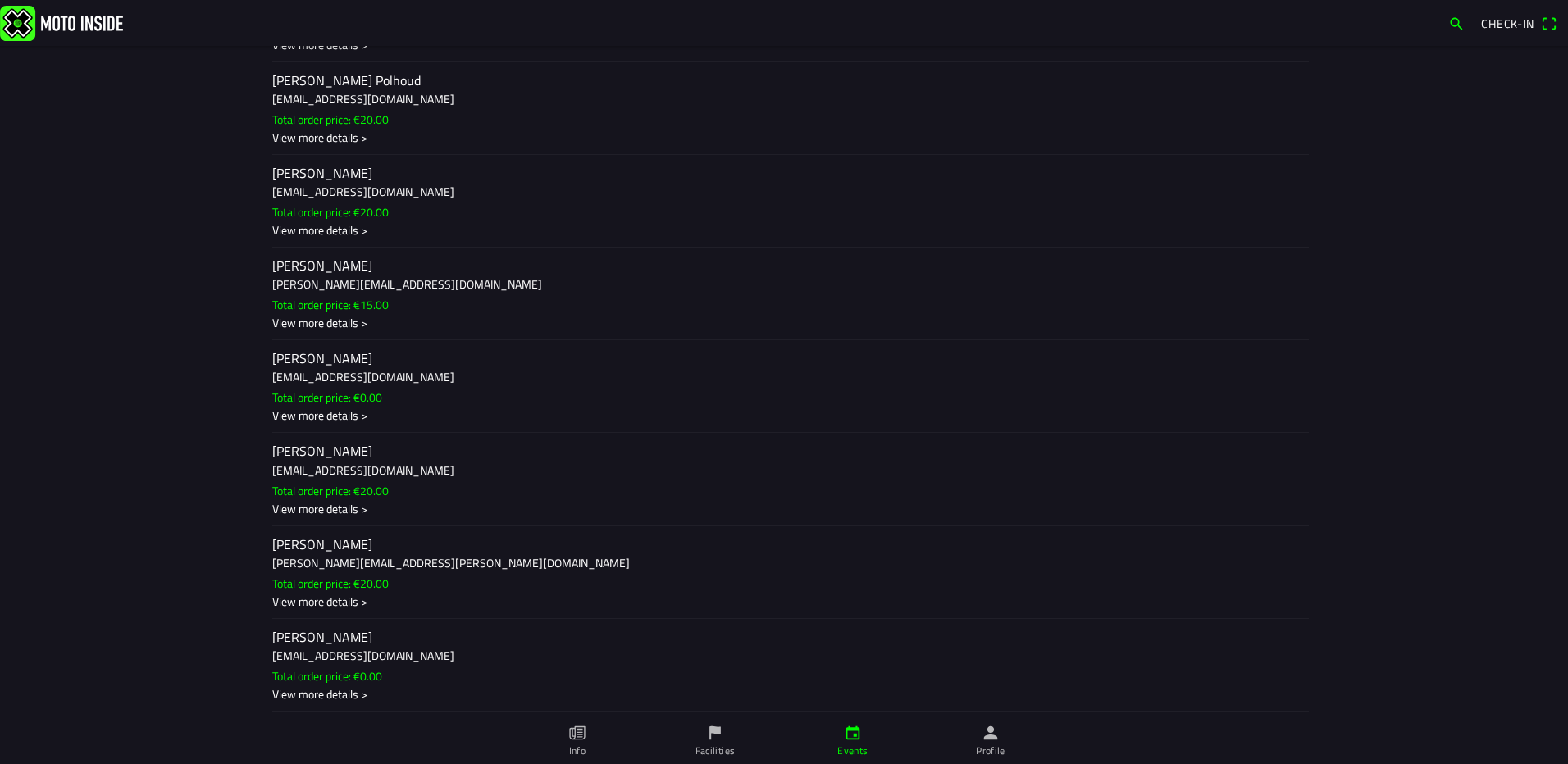
click at [346, 662] on h3 "[EMAIL_ADDRESS][DOMAIN_NAME]" at bounding box center [784, 655] width 1023 height 17
click at [1453, 391] on ion-backdrop at bounding box center [784, 382] width 1568 height 764
click at [399, 585] on ion-label "stan van schijndel stan.vanschijndel@icloud.com Total order price: €20.00 View …" at bounding box center [784, 572] width 1023 height 75
click at [399, 585] on ion-backdrop at bounding box center [784, 382] width 1568 height 764
click at [0, 0] on slot "Total order price: €0.00" at bounding box center [0, 0] width 0 height 0
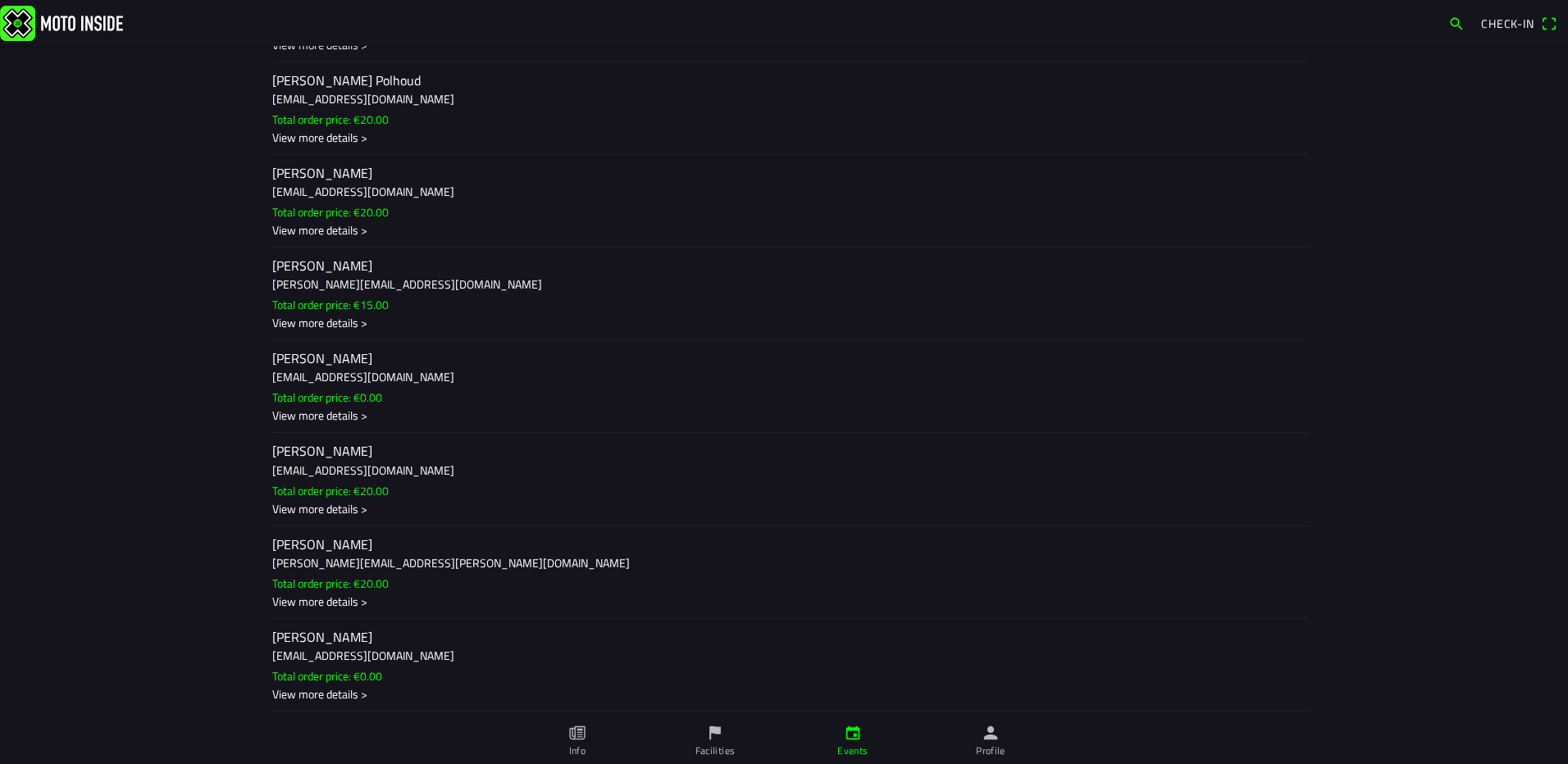
drag, startPoint x: 1385, startPoint y: 380, endPoint x: 1365, endPoint y: 392, distance: 23.3
click at [1380, 384] on ion-backdrop at bounding box center [784, 382] width 1568 height 764
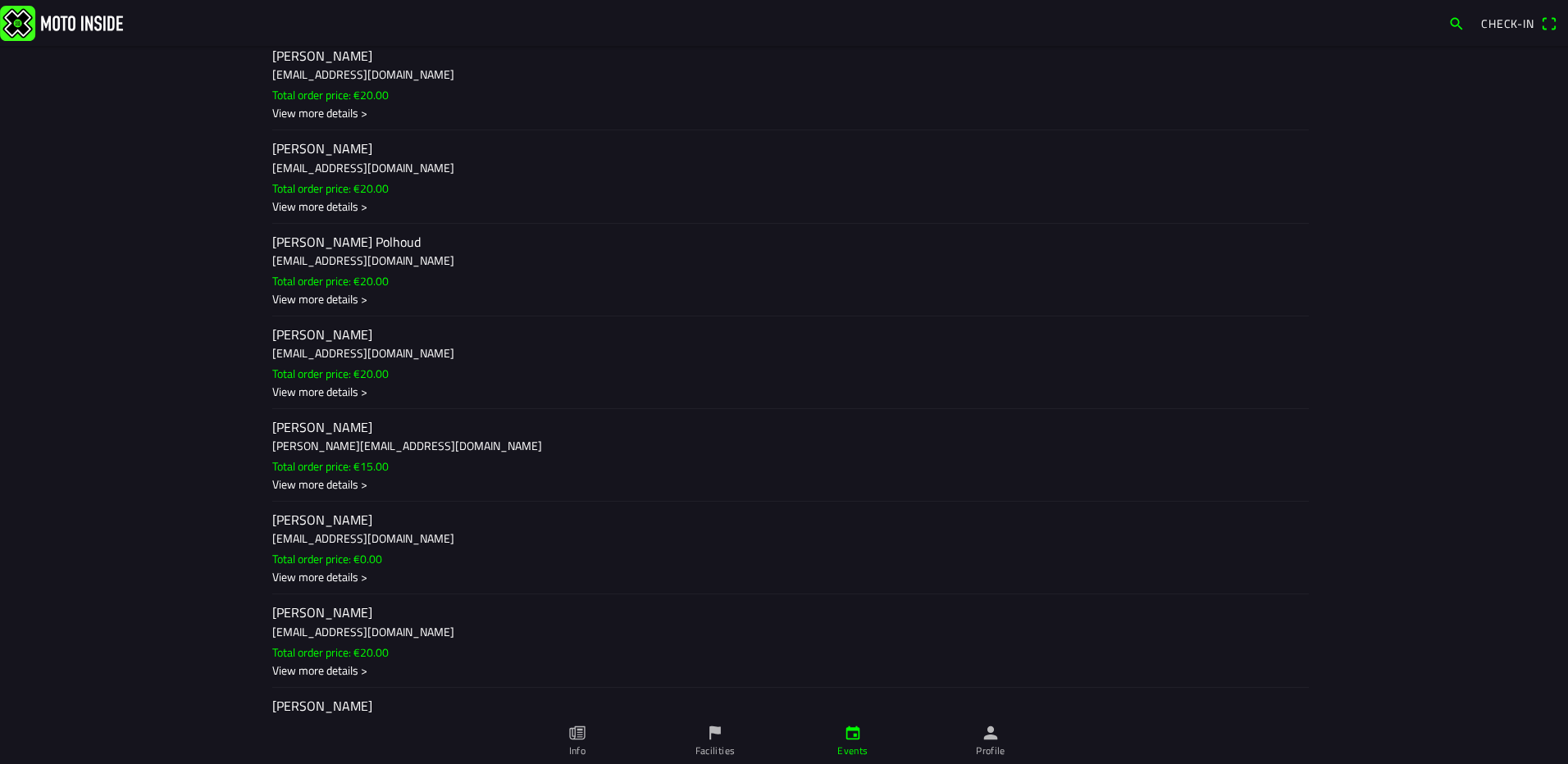
scroll to position [3119, 0]
click at [330, 448] on h3 "[PERSON_NAME][EMAIL_ADDRESS][DOMAIN_NAME]" at bounding box center [784, 448] width 1023 height 17
click at [1227, 370] on ion-backdrop at bounding box center [784, 382] width 1568 height 764
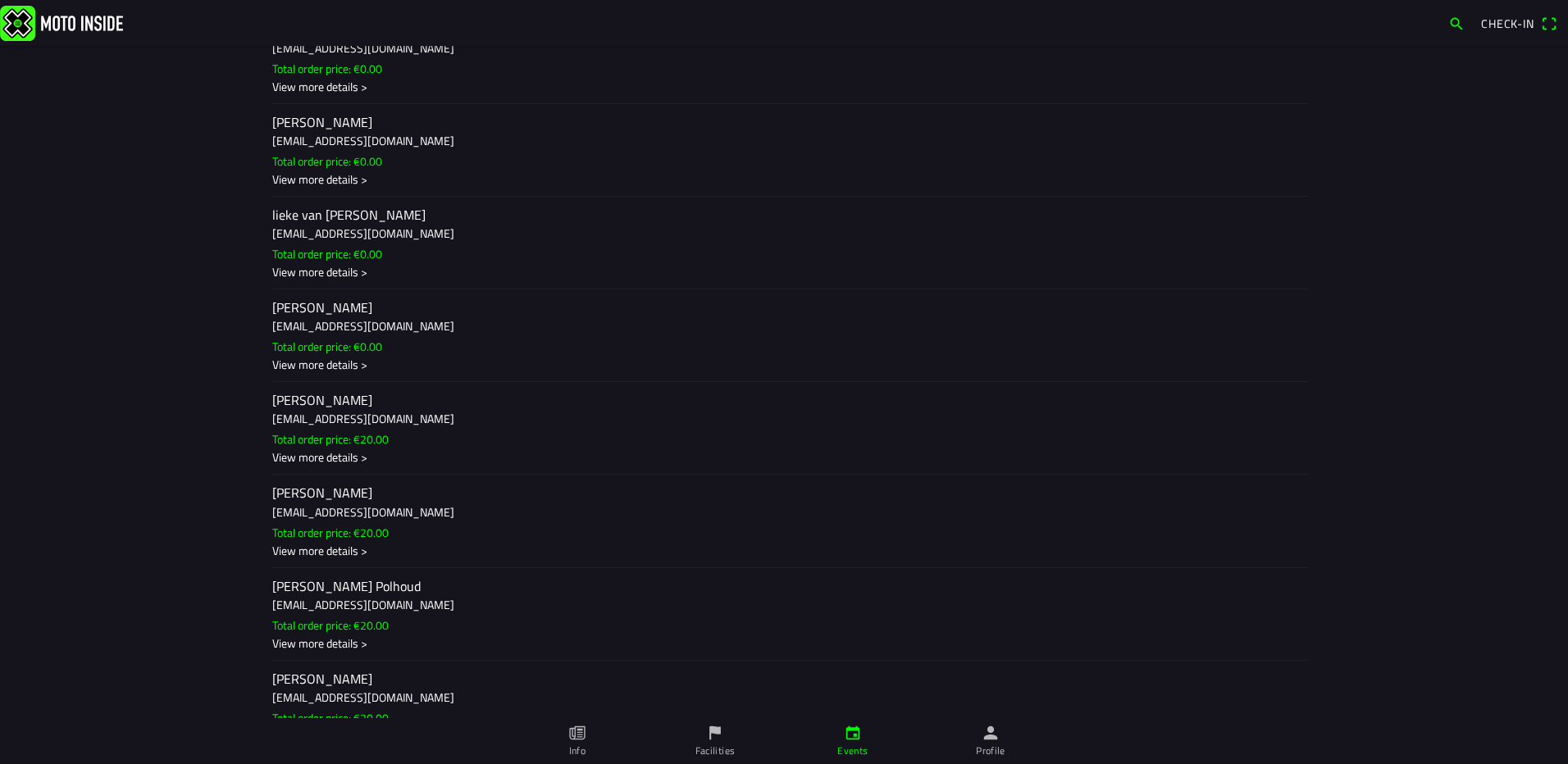
scroll to position [2791, 0]
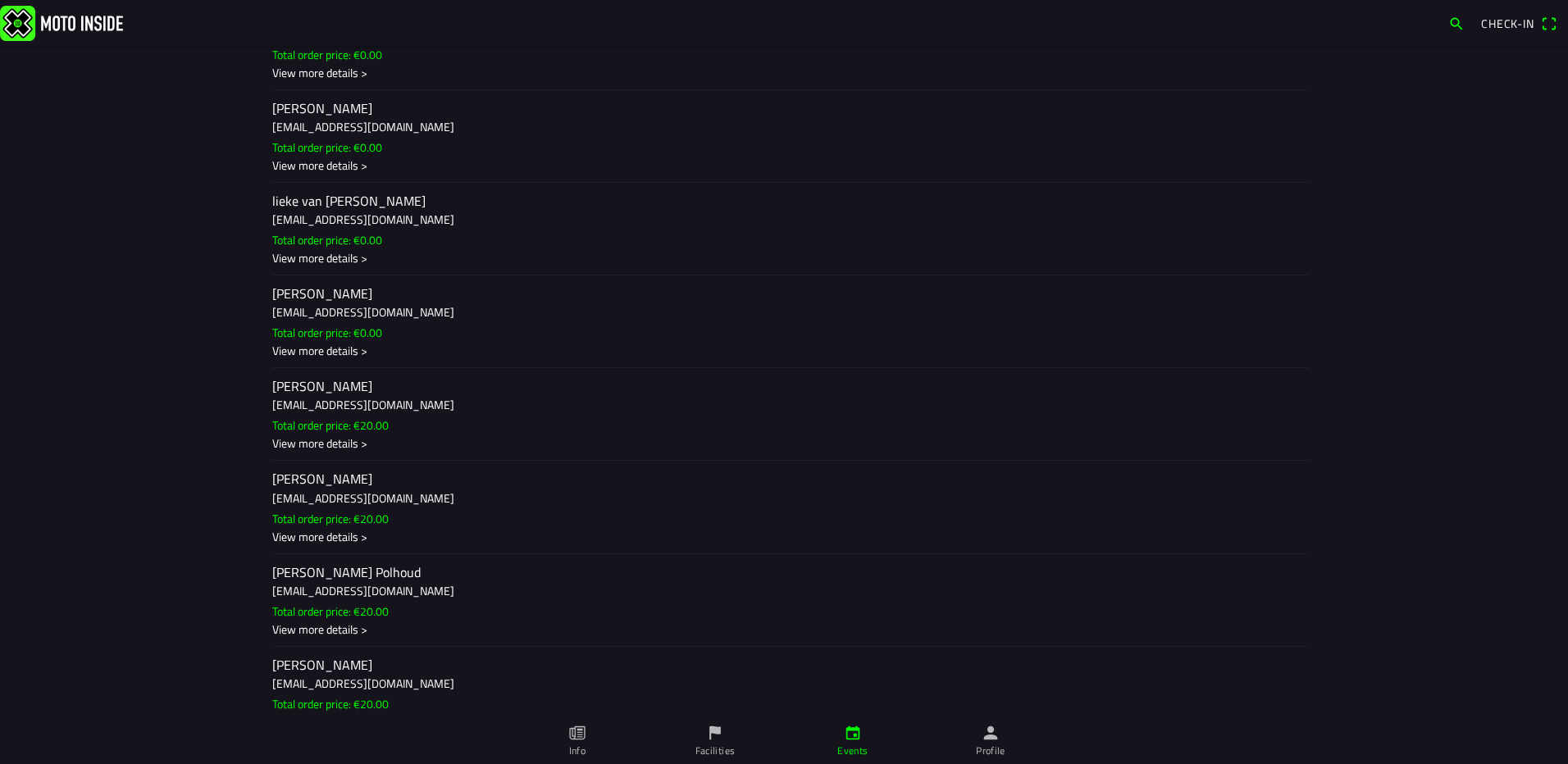
click at [335, 409] on h3 "[EMAIL_ADDRESS][DOMAIN_NAME]" at bounding box center [784, 404] width 1023 height 17
click at [1193, 192] on ion-backdrop at bounding box center [784, 382] width 1568 height 764
click at [875, 389] on h2 "[PERSON_NAME]" at bounding box center [784, 387] width 1023 height 16
click at [1261, 293] on ion-backdrop at bounding box center [784, 382] width 1568 height 764
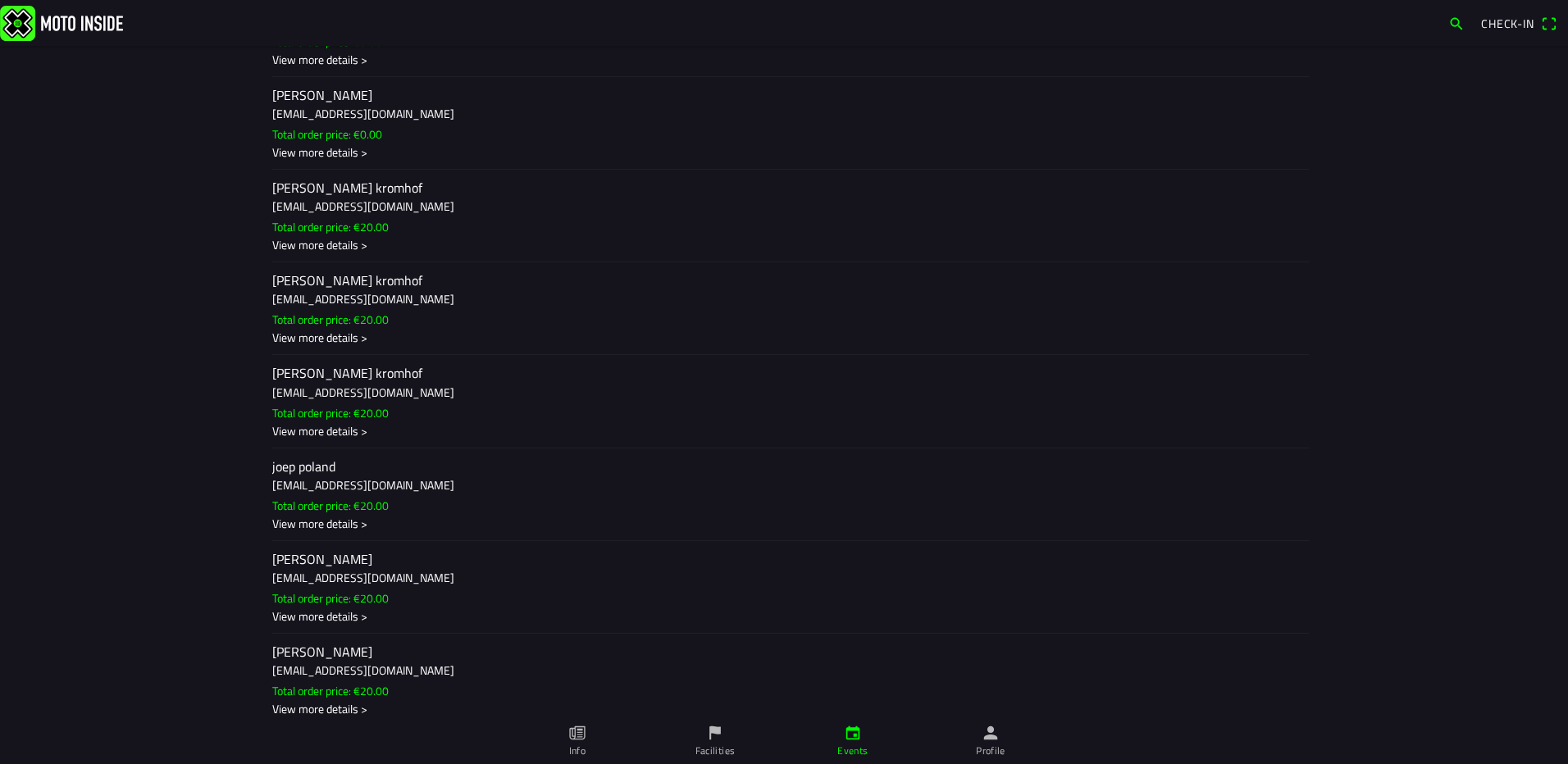
scroll to position [1969, 0]
click at [935, 304] on h3 "[EMAIL_ADDRESS][DOMAIN_NAME]" at bounding box center [784, 297] width 1023 height 17
click at [1108, 346] on ion-backdrop at bounding box center [784, 382] width 1568 height 764
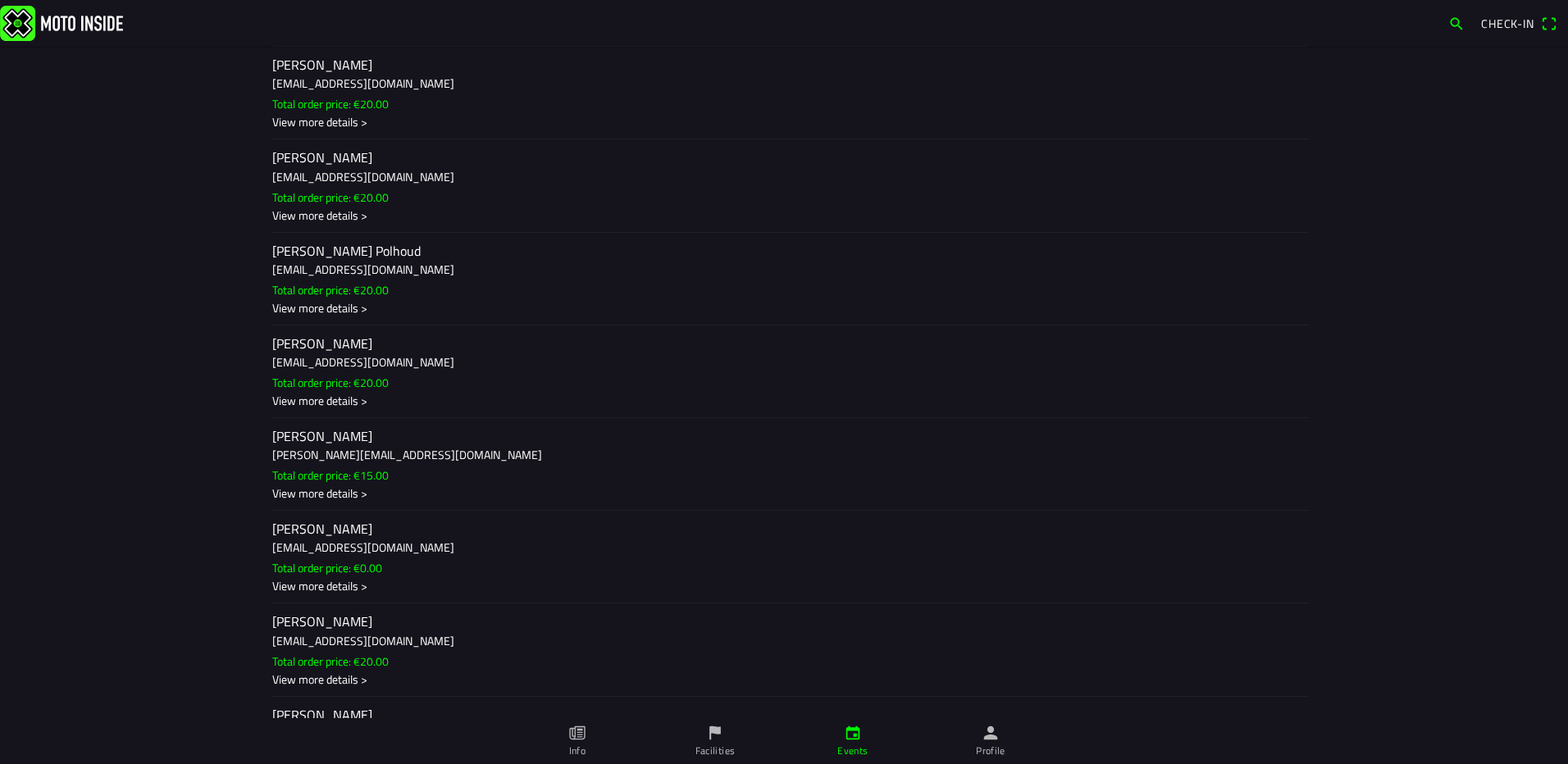
scroll to position [3119, 0]
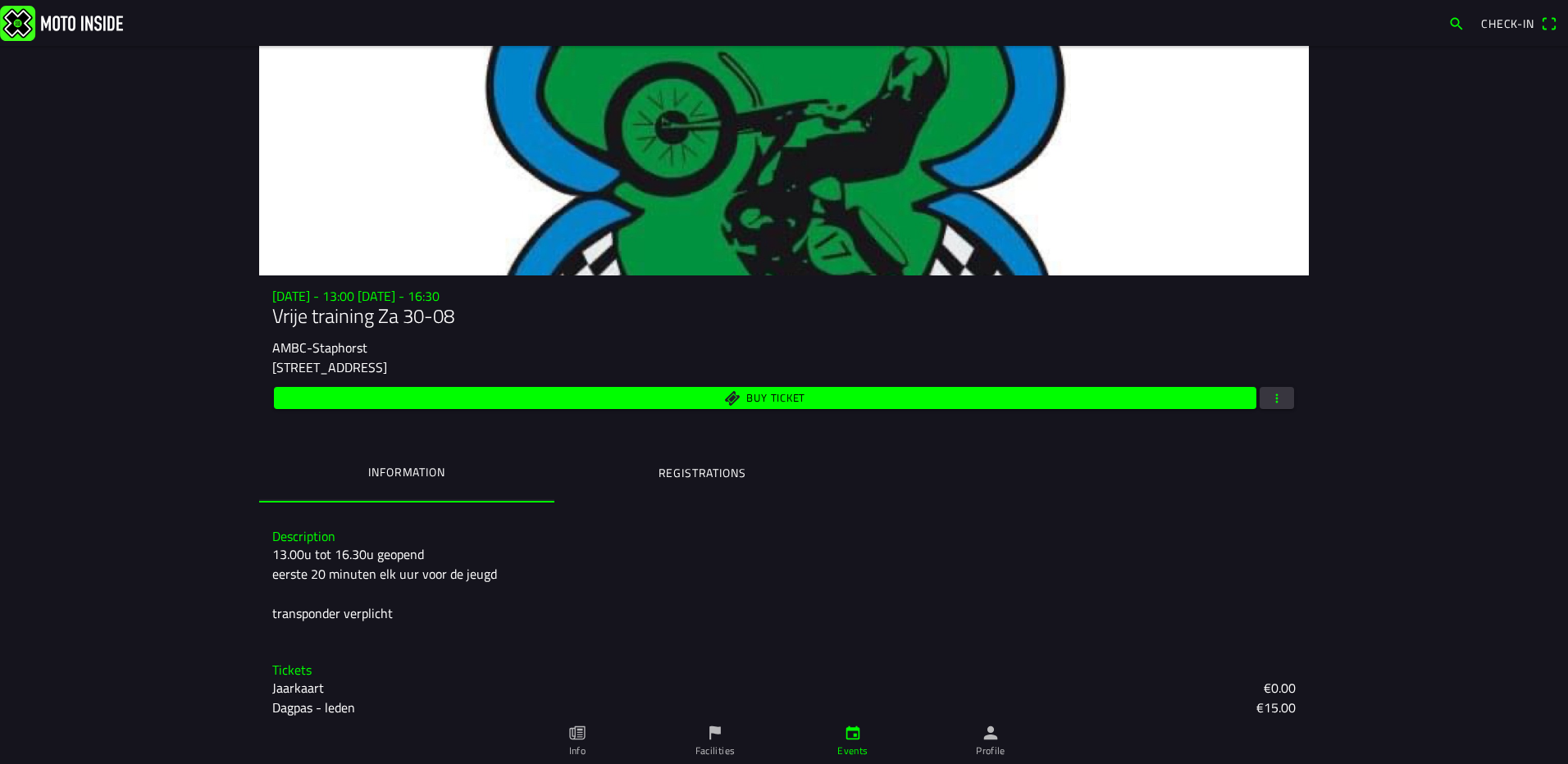
click at [736, 477] on ion-label "Registrations" at bounding box center [702, 473] width 88 height 18
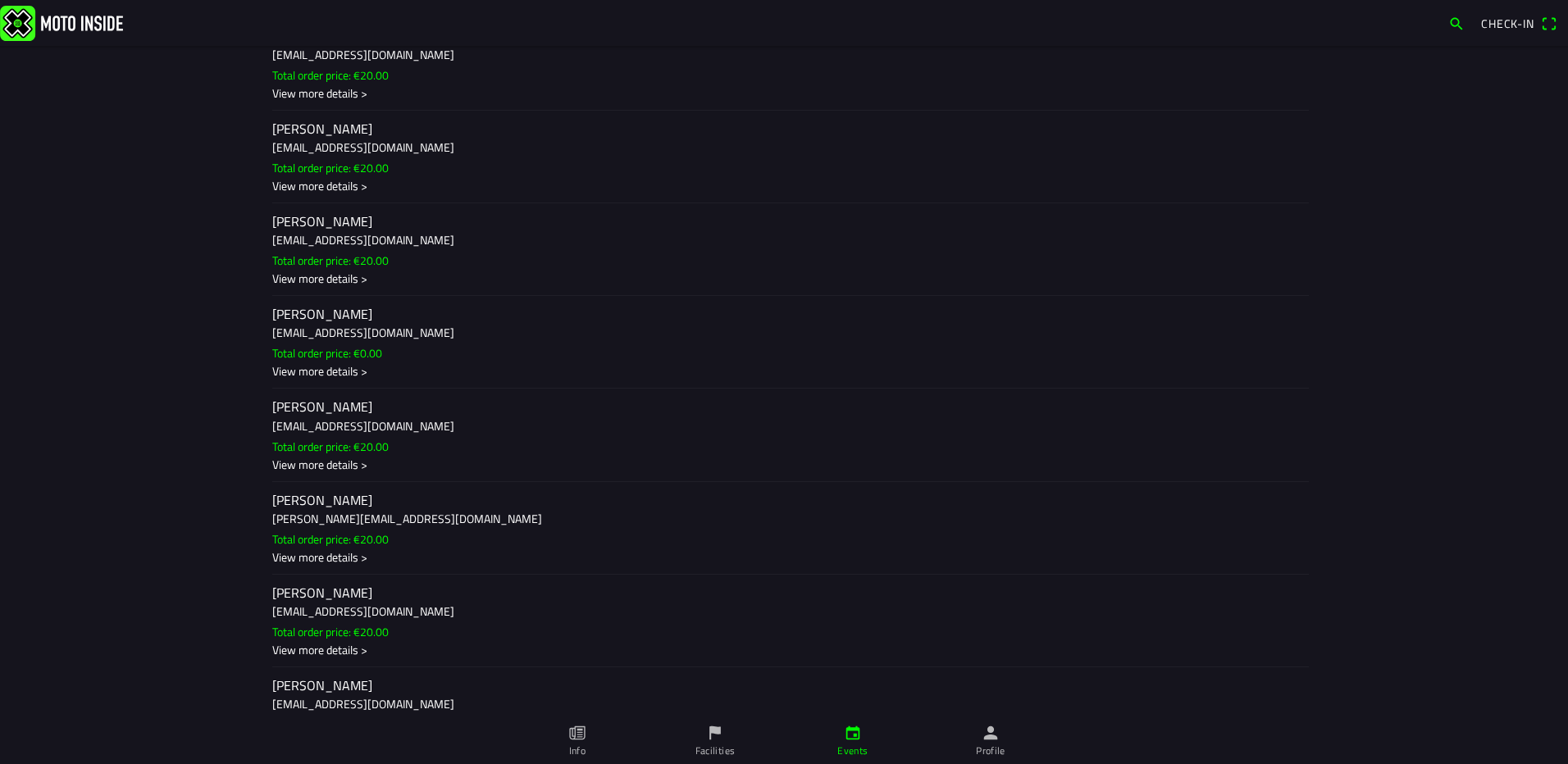
scroll to position [984, 0]
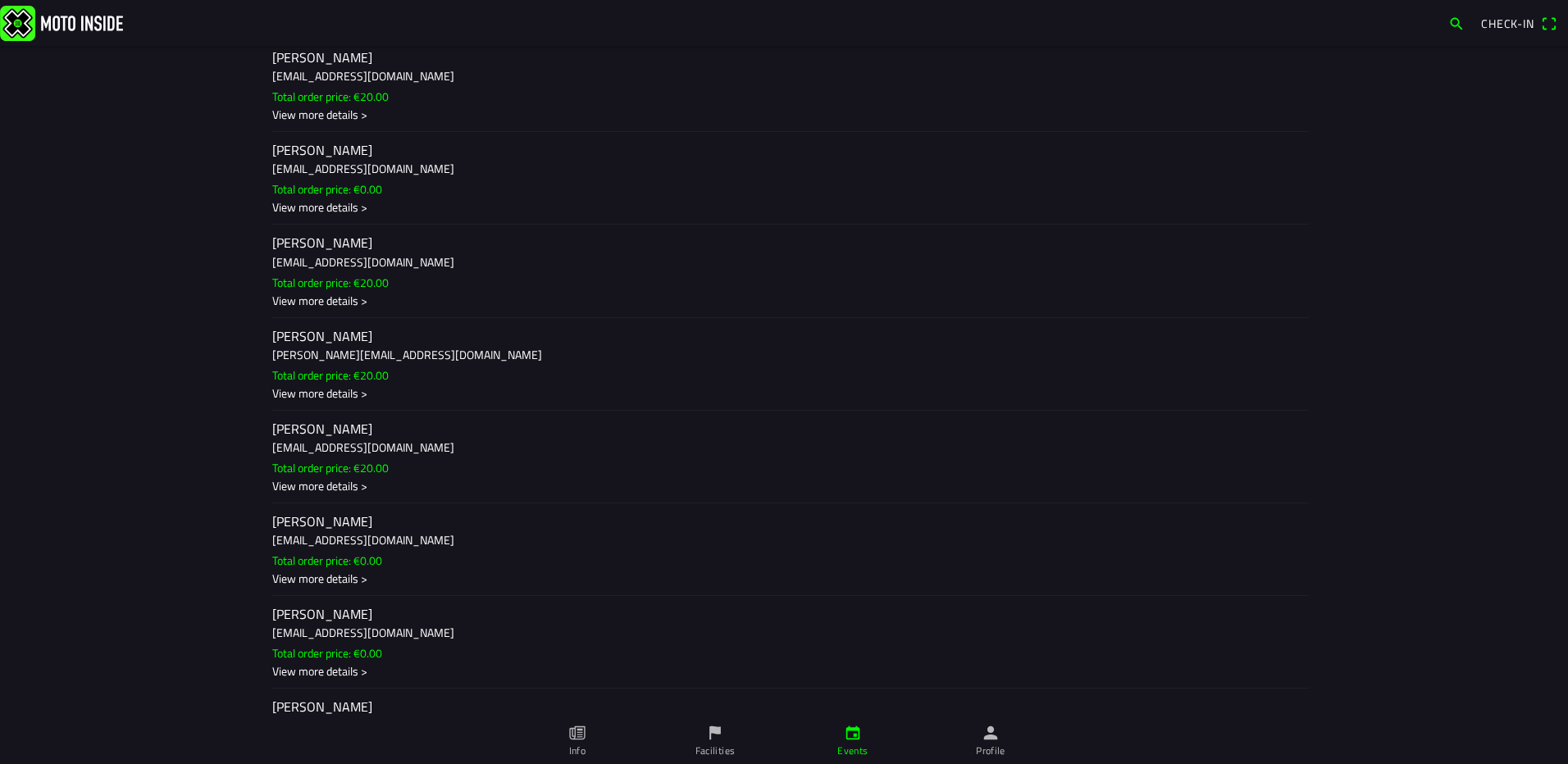
click at [335, 441] on h3 "[EMAIL_ADDRESS][DOMAIN_NAME]" at bounding box center [784, 447] width 1023 height 17
click at [1222, 249] on ion-backdrop at bounding box center [784, 382] width 1568 height 764
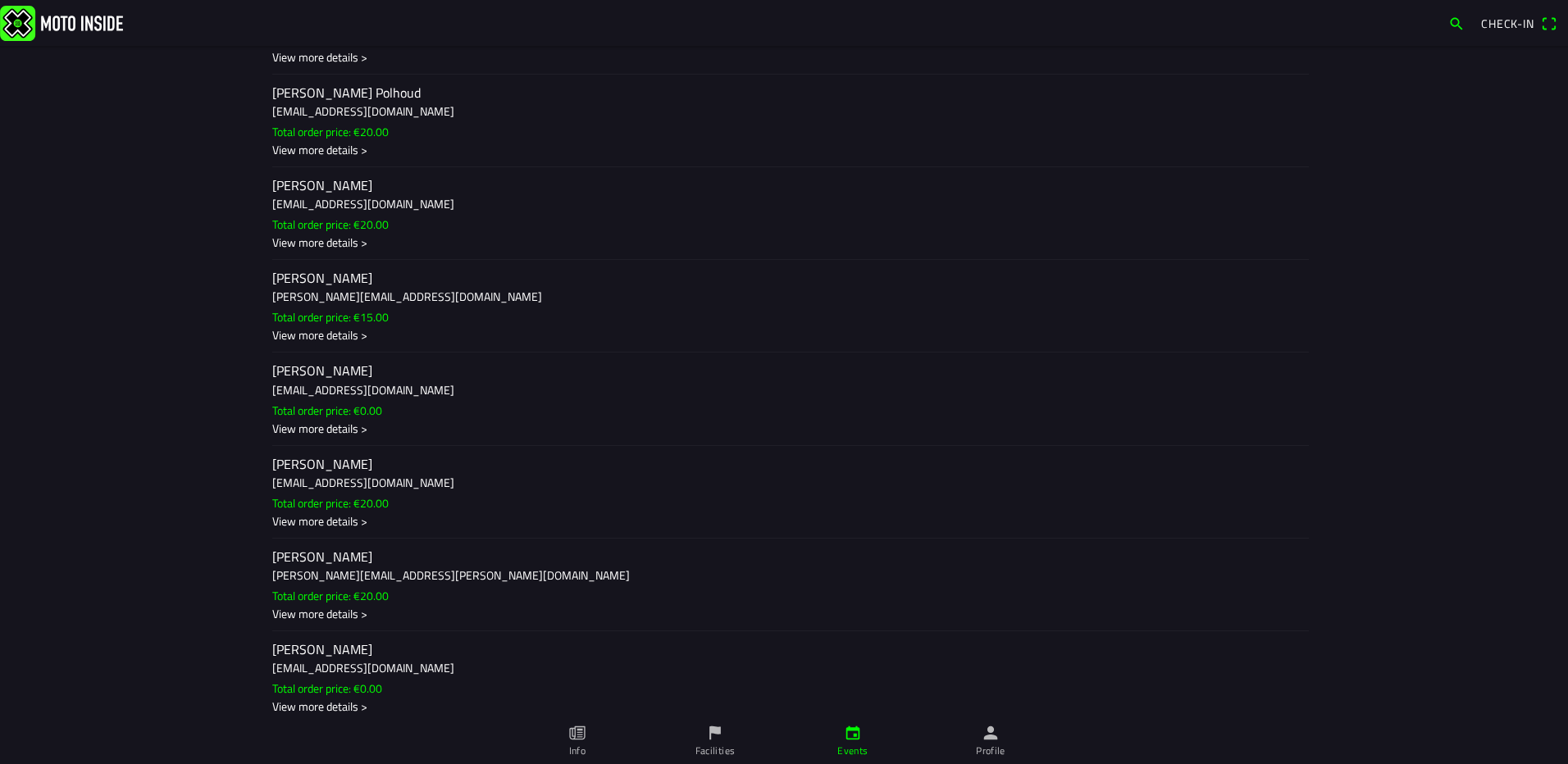
scroll to position [3375, 0]
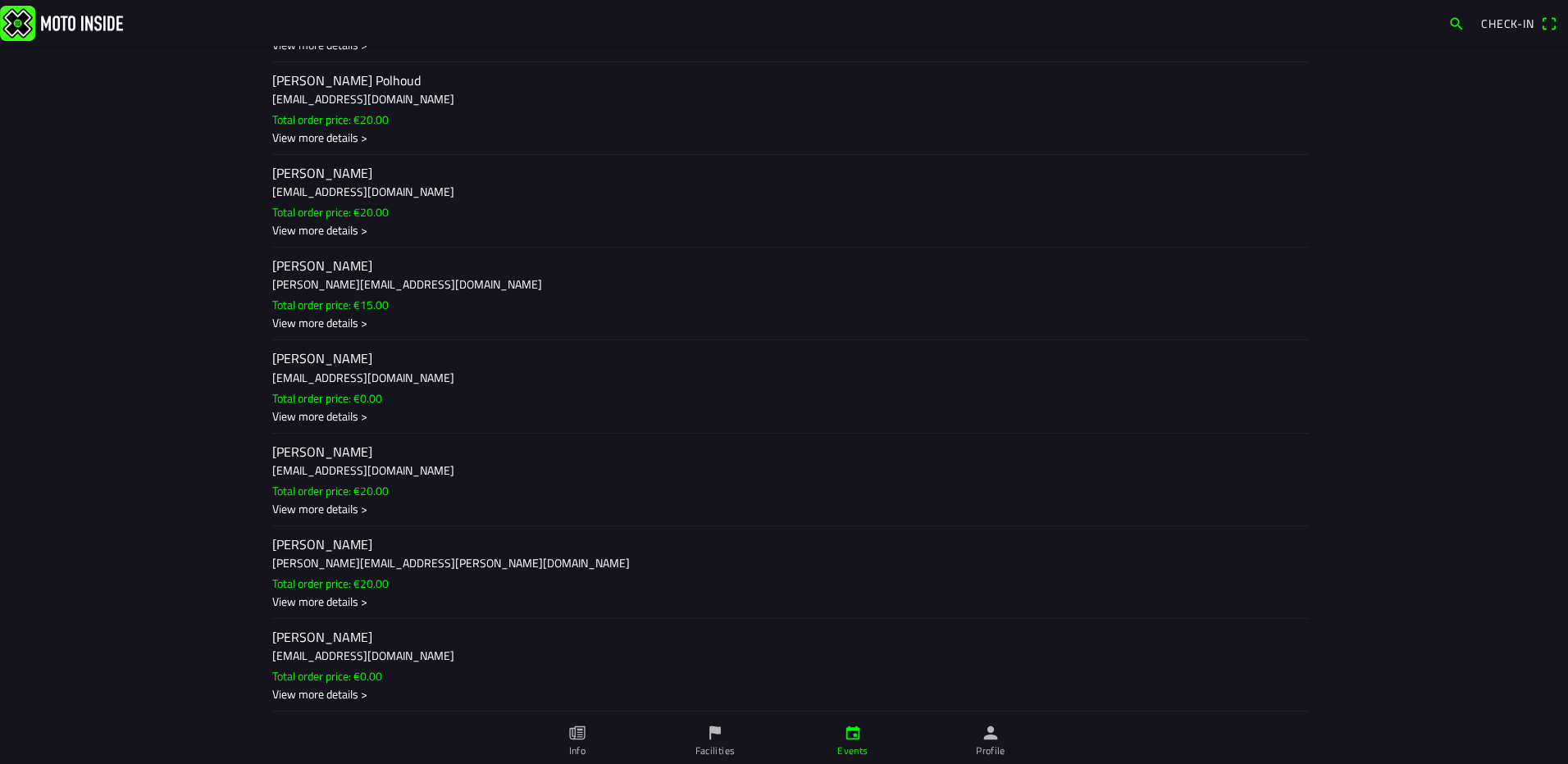
click at [558, 275] on h3 "[PERSON_NAME][EMAIL_ADDRESS][DOMAIN_NAME]" at bounding box center [784, 283] width 1023 height 17
